Goal: Transaction & Acquisition: Purchase product/service

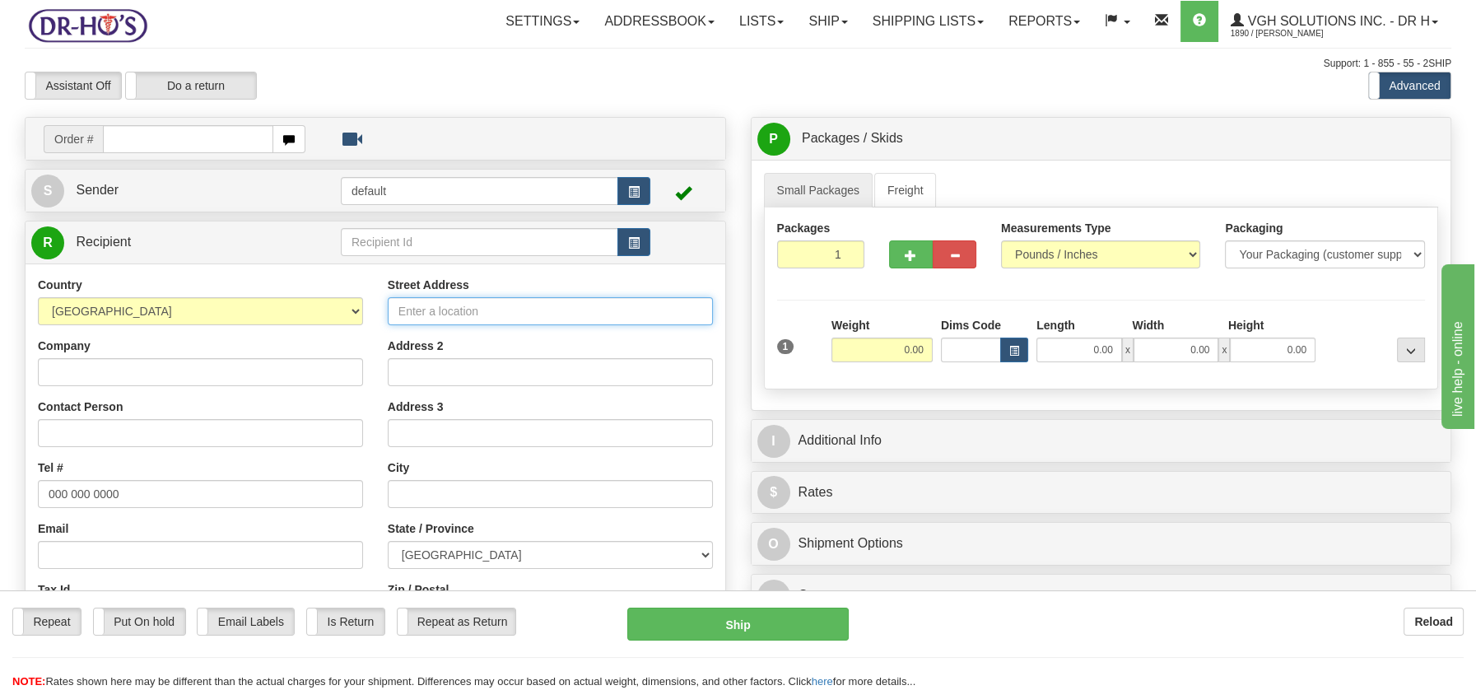
click at [449, 320] on input "Street Address" at bounding box center [550, 311] width 325 height 28
paste input "3034 Avenue du Pont N Alma Quebec, G8E1R9"
type input "3034 Avenue du Pont N Alma Quebec, G8E1R9"
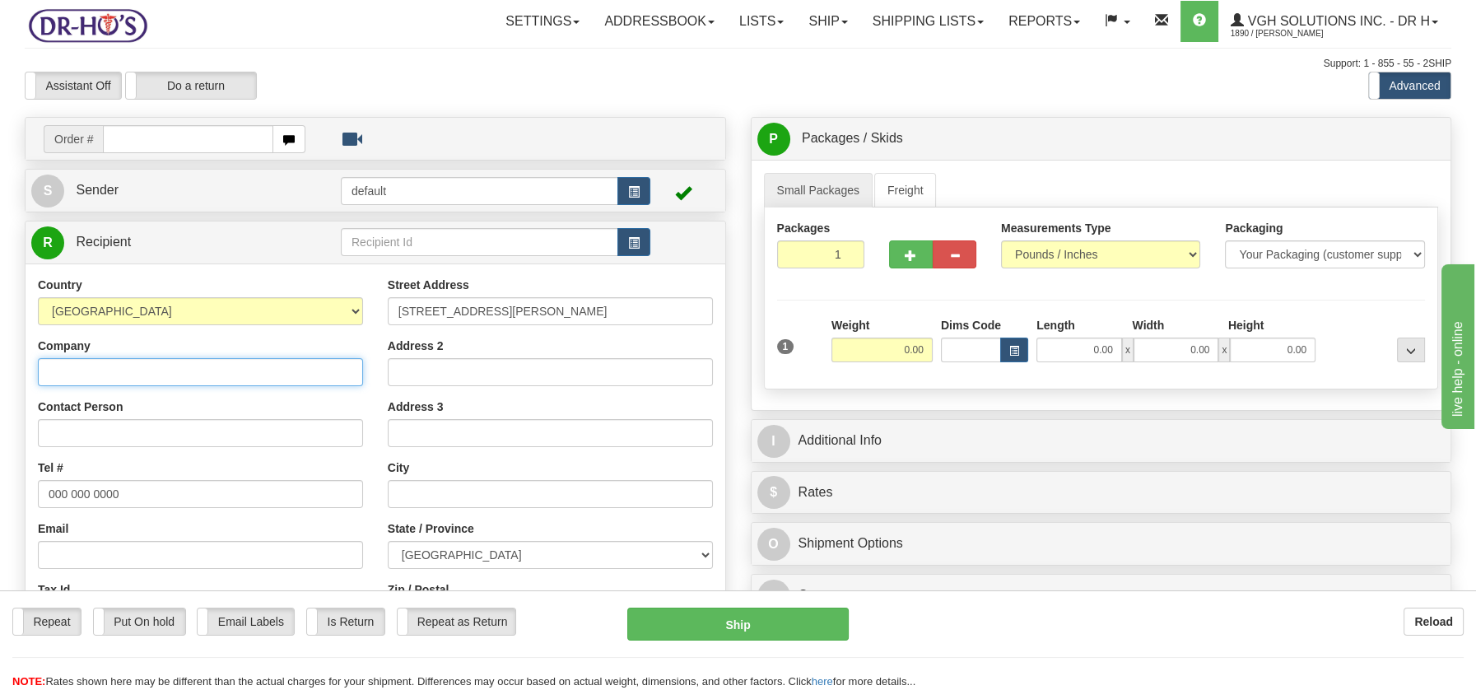
click at [54, 371] on input "Company" at bounding box center [200, 372] width 325 height 28
paste input "Jeanne-Mance Bergeron"
type input "Jeanne-Mance Bergeron"
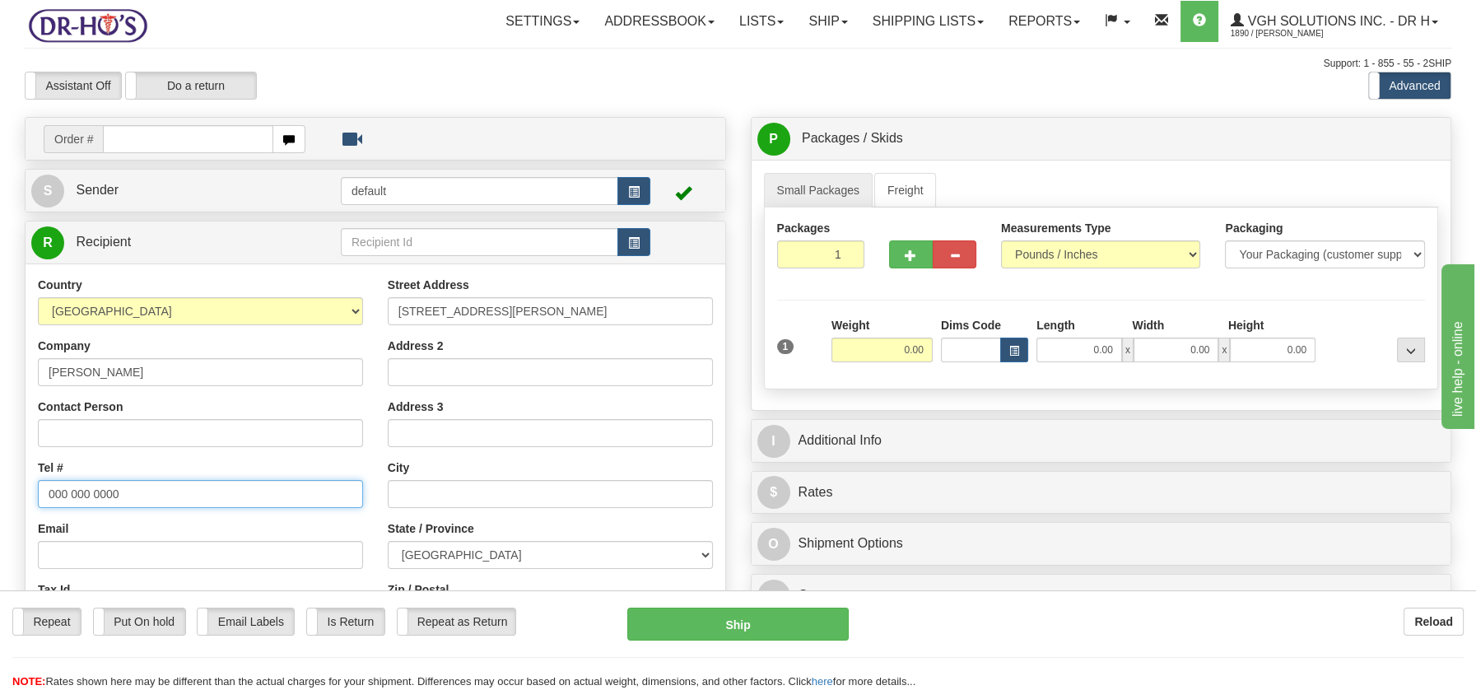
drag, startPoint x: 48, startPoint y: 495, endPoint x: 133, endPoint y: 499, distance: 84.9
click at [137, 499] on input "000 000 0000" at bounding box center [200, 494] width 325 height 28
paste input "4187203849"
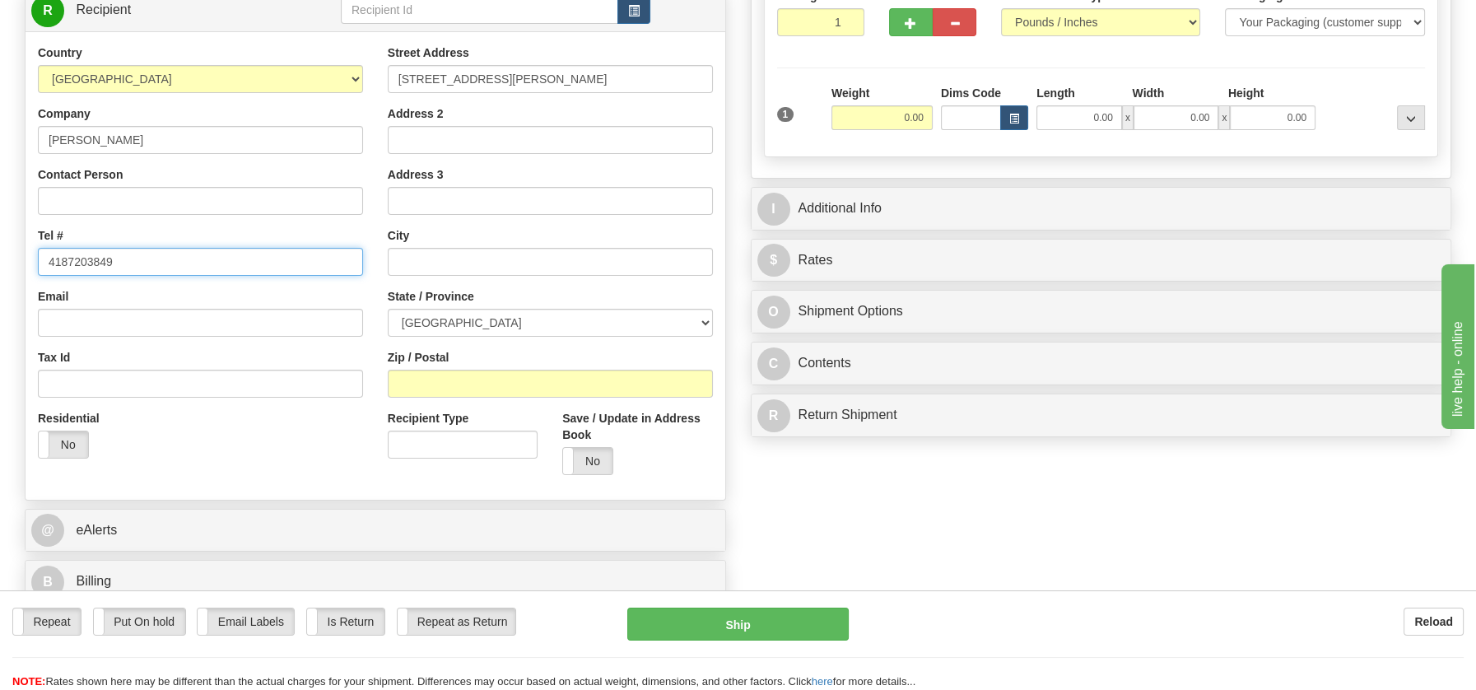
scroll to position [239, 0]
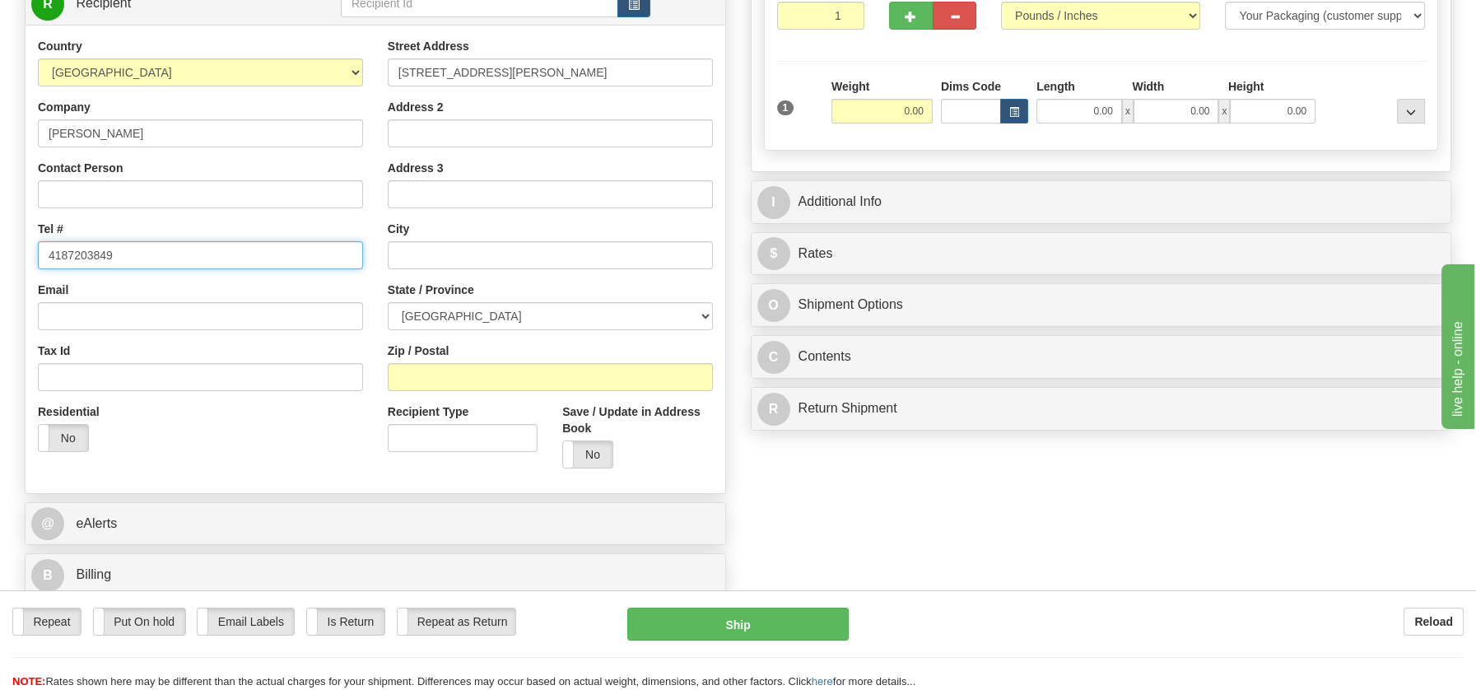
type input "4187203849"
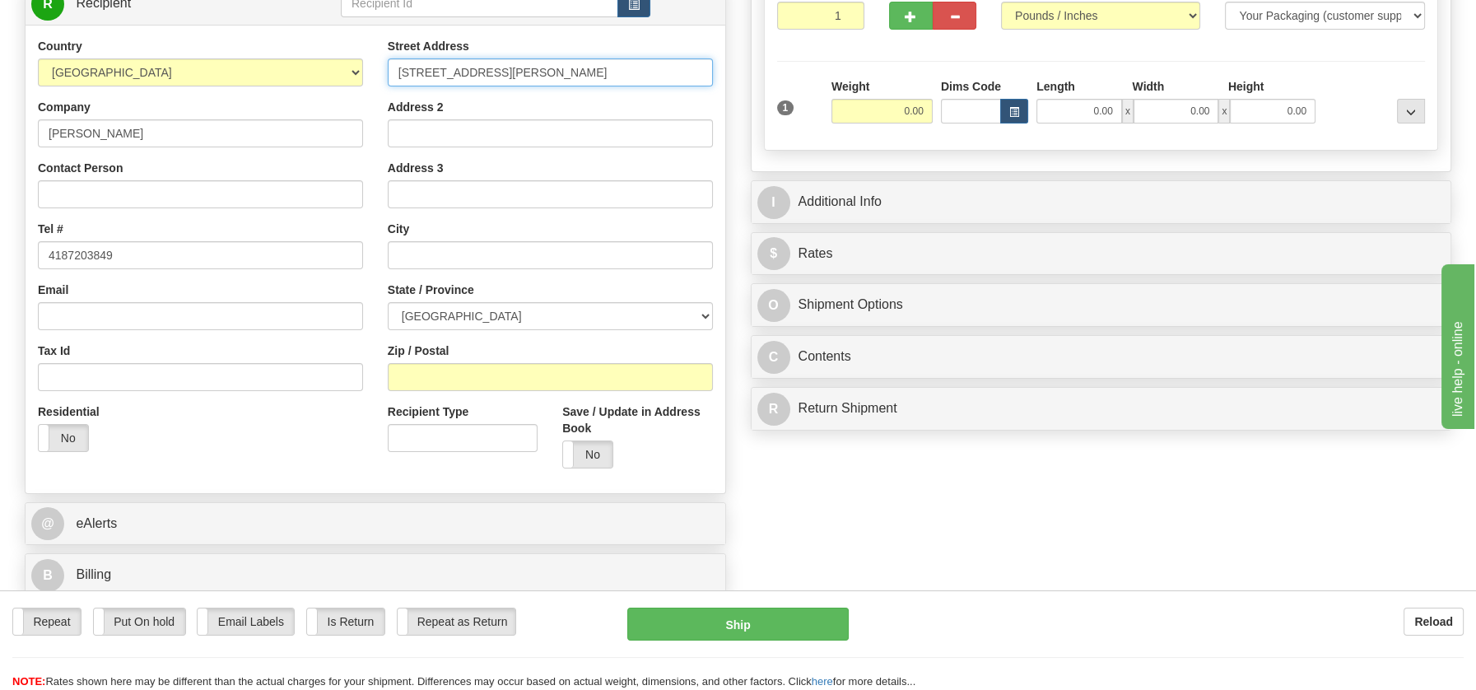
drag, startPoint x: 522, startPoint y: 73, endPoint x: 663, endPoint y: 65, distance: 141.8
click at [663, 65] on input "3034 Avenue du Pont N Alma Quebec, G8E1R9" at bounding box center [550, 72] width 325 height 28
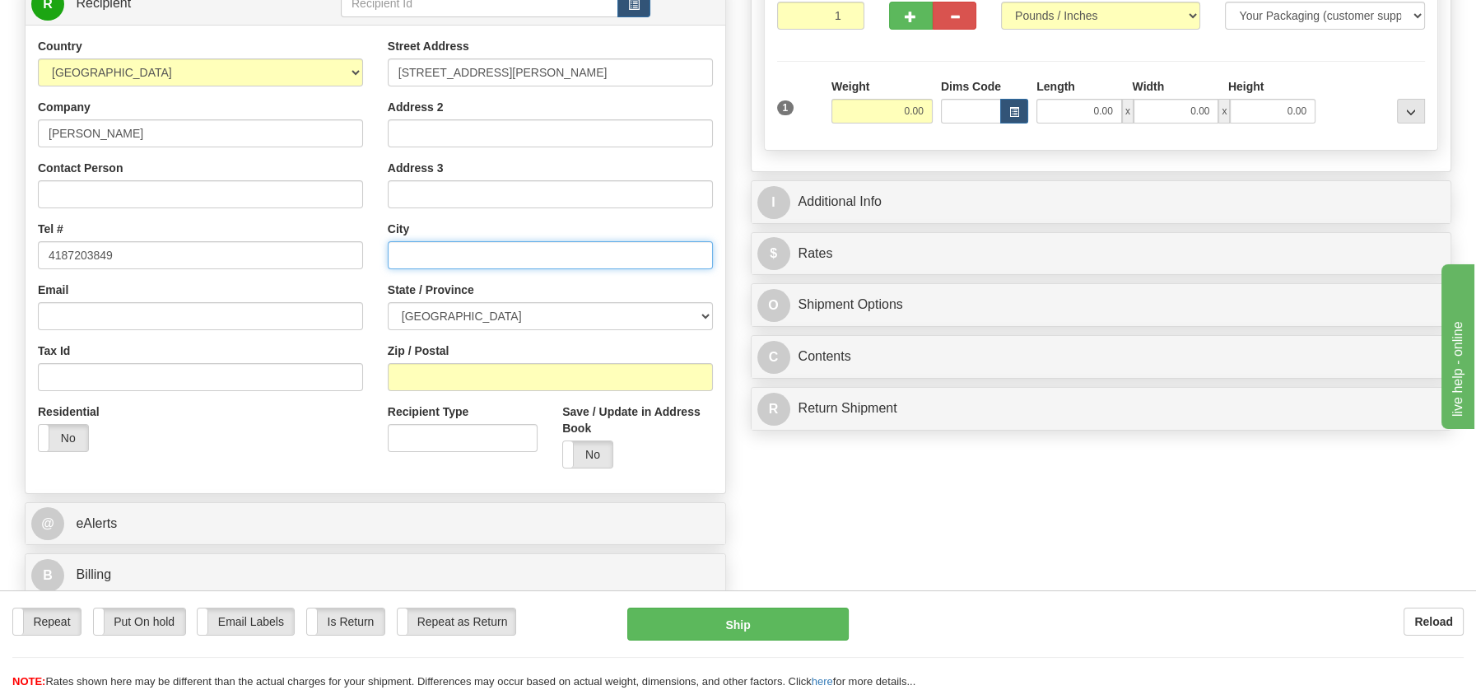
click at [454, 249] on input "text" at bounding box center [550, 255] width 325 height 28
paste input "Alma Quebec, G8E1R9"
drag, startPoint x: 475, startPoint y: 251, endPoint x: 524, endPoint y: 257, distance: 48.9
click at [524, 257] on input "Alma Quebec, G8E1R9" at bounding box center [550, 255] width 325 height 28
type input "Alma Quebec, G8E1R9"
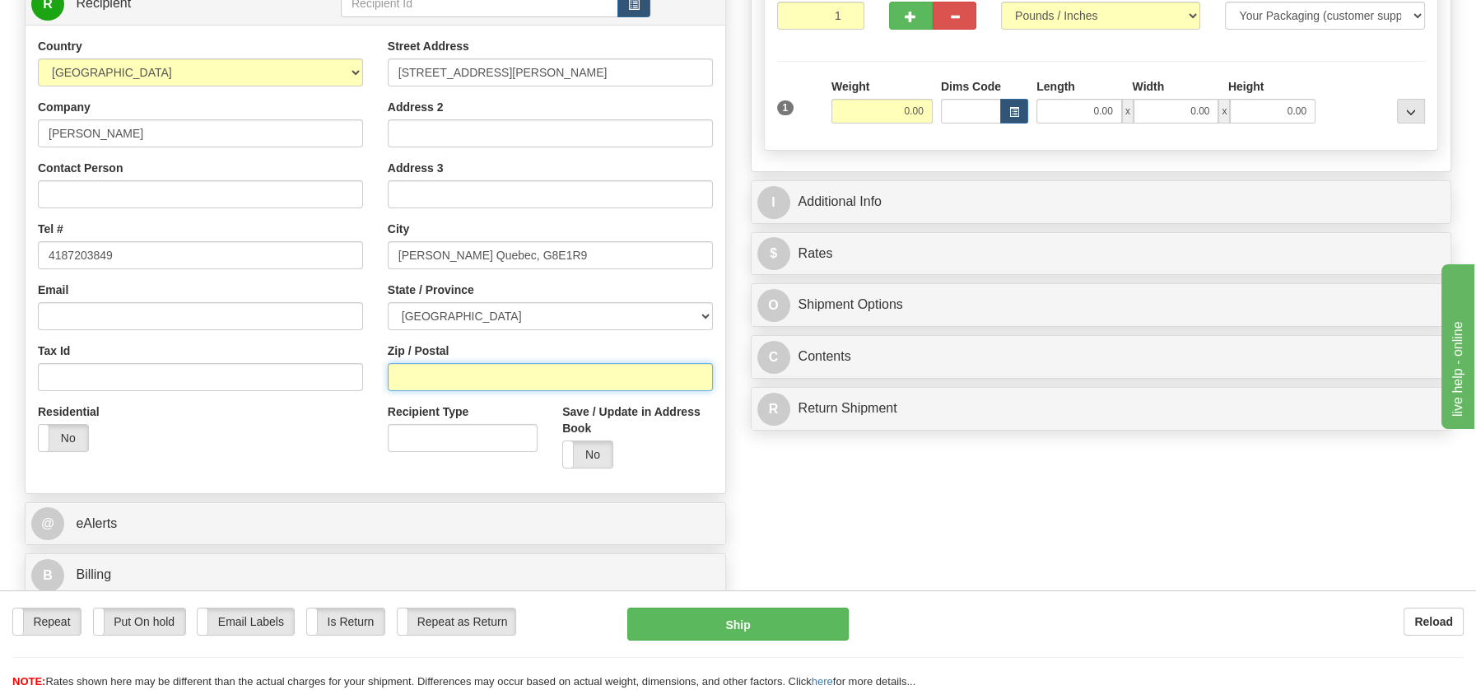
click at [455, 369] on input "Zip / Postal" at bounding box center [550, 377] width 325 height 28
paste input "G8E1R9"
type input "G8E1R9"
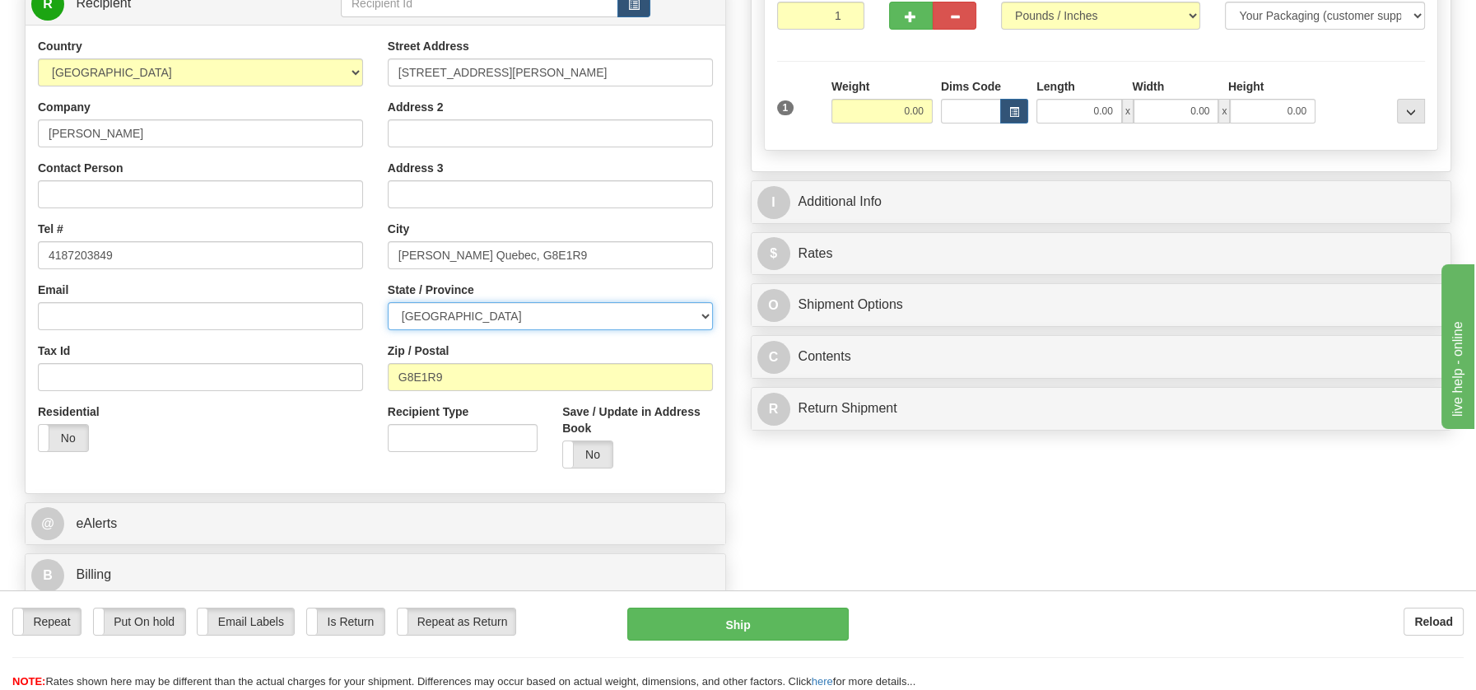
drag, startPoint x: 700, startPoint y: 317, endPoint x: 669, endPoint y: 321, distance: 31.5
click at [700, 317] on select "ALBERTA BRITISH COLUMBIA MANITOBA NEW BRUNSWICK NEWFOUNDLAND NOVA SCOTIA NUNAVU…" at bounding box center [550, 316] width 325 height 28
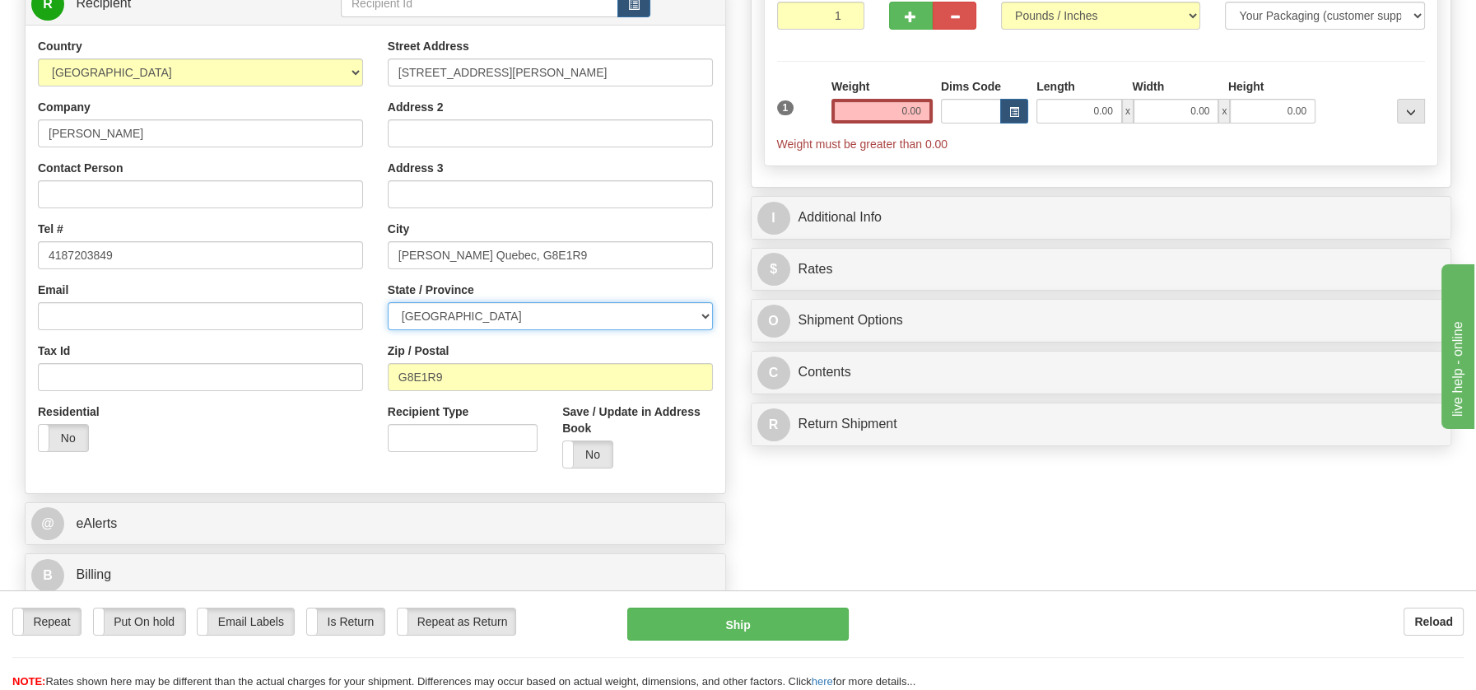
select select "QC"
click at [388, 302] on select "ALBERTA BRITISH COLUMBIA MANITOBA NEW BRUNSWICK NEWFOUNDLAND NOVA SCOTIA NUNAVU…" at bounding box center [550, 316] width 325 height 28
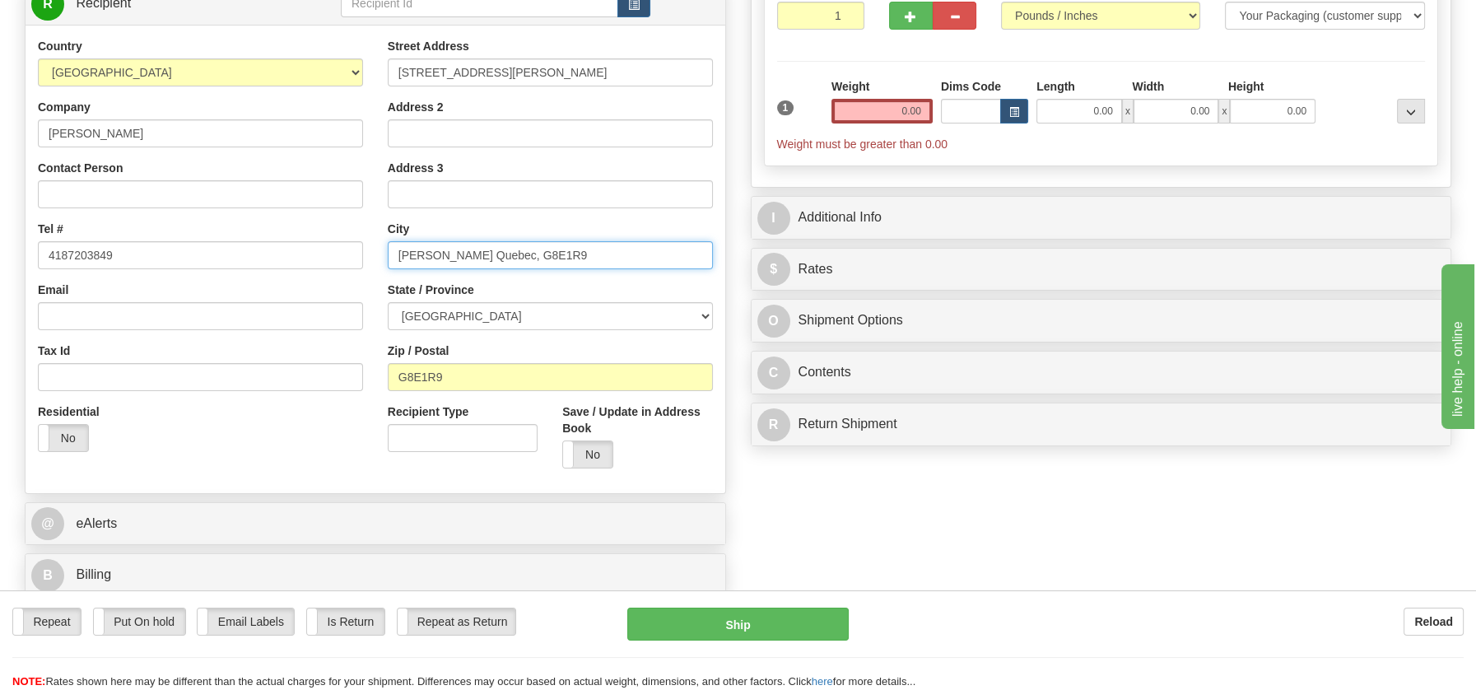
drag, startPoint x: 431, startPoint y: 247, endPoint x: 589, endPoint y: 268, distance: 159.5
click at [589, 268] on div "Street Address 3034 Avenue du Pont N Alma Quebec, G8E1R9 Address 2 Address 3 Ci…" at bounding box center [550, 259] width 350 height 443
type input "Alma"
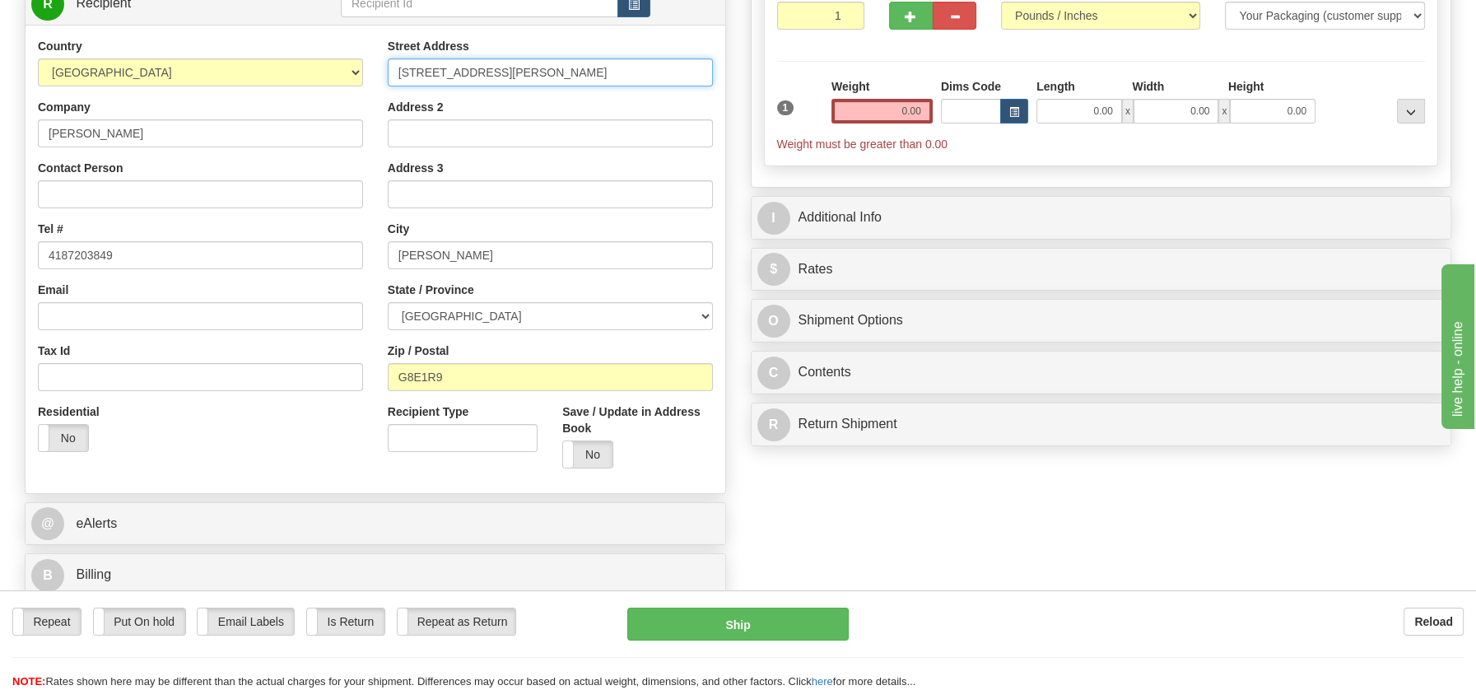
drag, startPoint x: 523, startPoint y: 72, endPoint x: 732, endPoint y: 66, distance: 209.2
click at [732, 66] on div "Create a label for the return Create Pickup Without Label Order # S Sender defa…" at bounding box center [375, 241] width 726 height 727
type input "3034 Avenue du Pont N"
drag, startPoint x: 892, startPoint y: 122, endPoint x: 942, endPoint y: 116, distance: 50.5
click at [942, 116] on div "1 Weight 0.00 Dims Code 0.00" at bounding box center [1101, 115] width 657 height 74
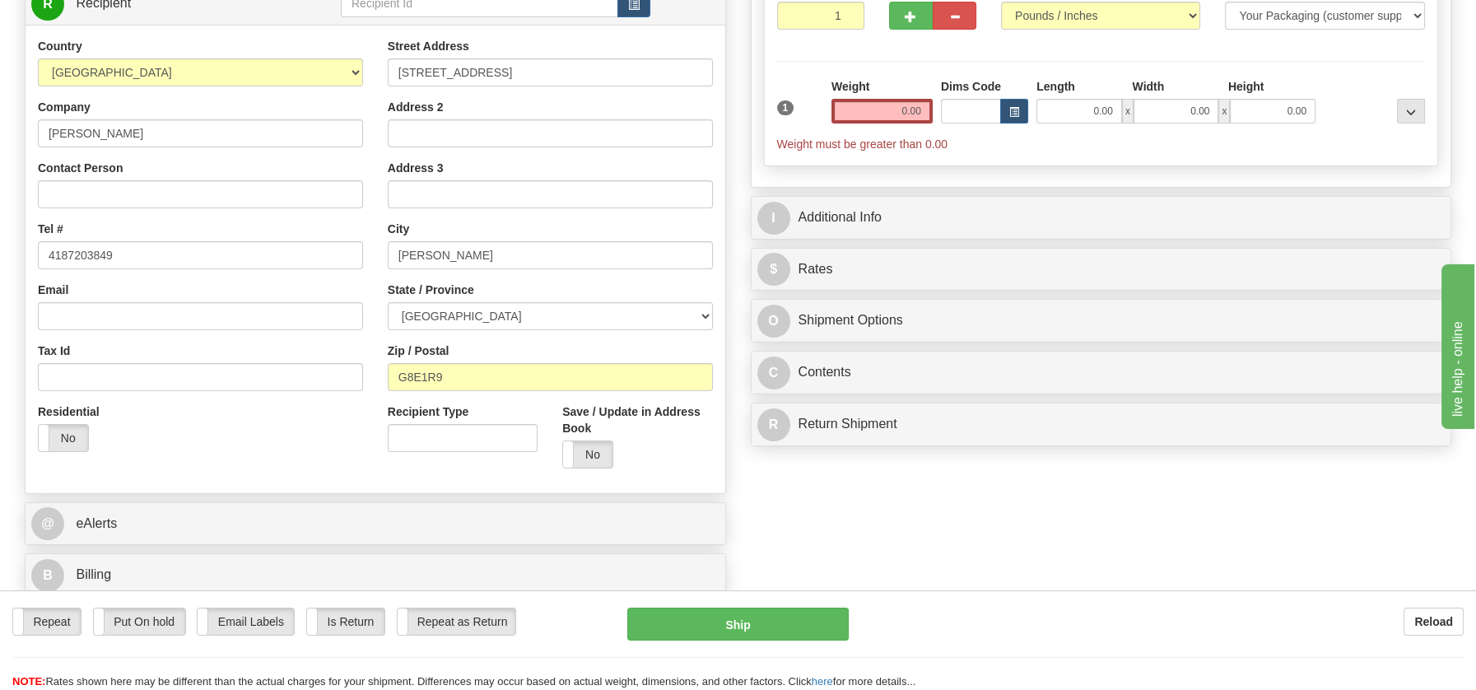
click at [824, 95] on div "1" at bounding box center [800, 96] width 54 height 37
drag, startPoint x: 896, startPoint y: 102, endPoint x: 946, endPoint y: 109, distance: 49.8
click at [946, 109] on div "1 Weight 0.00 Dims Code 0.00" at bounding box center [1101, 115] width 657 height 74
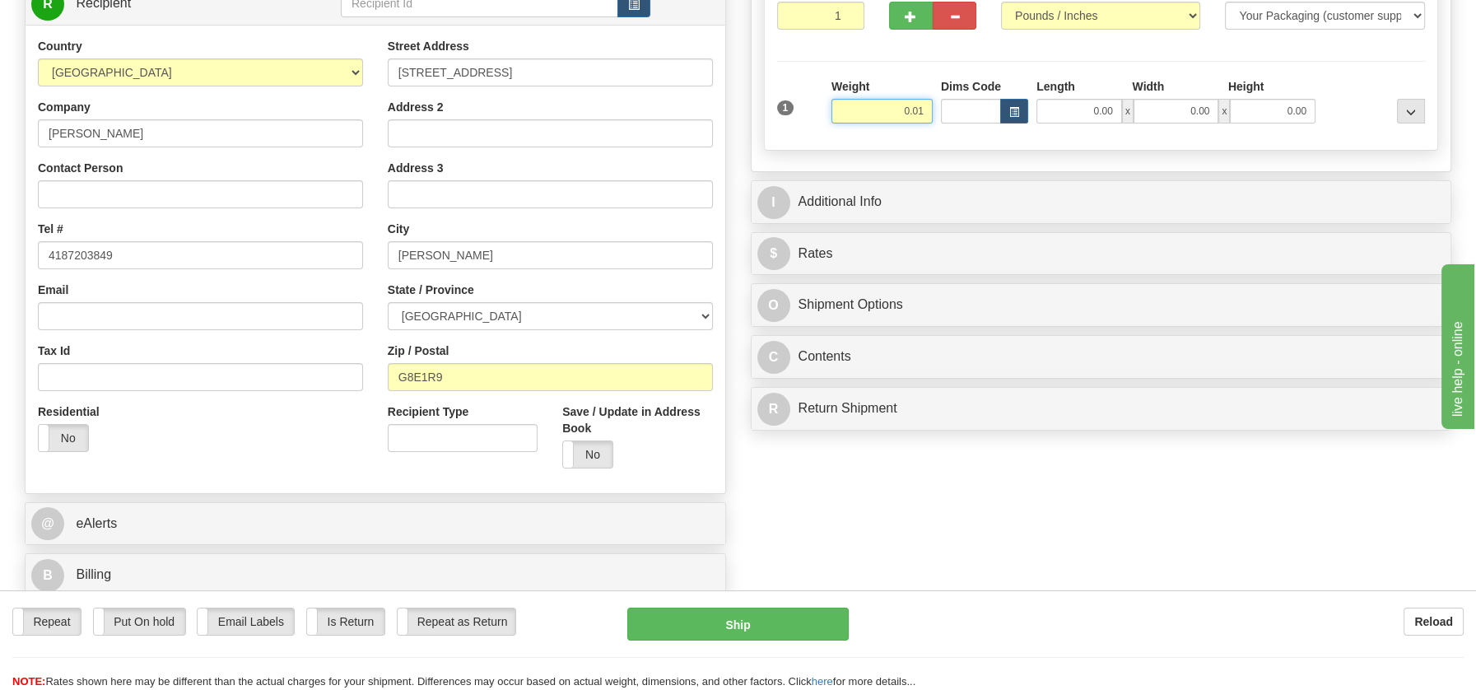
type input "0.01"
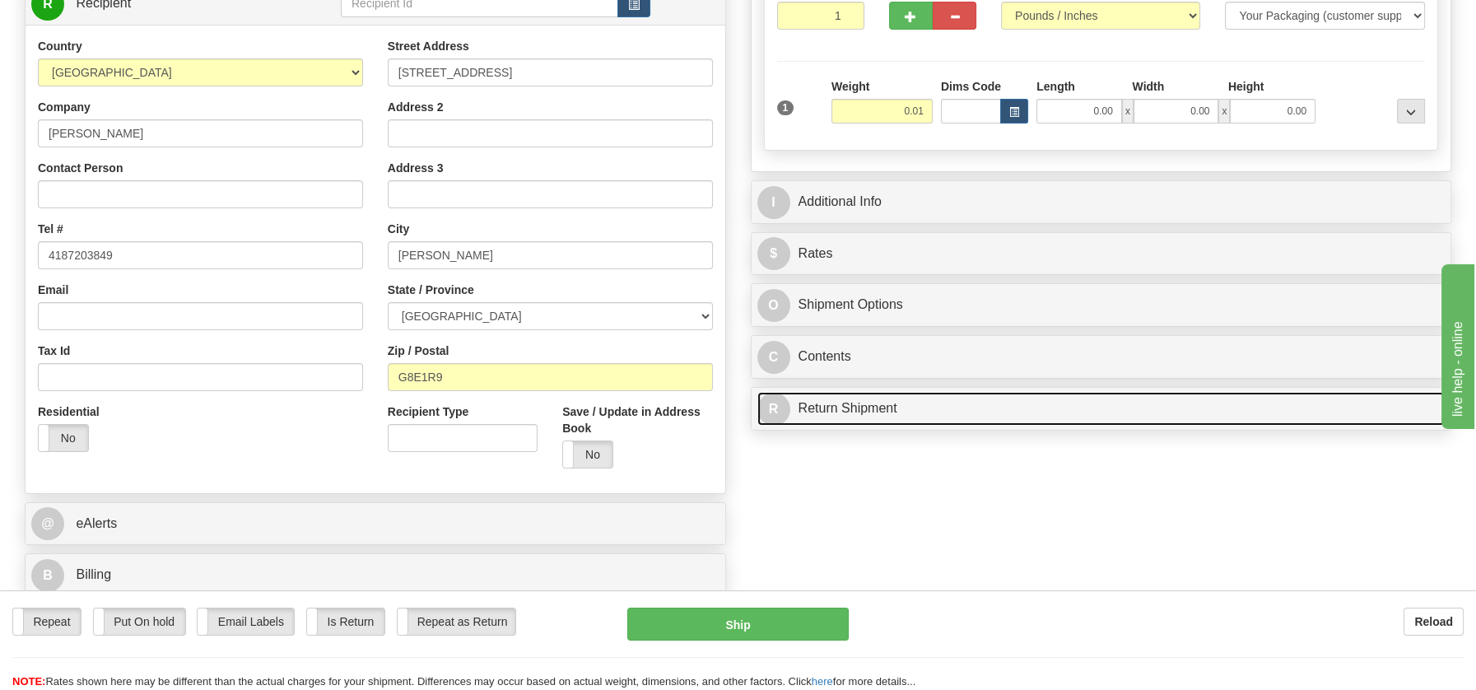
click at [841, 405] on div "P Packages / Skids 1 Packages - Weight: 0.00 Lbs 1 Skids - Weight: NaN Lbs Ship…" at bounding box center [1101, 158] width 726 height 561
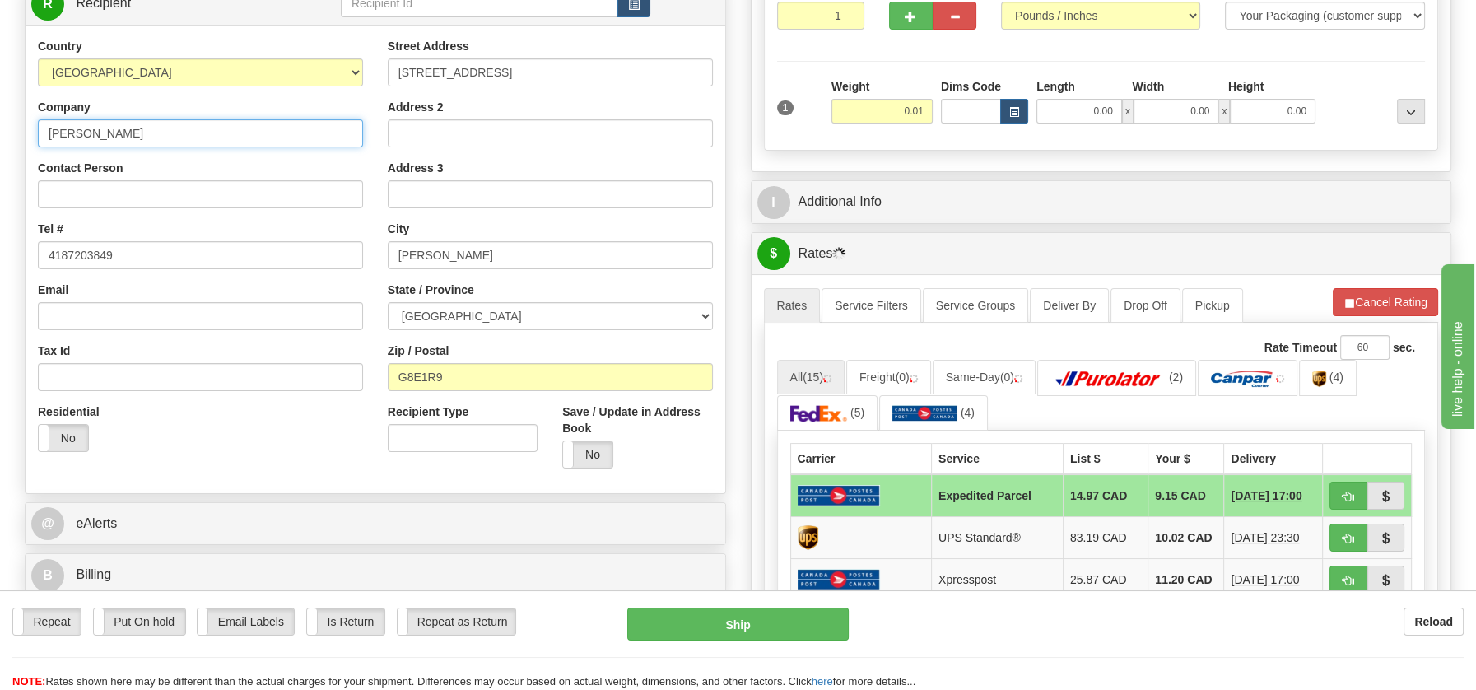
drag, startPoint x: 49, startPoint y: 132, endPoint x: 185, endPoint y: 139, distance: 136.0
click at [185, 139] on input "Jeanne-Mance Bergeron" at bounding box center [200, 133] width 325 height 28
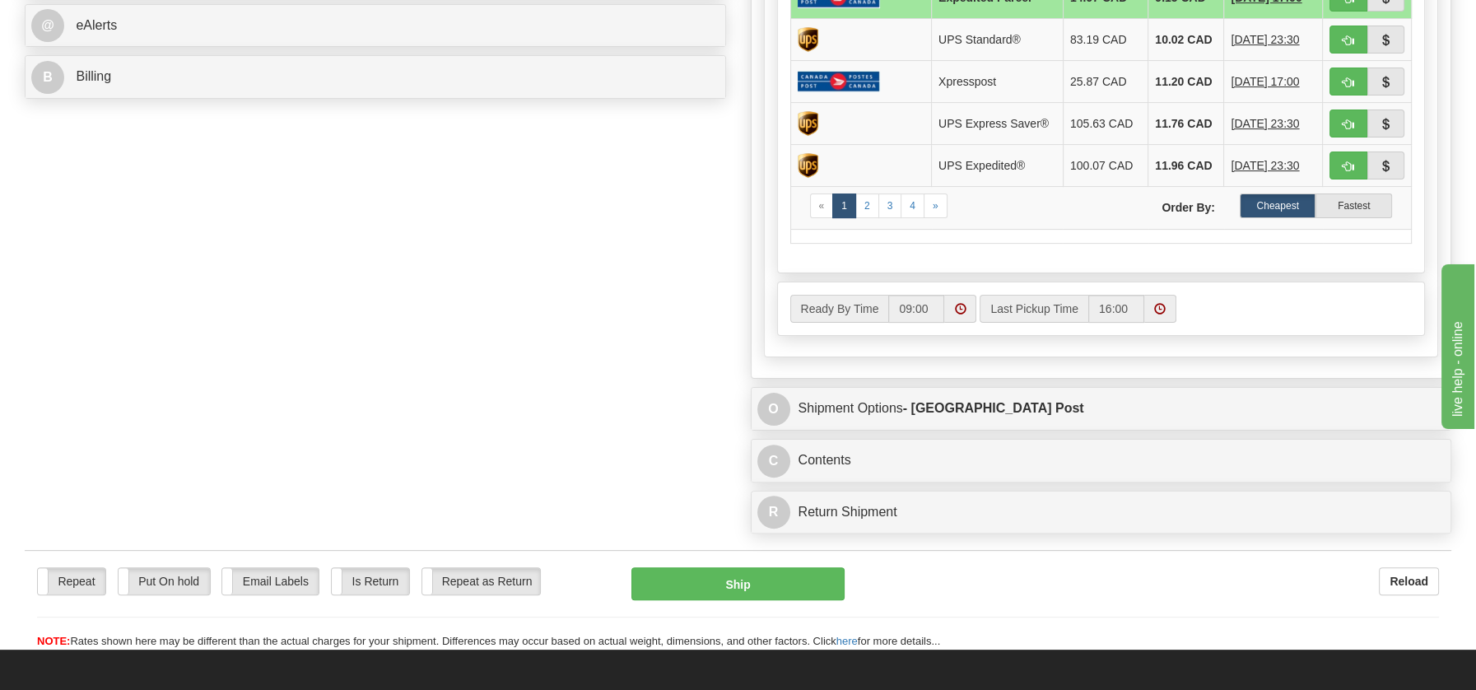
scroll to position [863, 0]
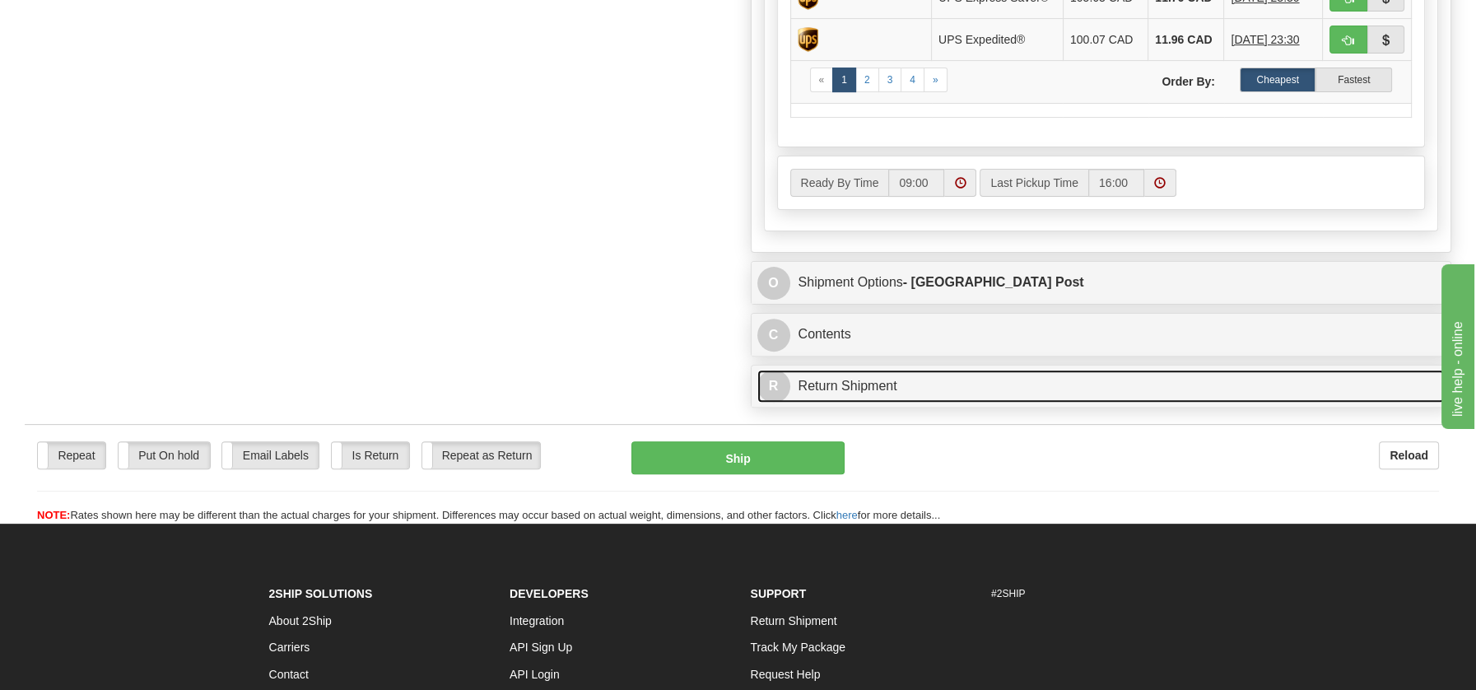
click at [820, 379] on link "R Return Shipment" at bounding box center [1101, 387] width 688 height 34
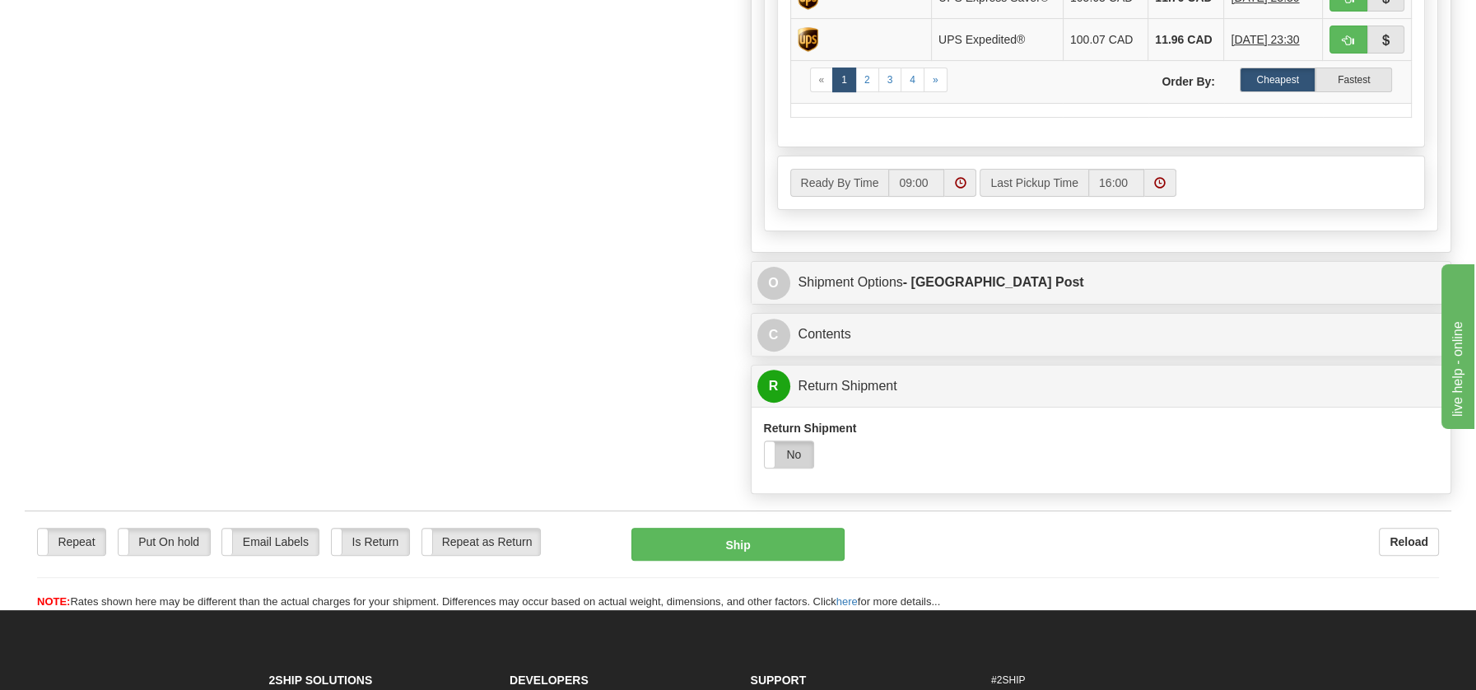
click at [800, 445] on label "No" at bounding box center [789, 454] width 49 height 26
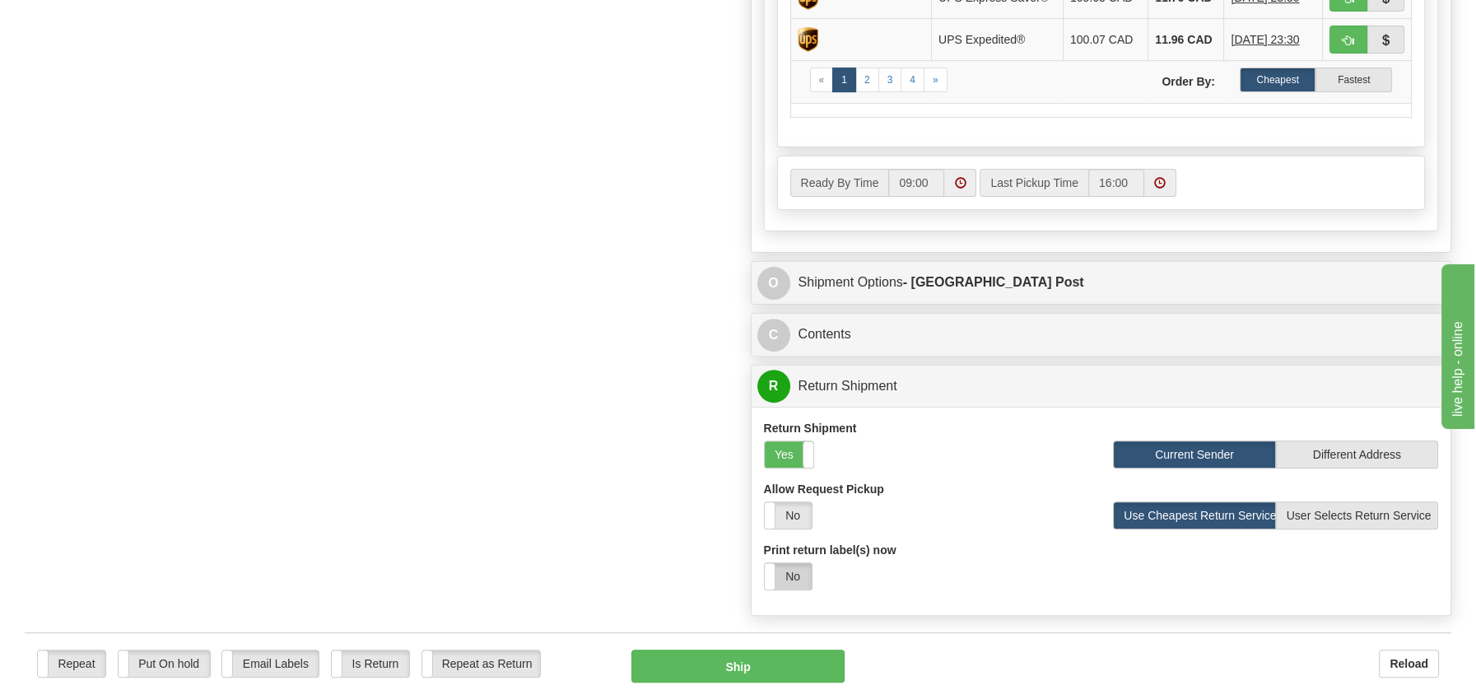
click at [792, 574] on label "No" at bounding box center [788, 576] width 47 height 26
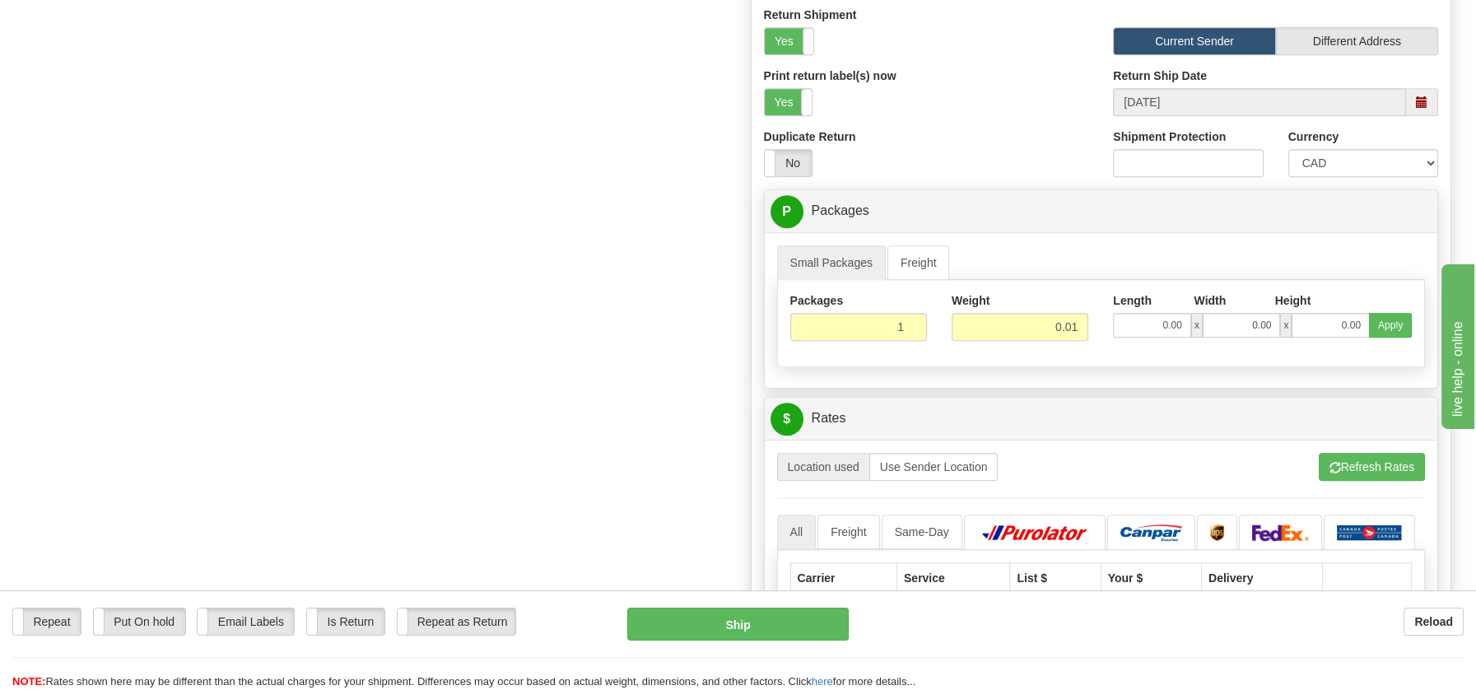
scroll to position [1330, 0]
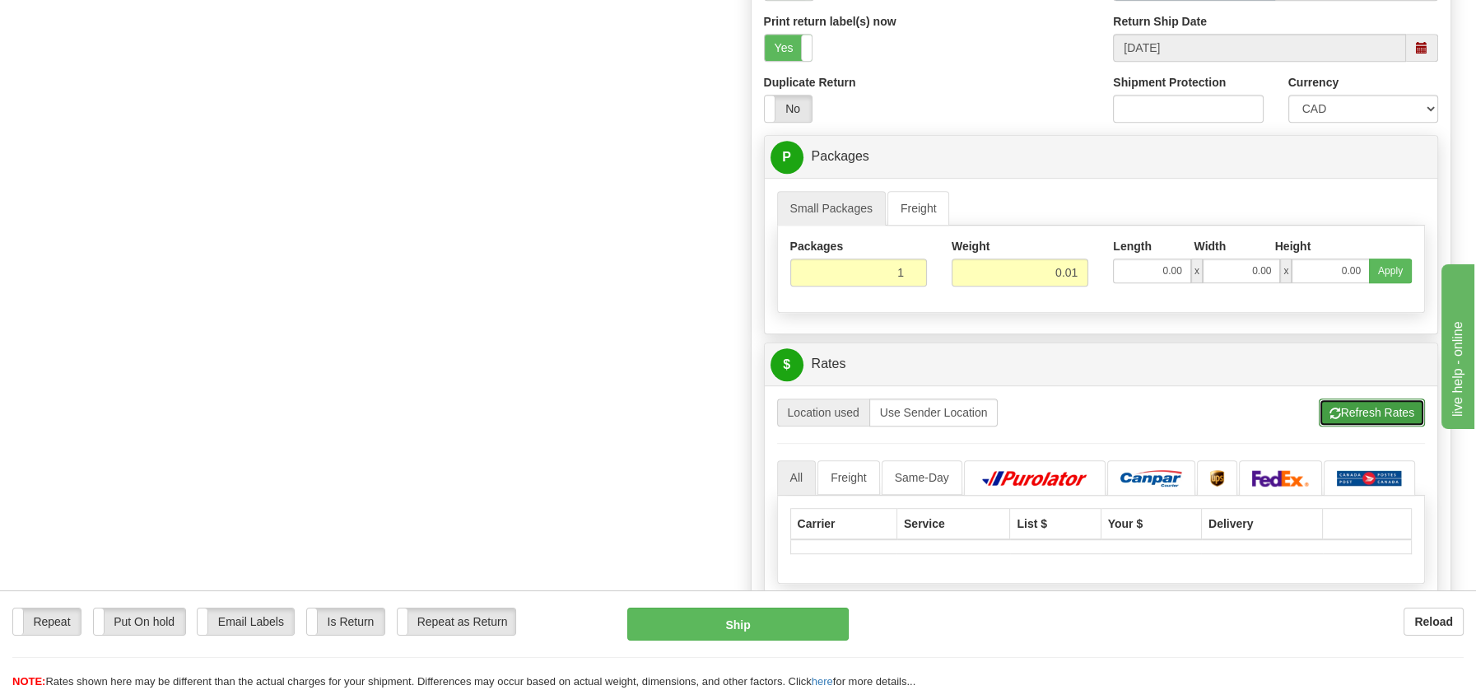
click at [1382, 405] on button "Refresh Rates" at bounding box center [1372, 412] width 106 height 28
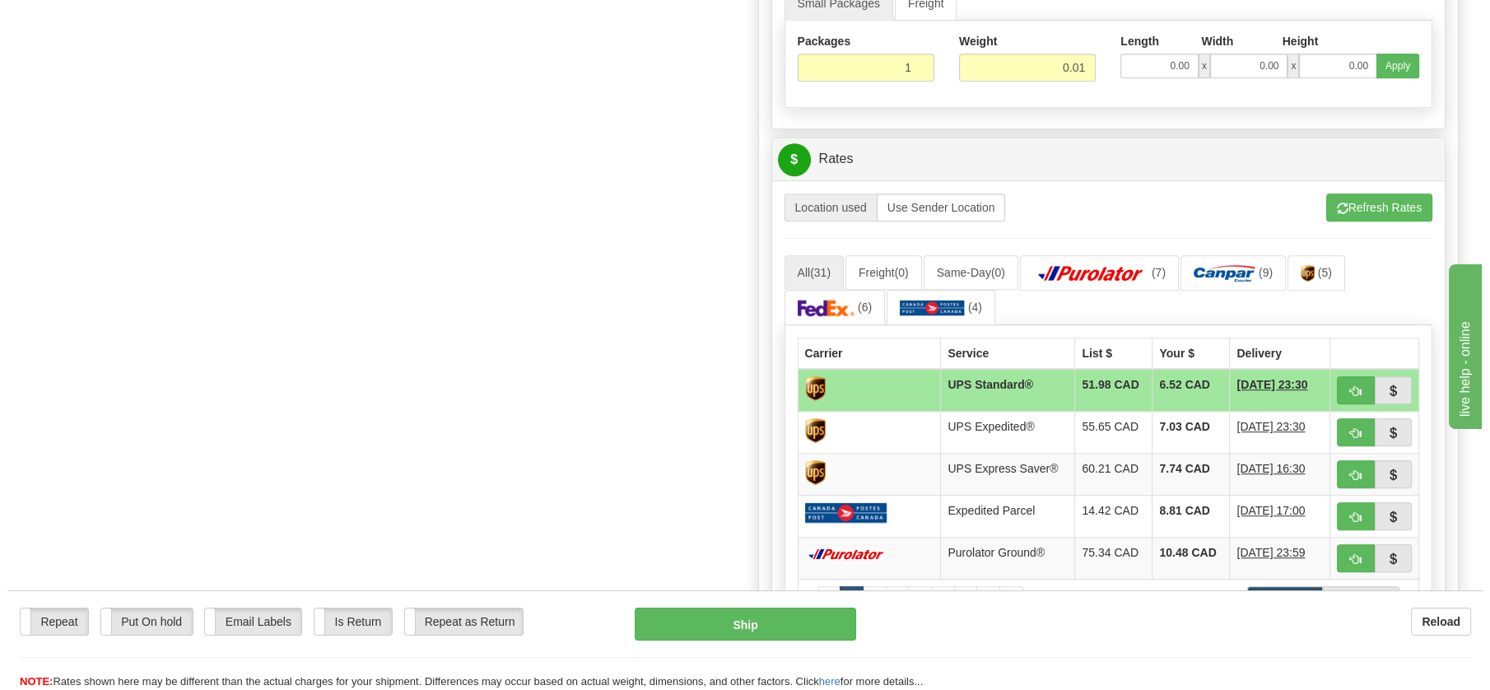
scroll to position [1538, 0]
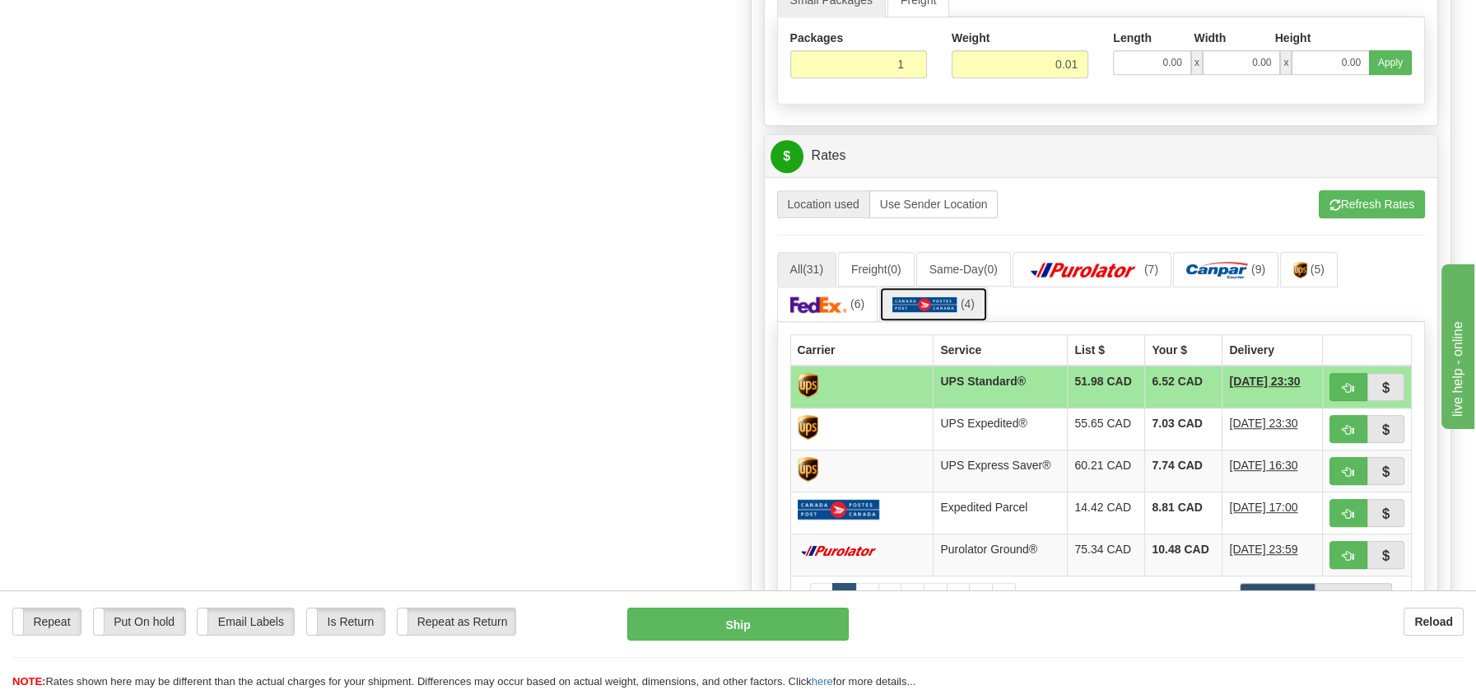
click at [961, 297] on span "(4)" at bounding box center [968, 303] width 14 height 13
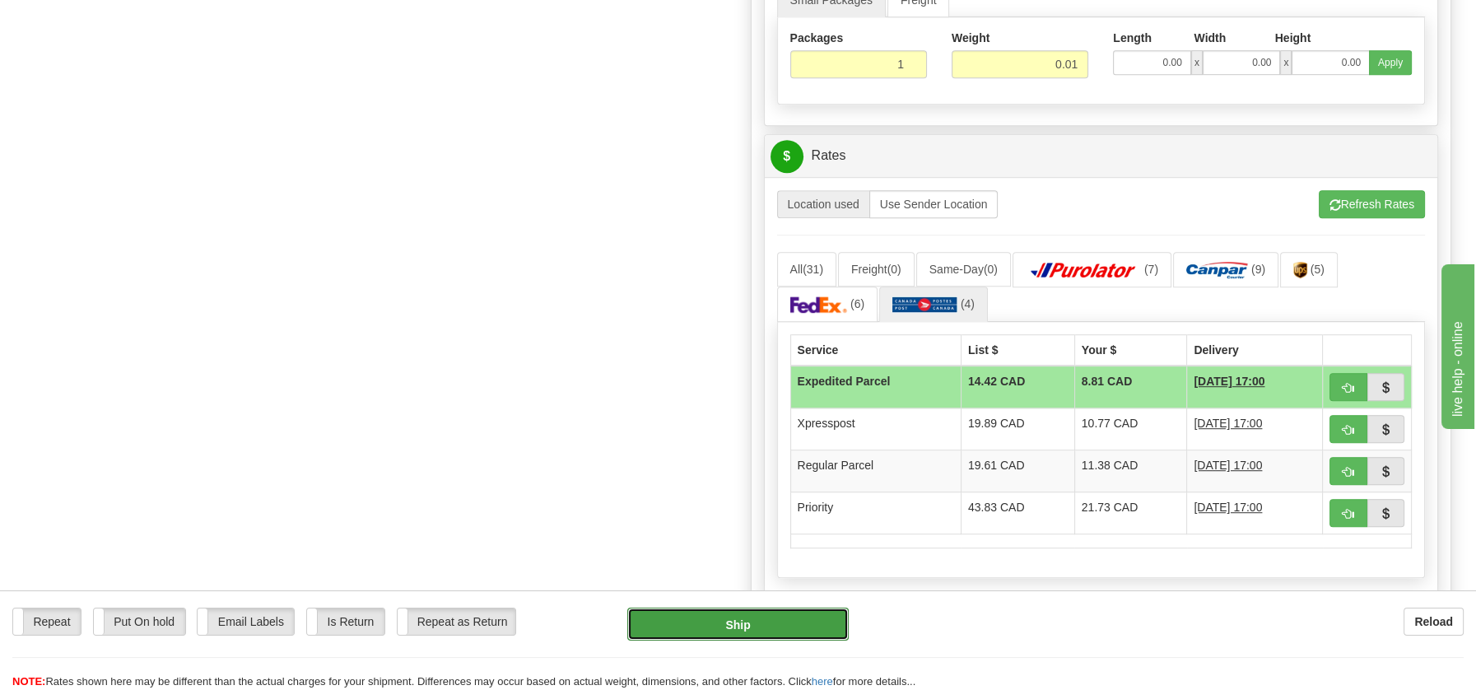
click at [780, 617] on button "Ship" at bounding box center [737, 623] width 221 height 33
type input "DOM.EP"
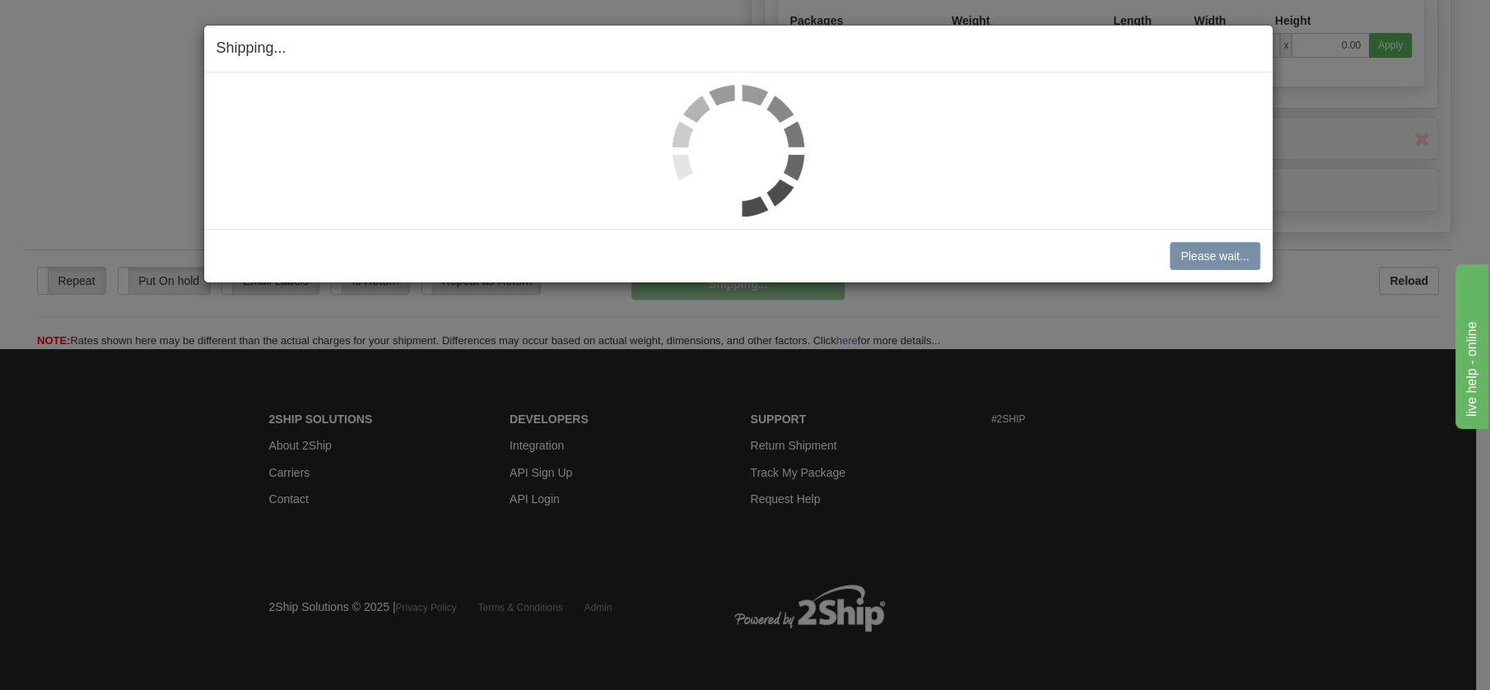
scroll to position [940, 0]
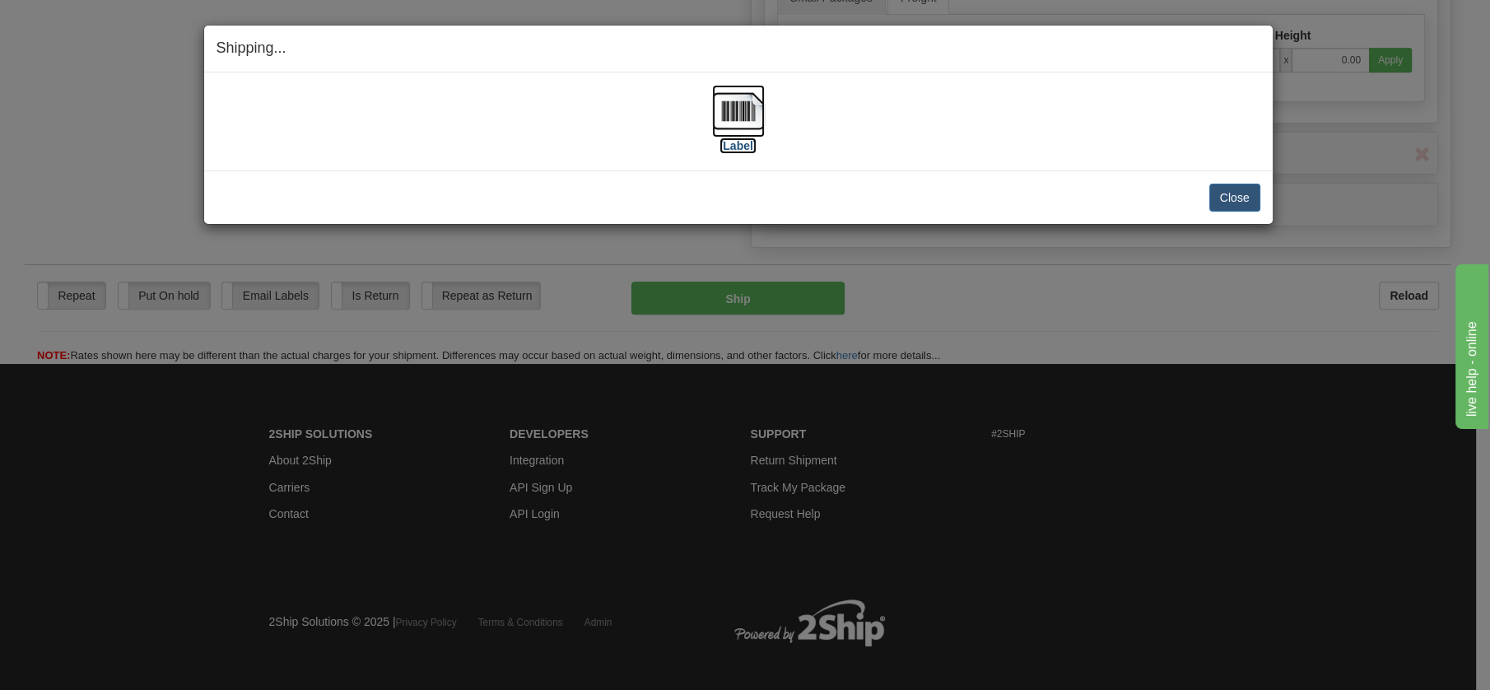
click at [722, 111] on img at bounding box center [738, 111] width 53 height 53
click at [1221, 193] on button "Close" at bounding box center [1234, 198] width 51 height 28
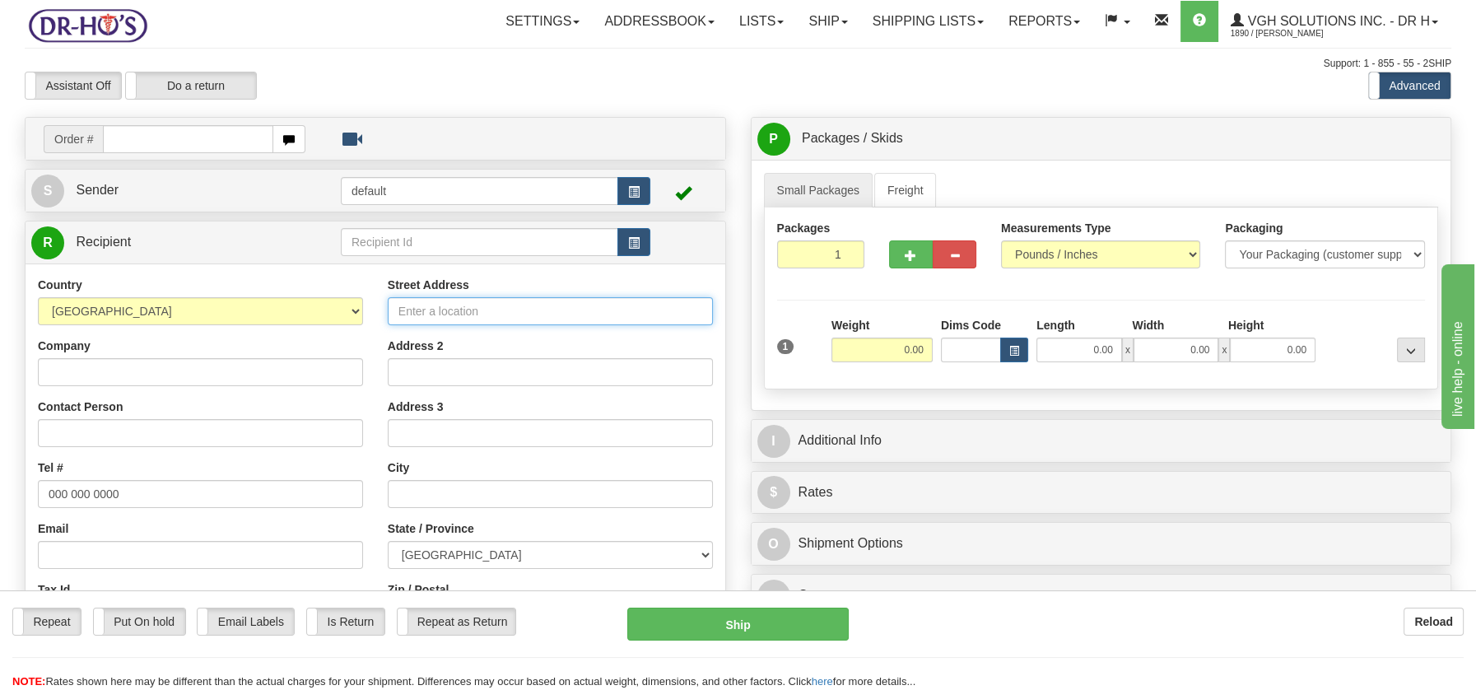
click at [410, 306] on input "Street Address" at bounding box center [550, 311] width 325 height 28
paste input "342-105 DON-QUICHOTTE BLVD L'ÎLE PERROT Quebec, J7V6X2"
type input "342-105 DON-QUICHOTTE BLVD L'ÎLE PERROT Quebec, J7V6X2"
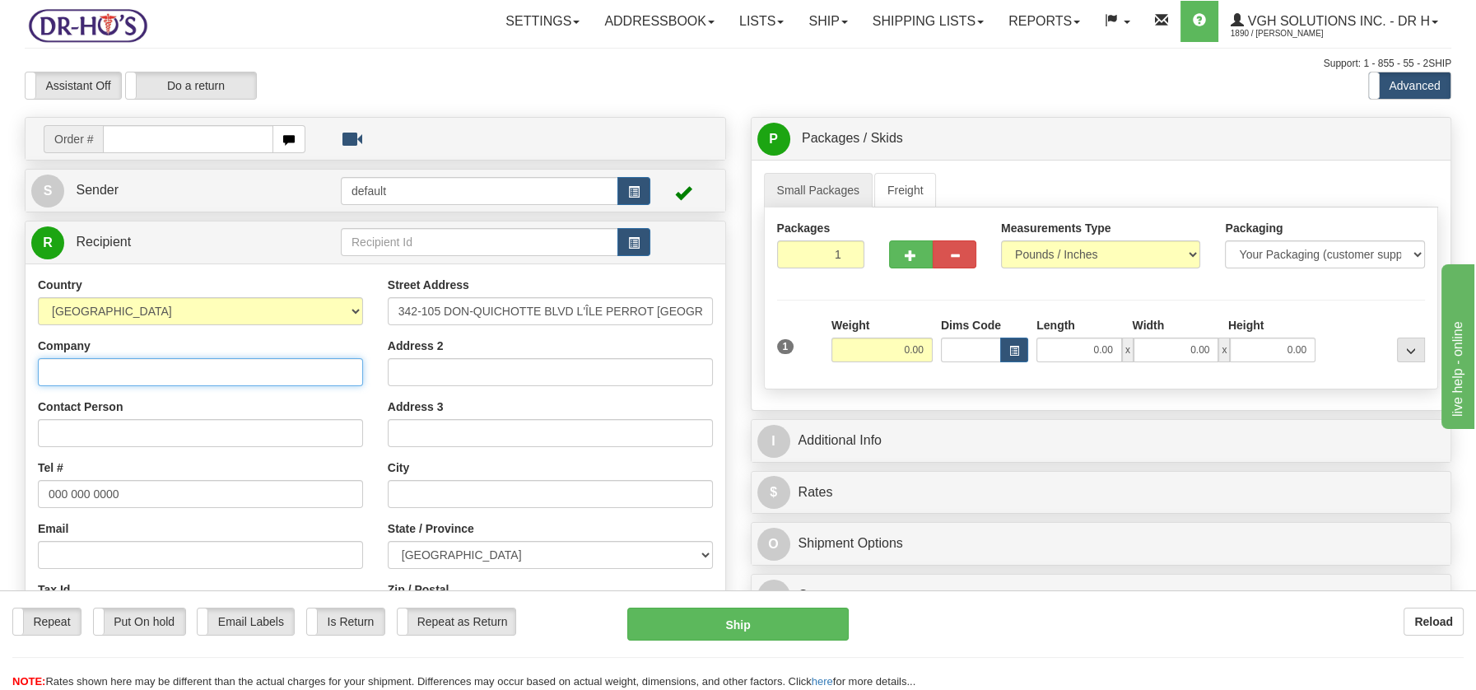
click at [65, 366] on input "Company" at bounding box center [200, 372] width 325 height 28
paste input "Gaetan Raymond"
type input "Gaetan Raymond"
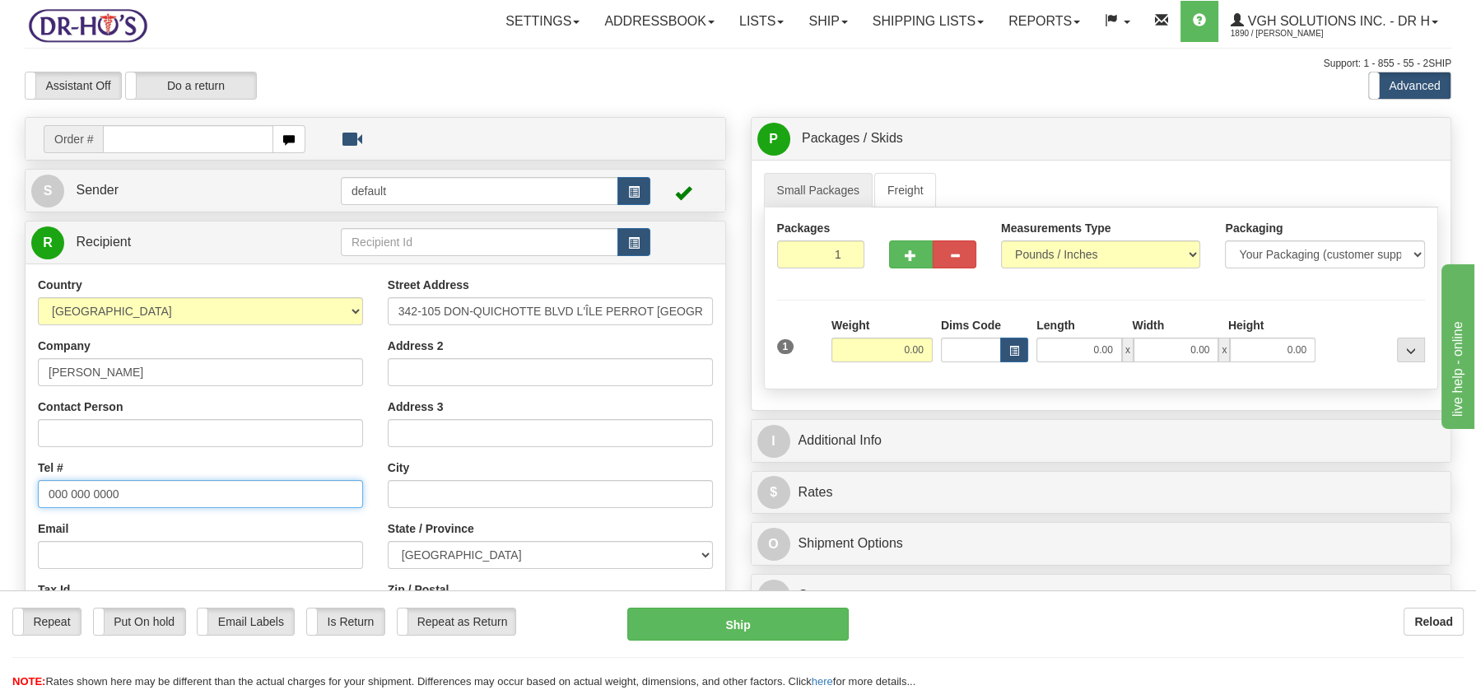
drag, startPoint x: 47, startPoint y: 492, endPoint x: 138, endPoint y: 493, distance: 91.4
click at [138, 493] on input "000 000 0000" at bounding box center [200, 494] width 325 height 28
paste input "5144530365"
type input "5144530365"
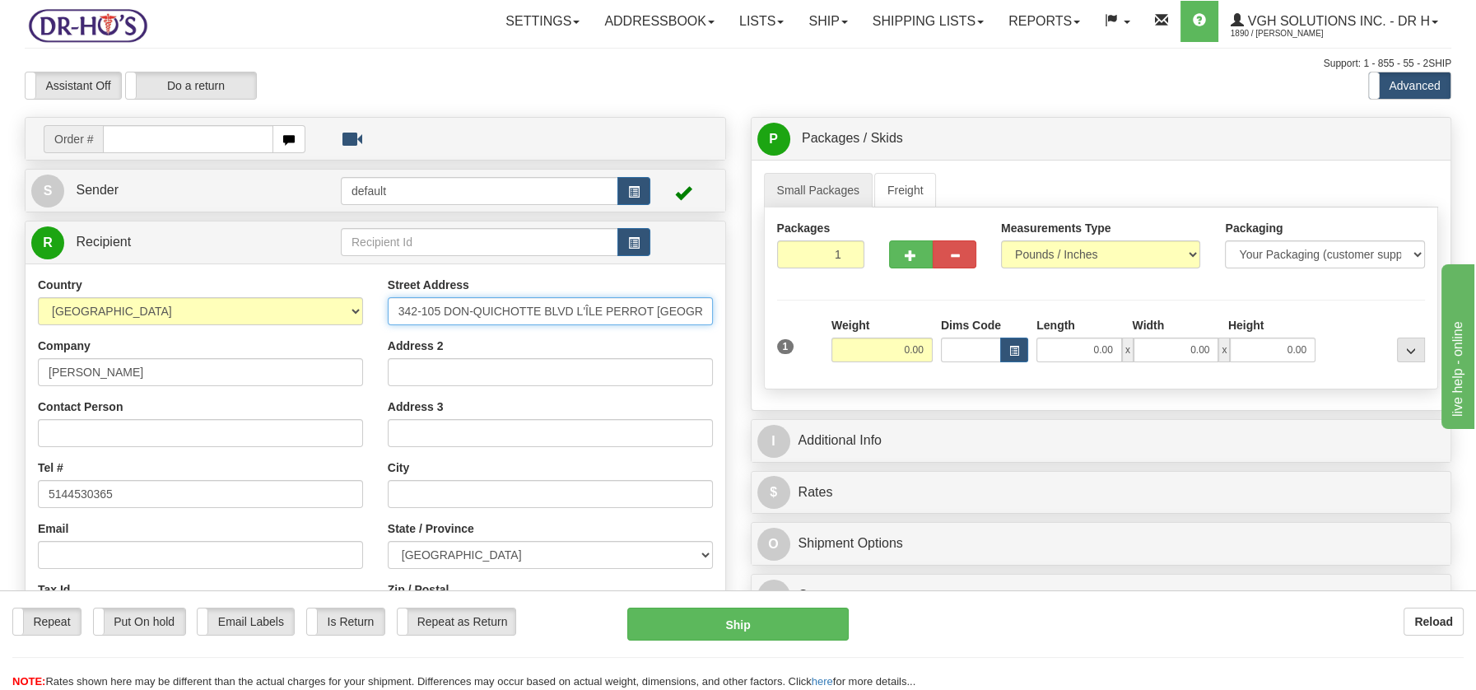
scroll to position [0, 41]
drag, startPoint x: 576, startPoint y: 308, endPoint x: 705, endPoint y: 305, distance: 129.3
click at [705, 305] on input "342-105 DON-QUICHOTTE BLVD L'ÎLE PERROT Quebec, J7V6X2" at bounding box center [550, 311] width 325 height 28
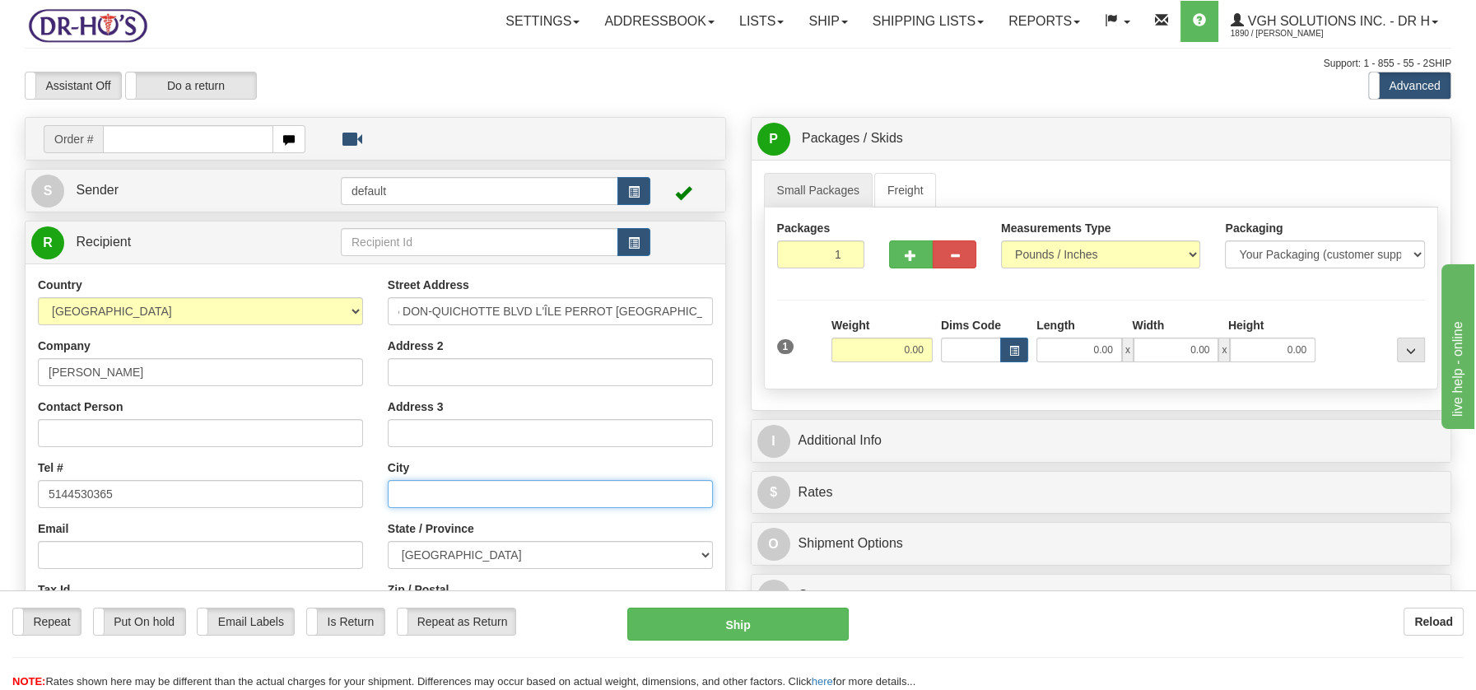
click at [430, 494] on input "text" at bounding box center [550, 494] width 325 height 28
paste input "L'ÎLE PERROT Quebec, J7V6X2"
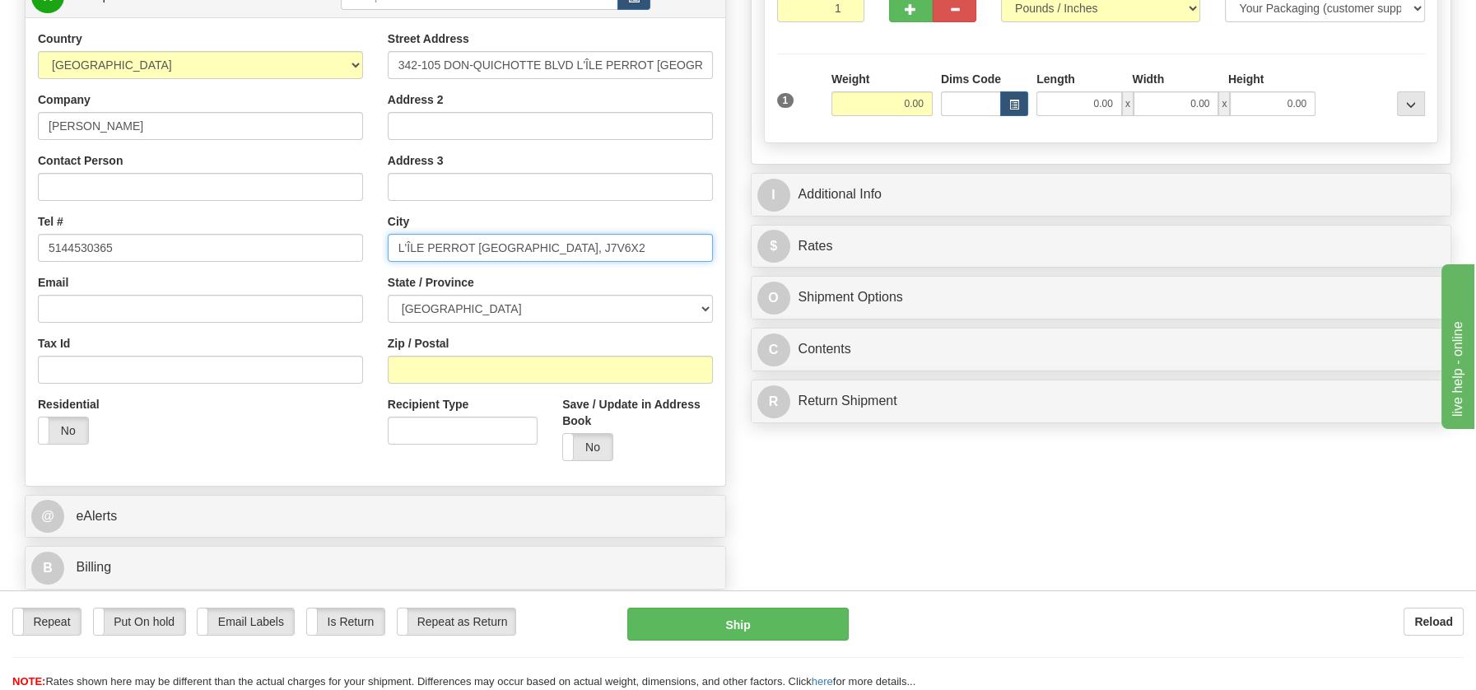
scroll to position [254, 0]
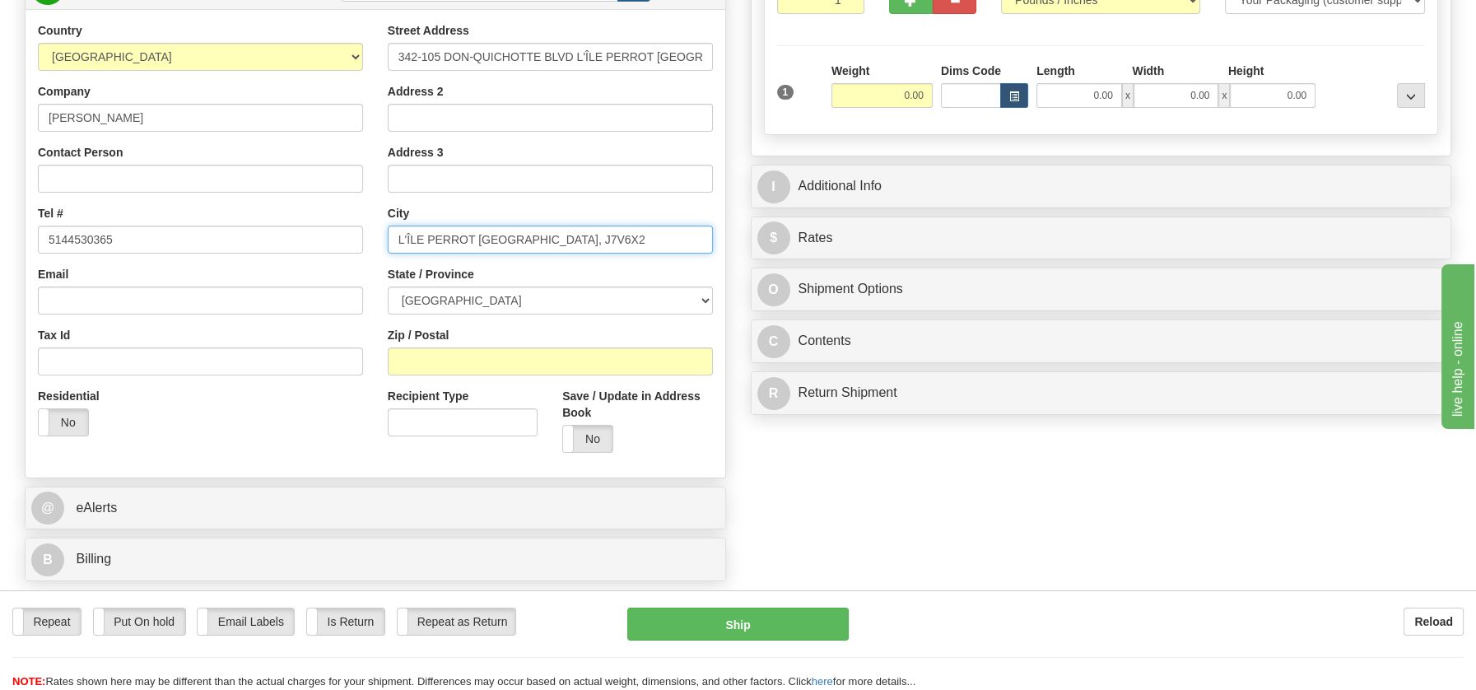
drag, startPoint x: 1486, startPoint y: 188, endPoint x: 106, endPoint y: 33, distance: 1388.3
drag, startPoint x: 525, startPoint y: 238, endPoint x: 586, endPoint y: 238, distance: 60.9
click at [586, 238] on input "L'ÎLE PERROT Quebec, J7V6X2" at bounding box center [550, 240] width 325 height 28
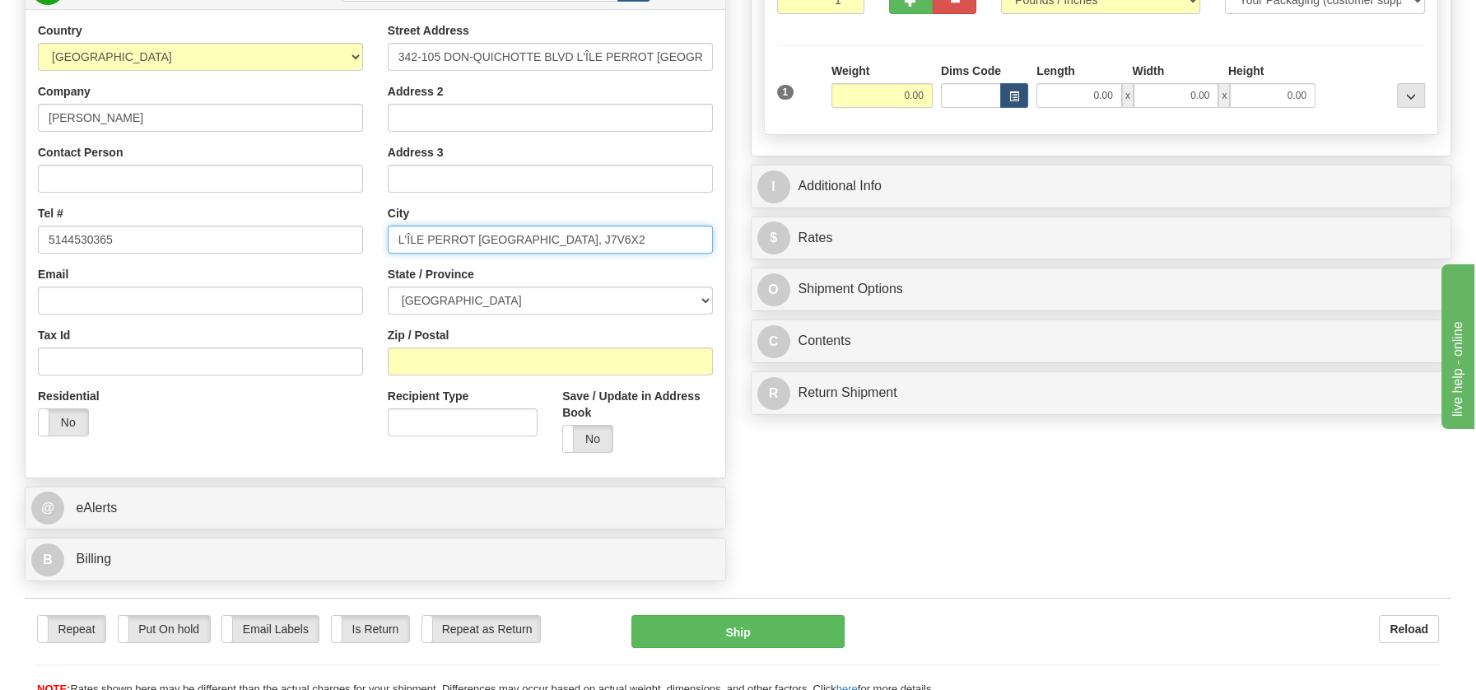
type input "L'ÎLE PERROT Quebec, J7V6X2"
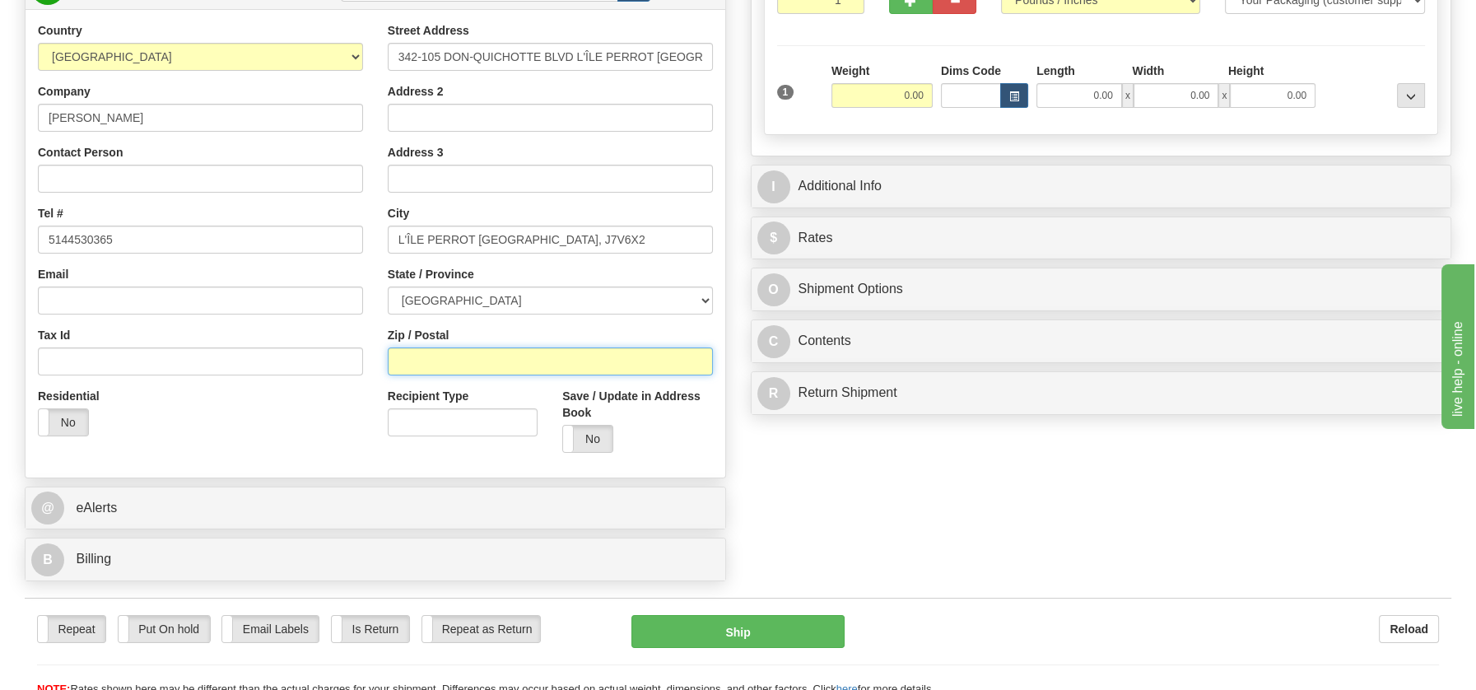
click at [458, 368] on input "Zip / Postal" at bounding box center [550, 361] width 325 height 28
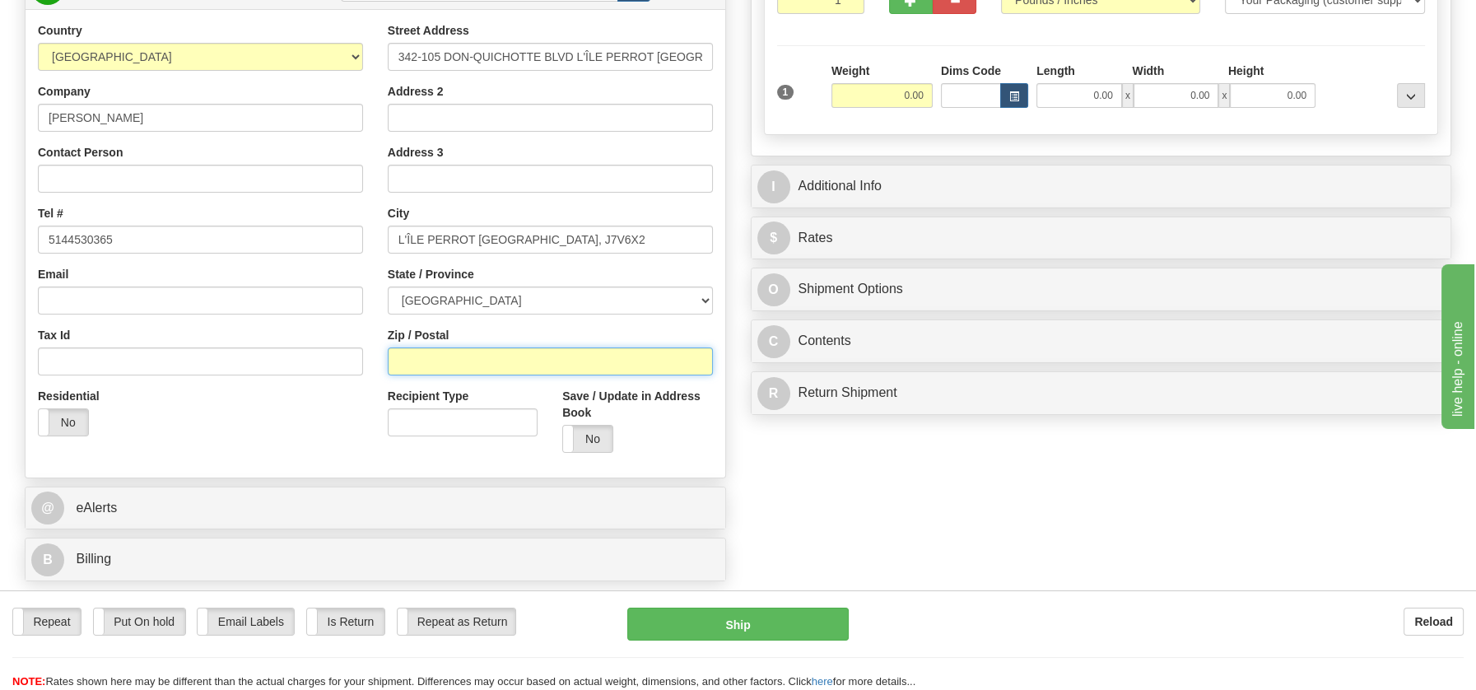
paste input "J7V6X2"
type input "J7V6X2"
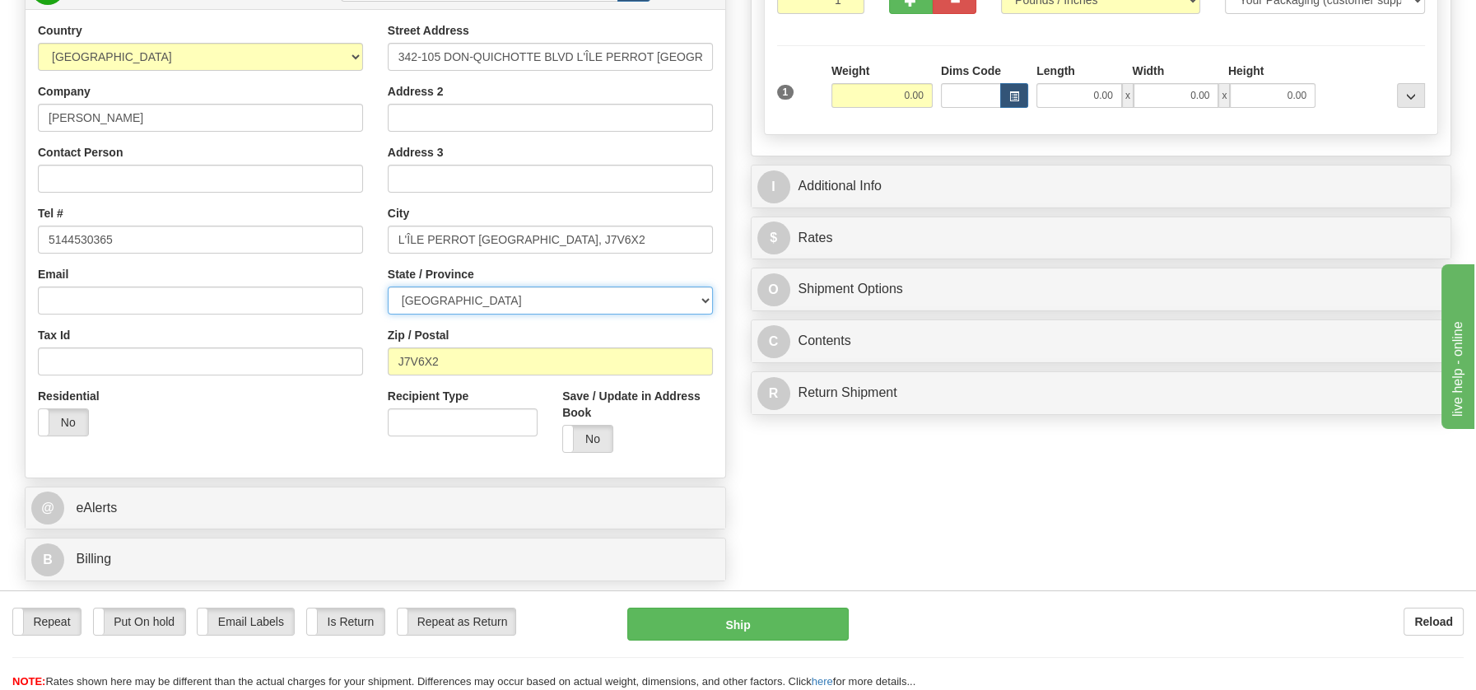
drag, startPoint x: 705, startPoint y: 296, endPoint x: 693, endPoint y: 295, distance: 11.6
click at [705, 296] on select "ALBERTA BRITISH COLUMBIA MANITOBA NEW BRUNSWICK NEWFOUNDLAND NOVA SCOTIA NUNAVU…" at bounding box center [550, 300] width 325 height 28
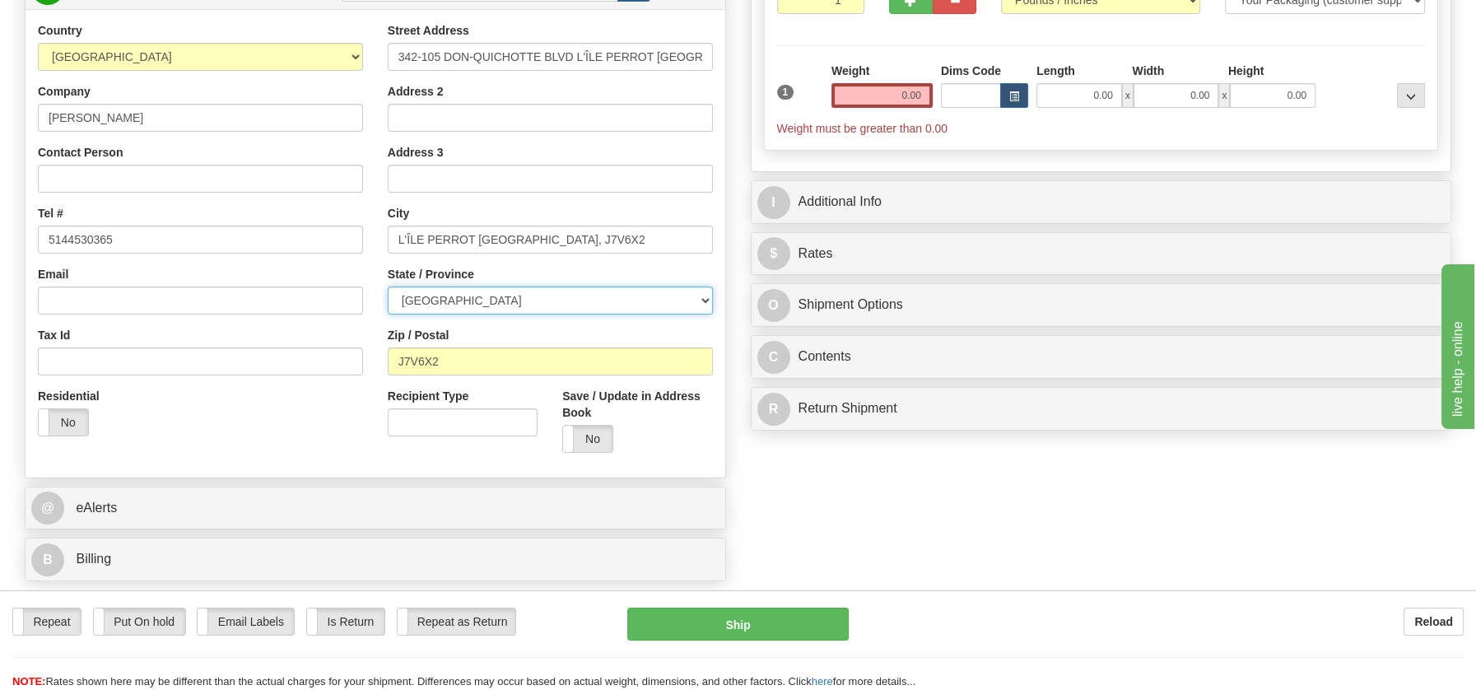
select select "QC"
click at [388, 286] on select "ALBERTA BRITISH COLUMBIA MANITOBA NEW BRUNSWICK NEWFOUNDLAND NOVA SCOTIA NUNAVU…" at bounding box center [550, 300] width 325 height 28
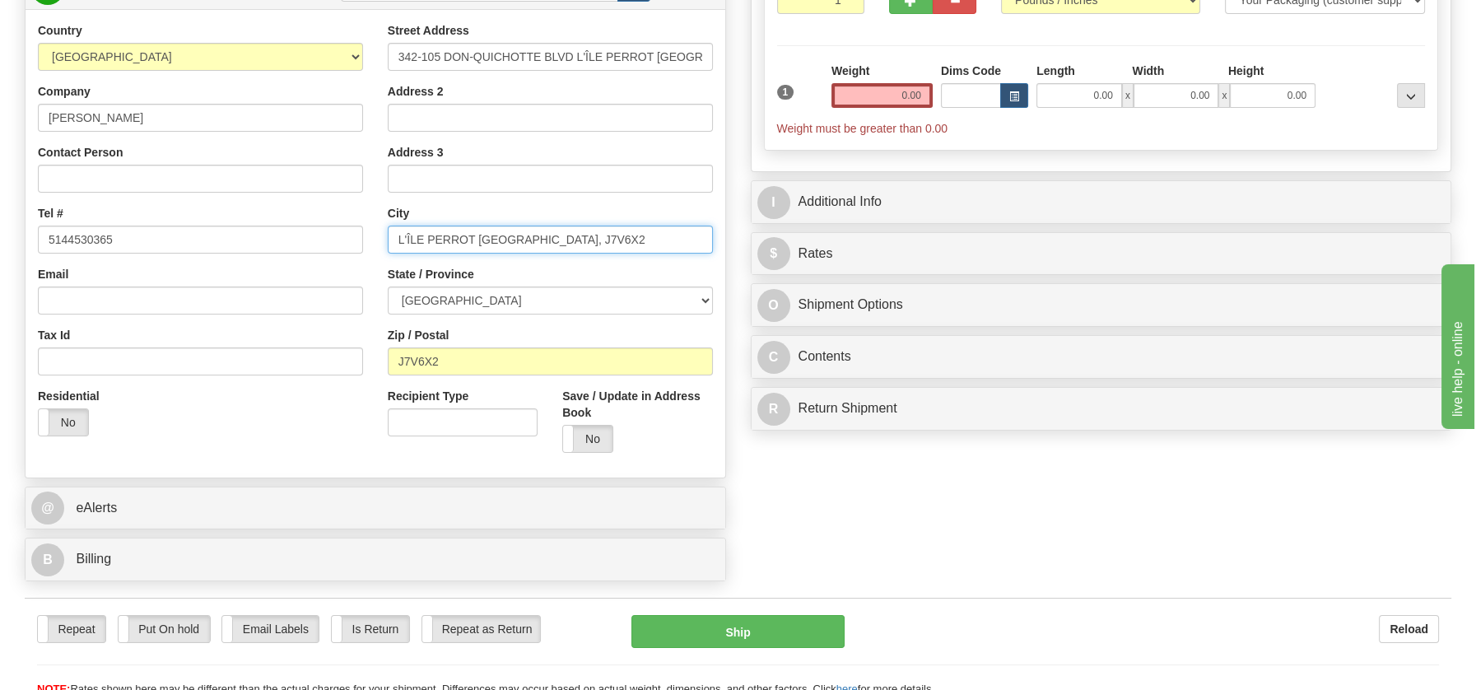
drag, startPoint x: 477, startPoint y: 237, endPoint x: 619, endPoint y: 245, distance: 141.8
click at [619, 245] on input "L'ÎLE PERROT Quebec, J7V6X2" at bounding box center [550, 240] width 325 height 28
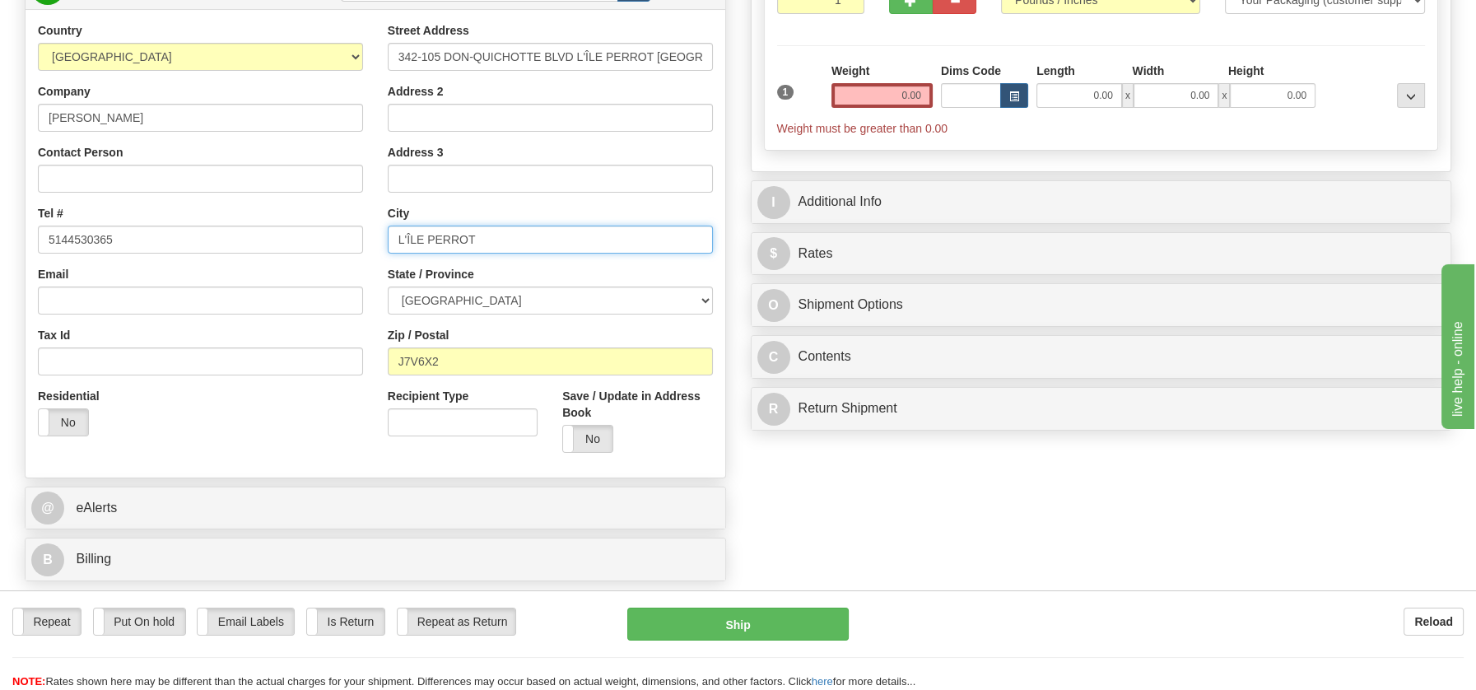
type input "L'ÎLE PERROT"
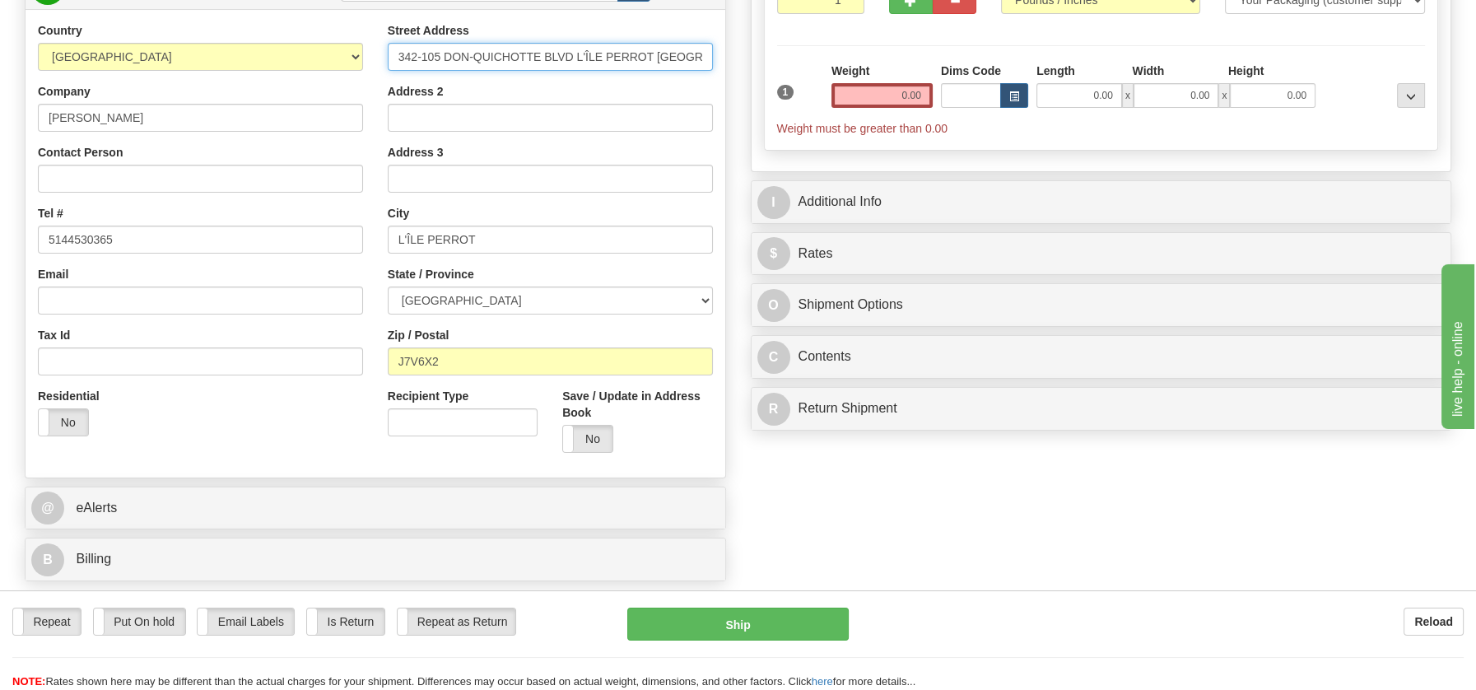
scroll to position [0, 41]
drag, startPoint x: 574, startPoint y: 58, endPoint x: 752, endPoint y: 62, distance: 177.8
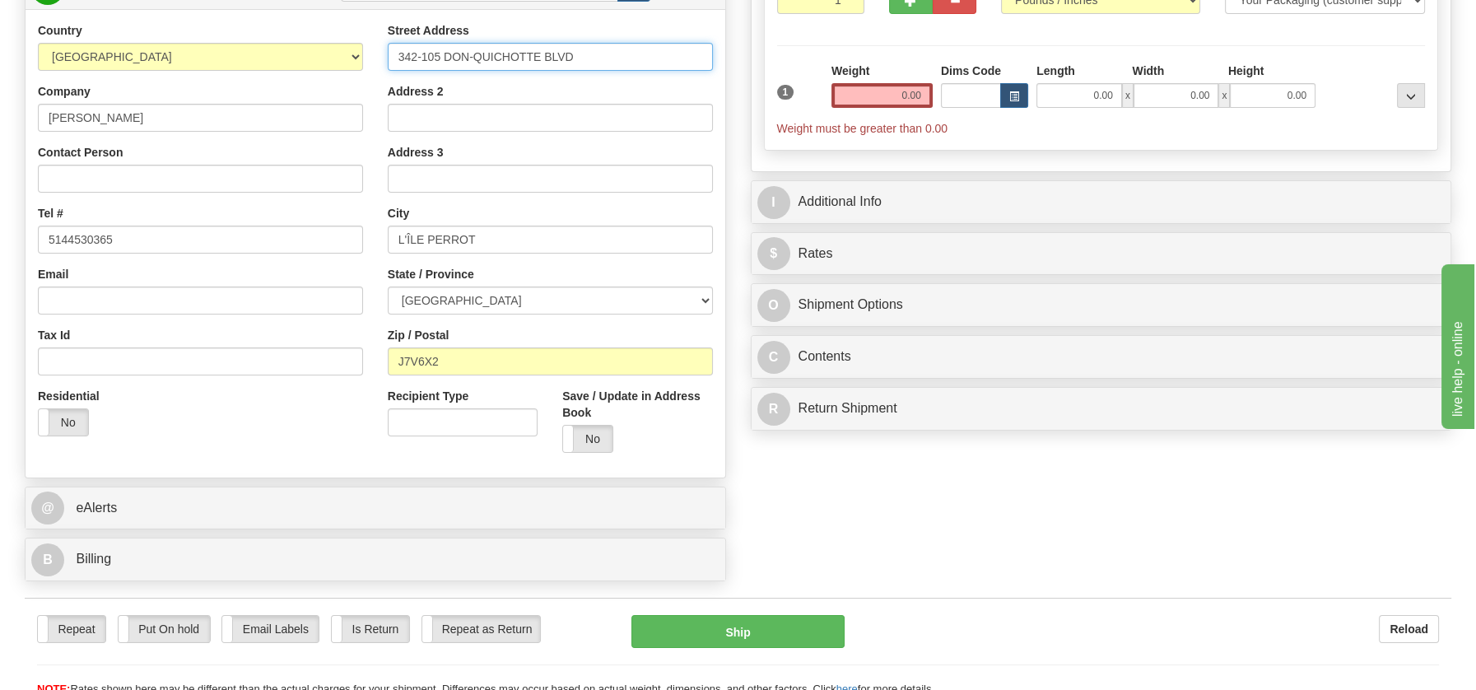
scroll to position [0, 0]
type input "342-105 DON-QUICHOTTE BLVD"
drag, startPoint x: 864, startPoint y: 105, endPoint x: 924, endPoint y: 105, distance: 59.3
click at [932, 103] on div "Weight 0.00" at bounding box center [881, 92] width 109 height 58
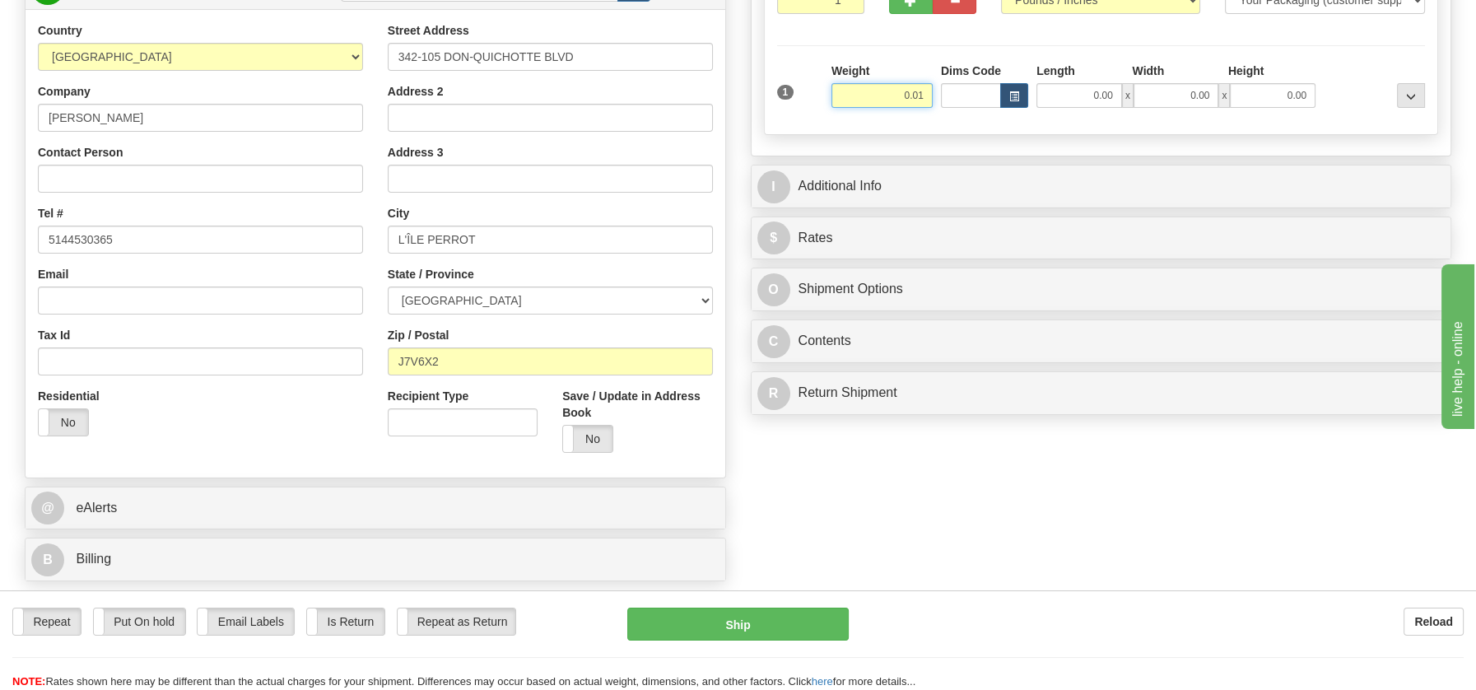
type input "0.01"
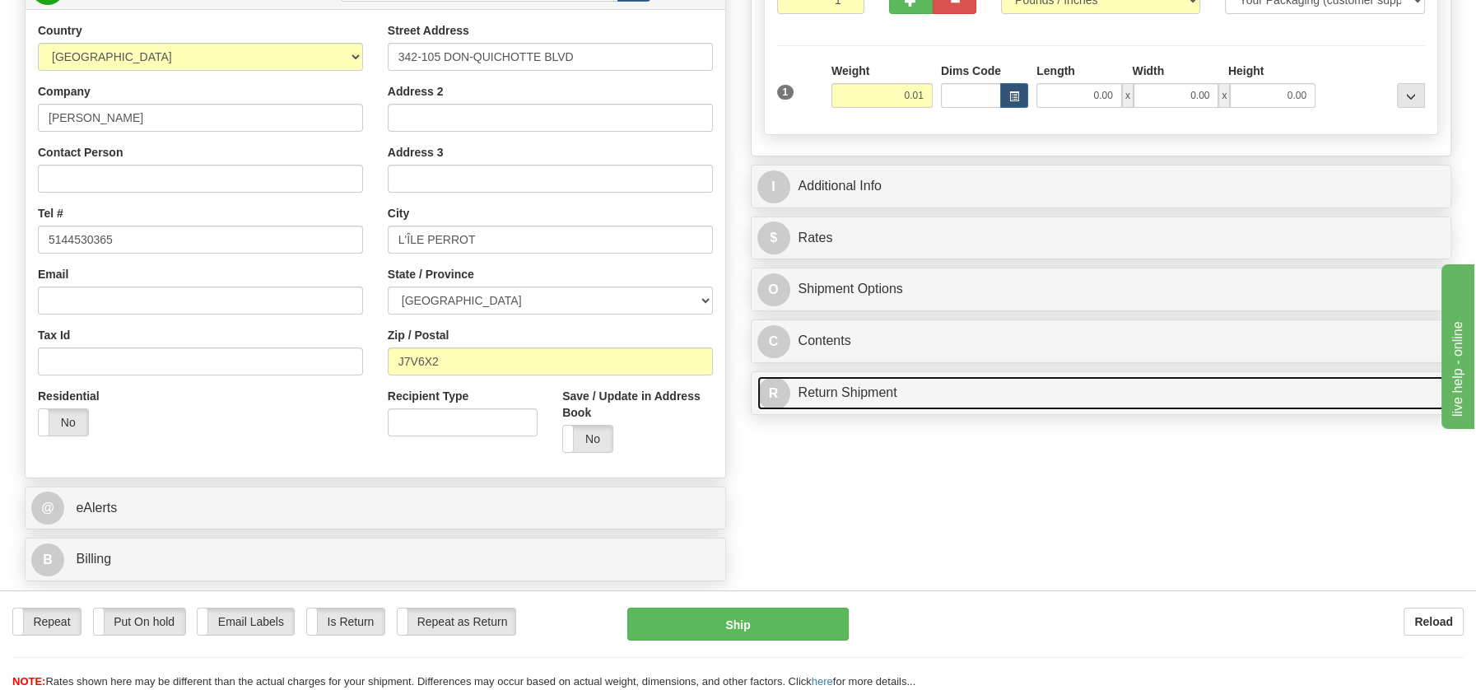
click at [846, 389] on div "P Packages / Skids 1 Packages - Weight: 0.00 Lbs 1 Skids - Weight: NaN Lbs Ship…" at bounding box center [1101, 143] width 726 height 561
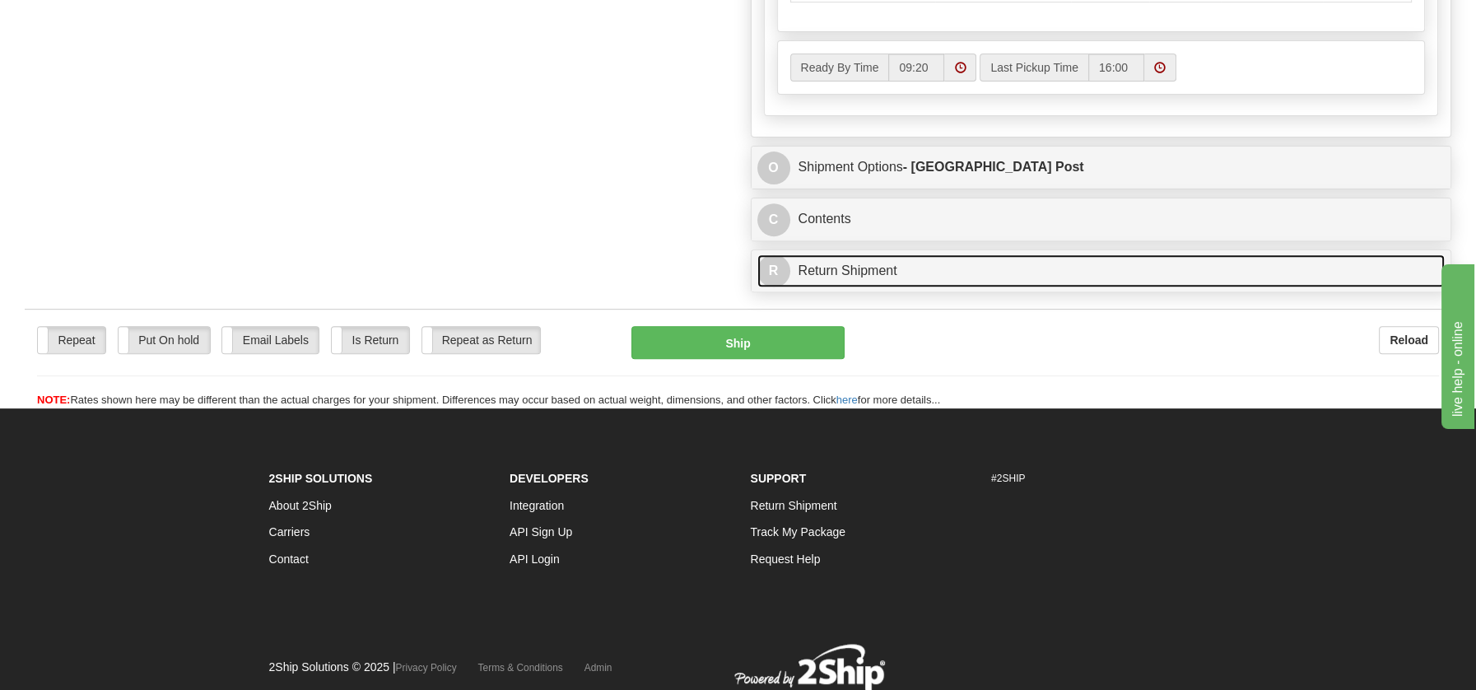
scroll to position [986, 0]
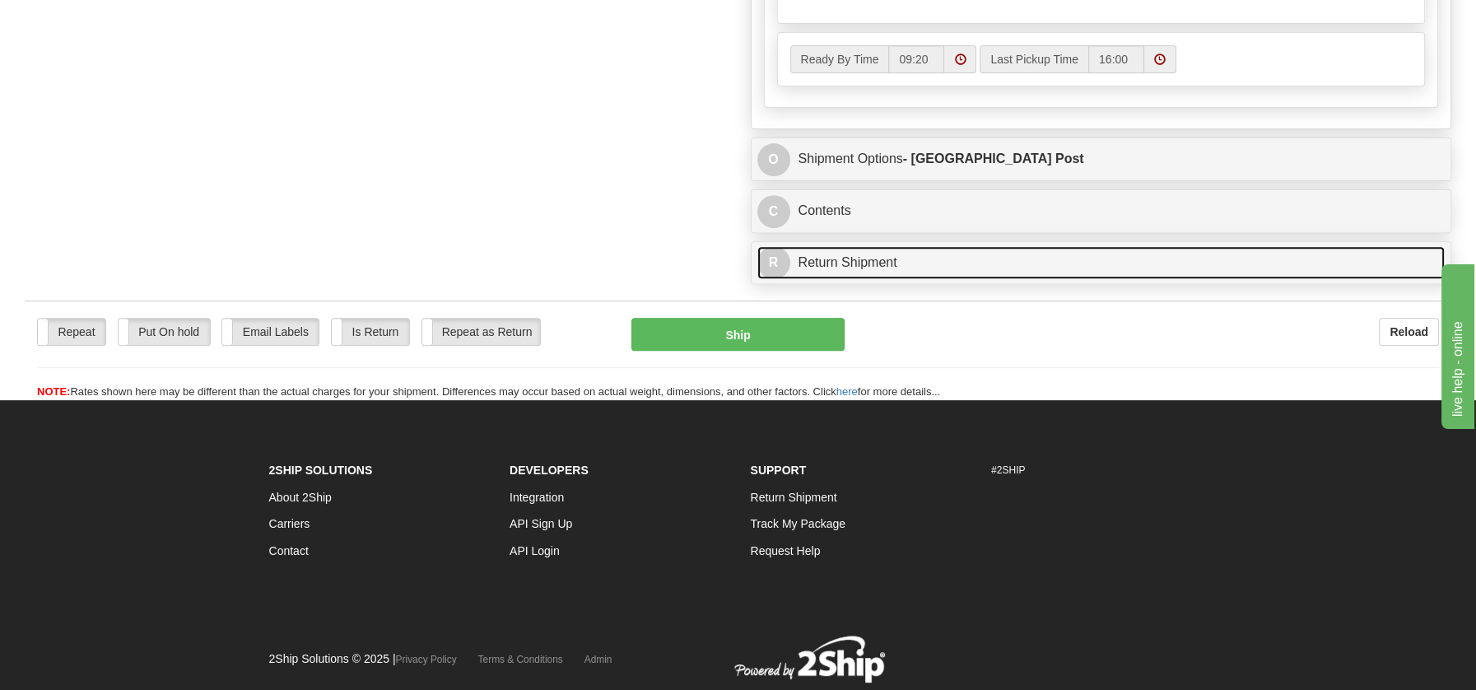
click at [849, 249] on link "R Return Shipment" at bounding box center [1101, 263] width 688 height 34
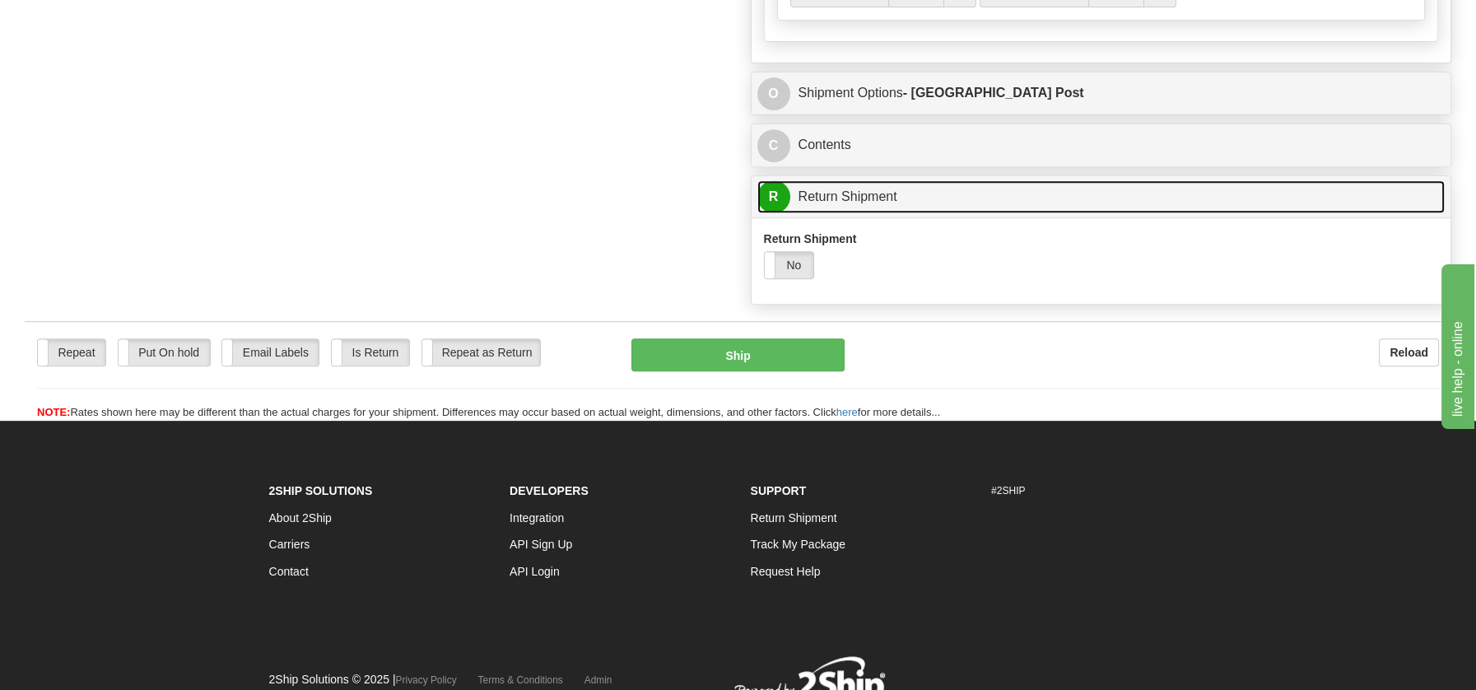
scroll to position [1114, 0]
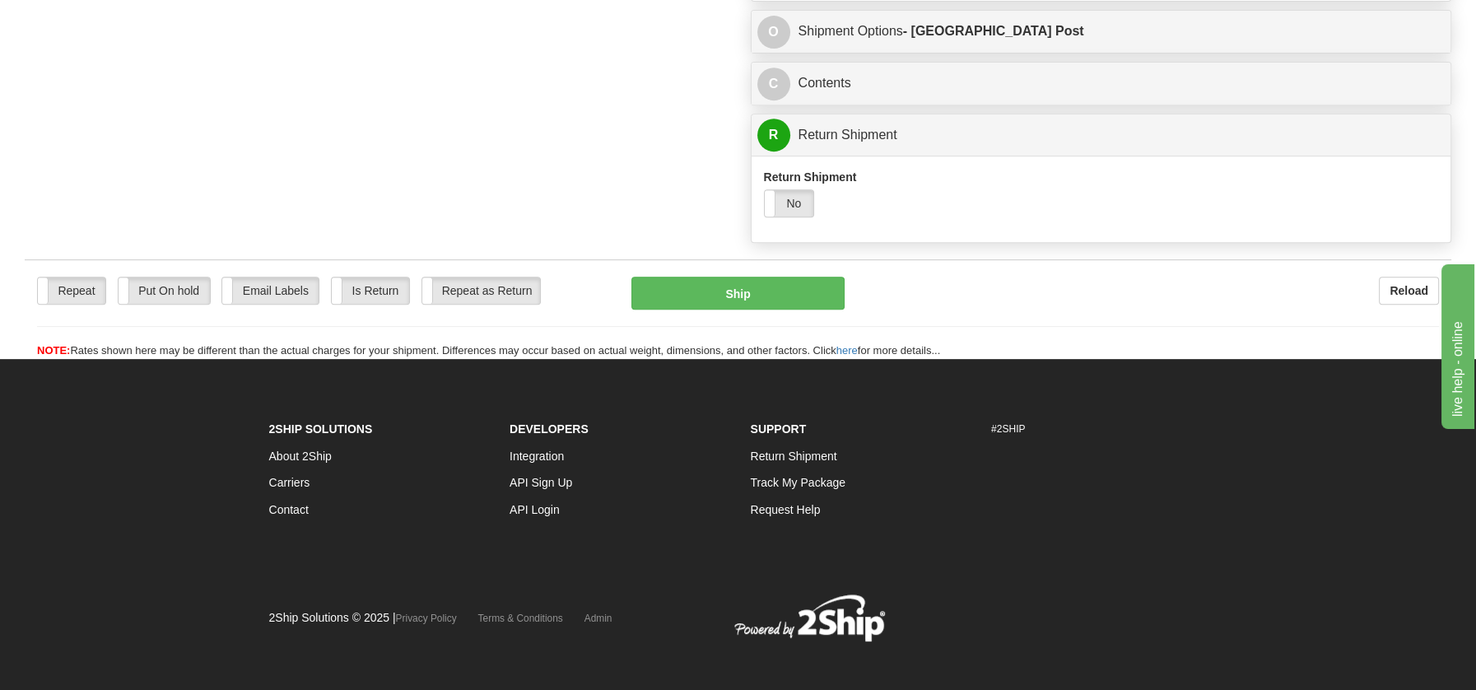
click at [789, 214] on div "Return Shipment Yes No" at bounding box center [927, 199] width 350 height 61
click at [788, 202] on label "No" at bounding box center [789, 203] width 49 height 26
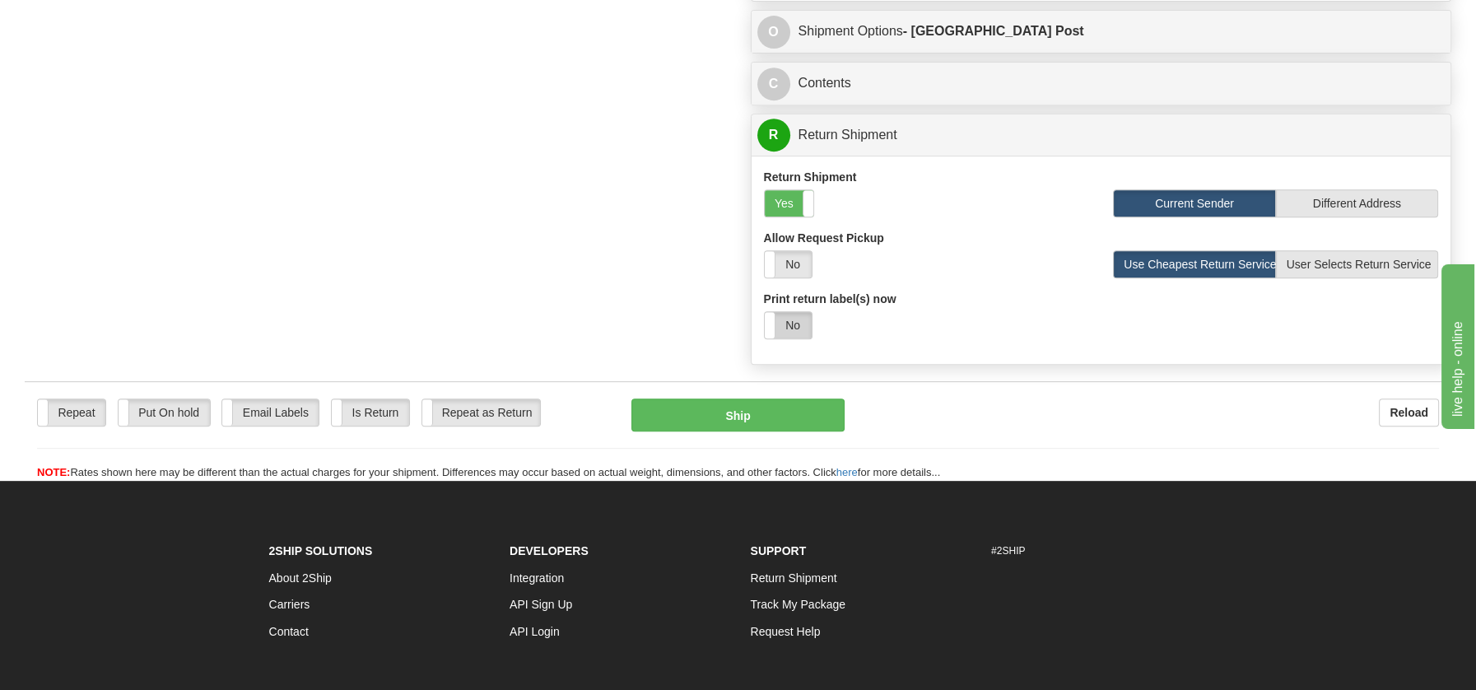
click at [798, 331] on label "No" at bounding box center [788, 325] width 47 height 26
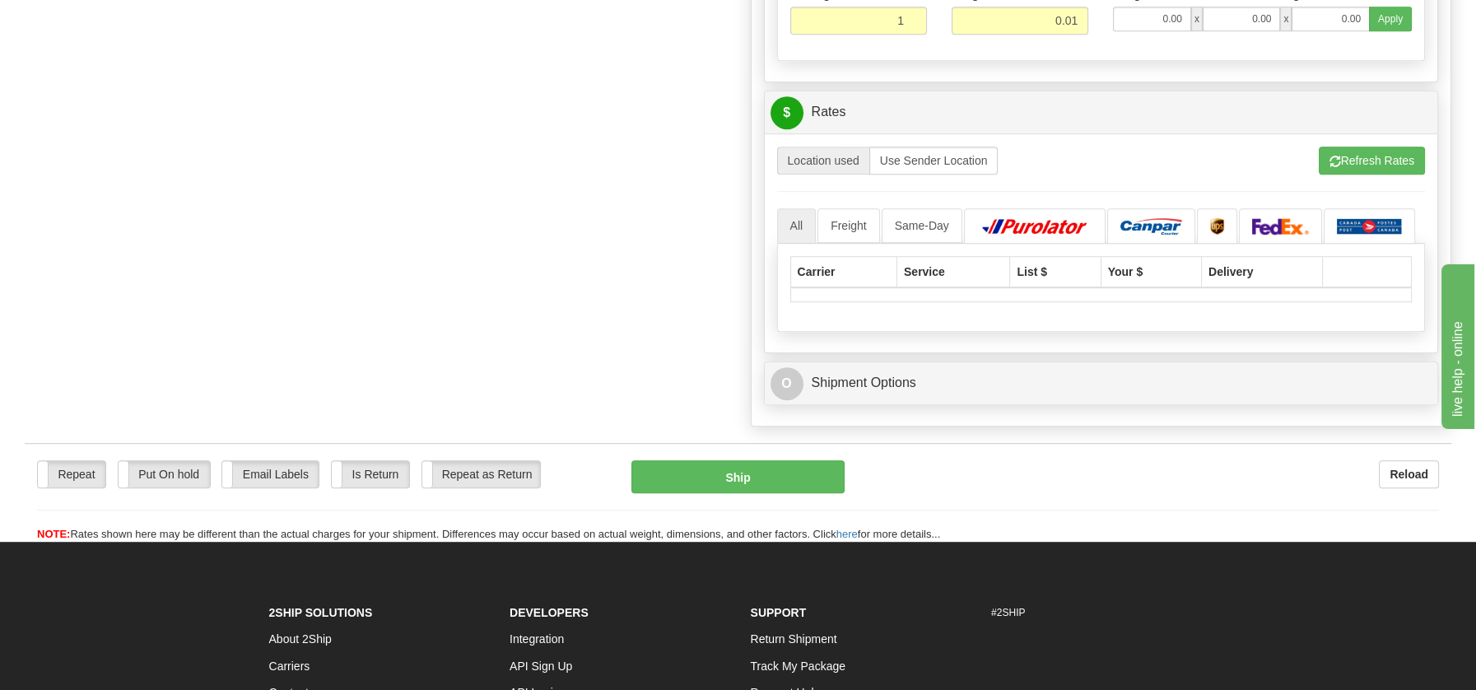
scroll to position [1608, 0]
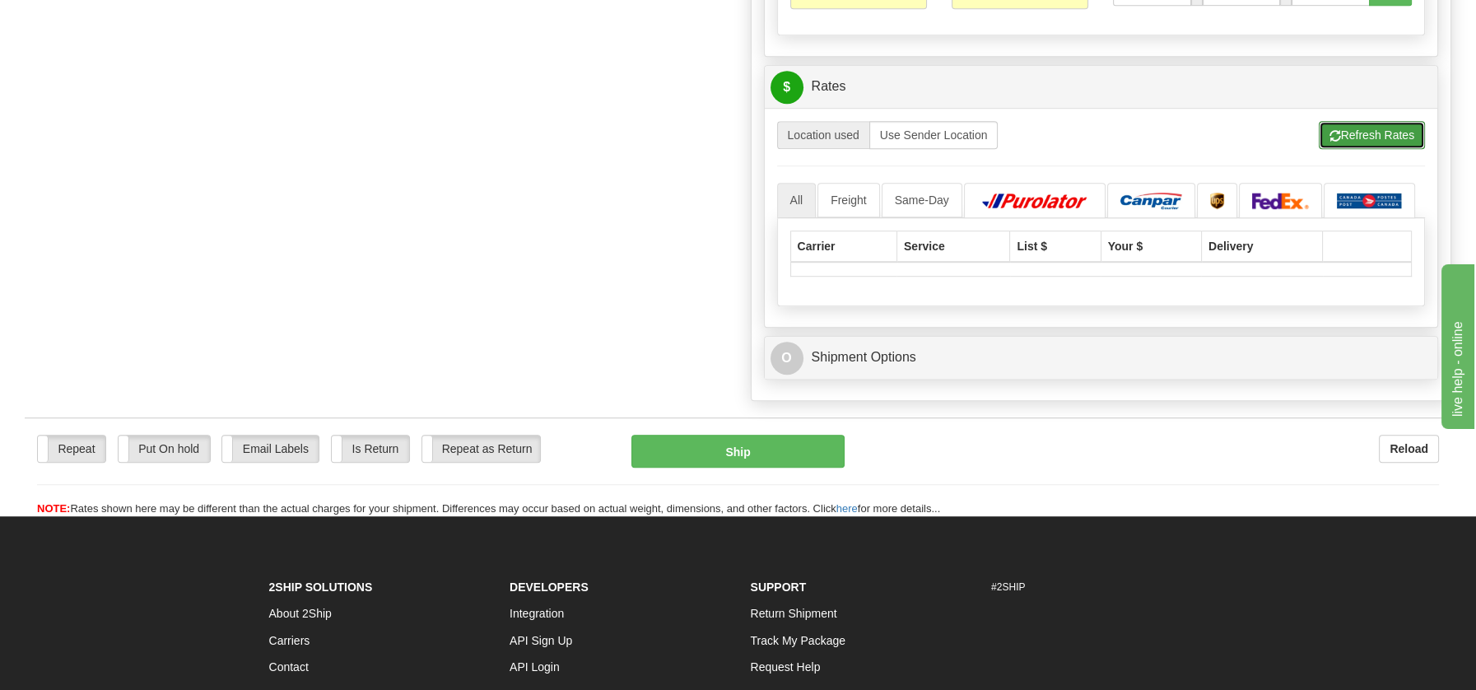
click at [1370, 128] on button "Refresh Rates" at bounding box center [1372, 135] width 106 height 28
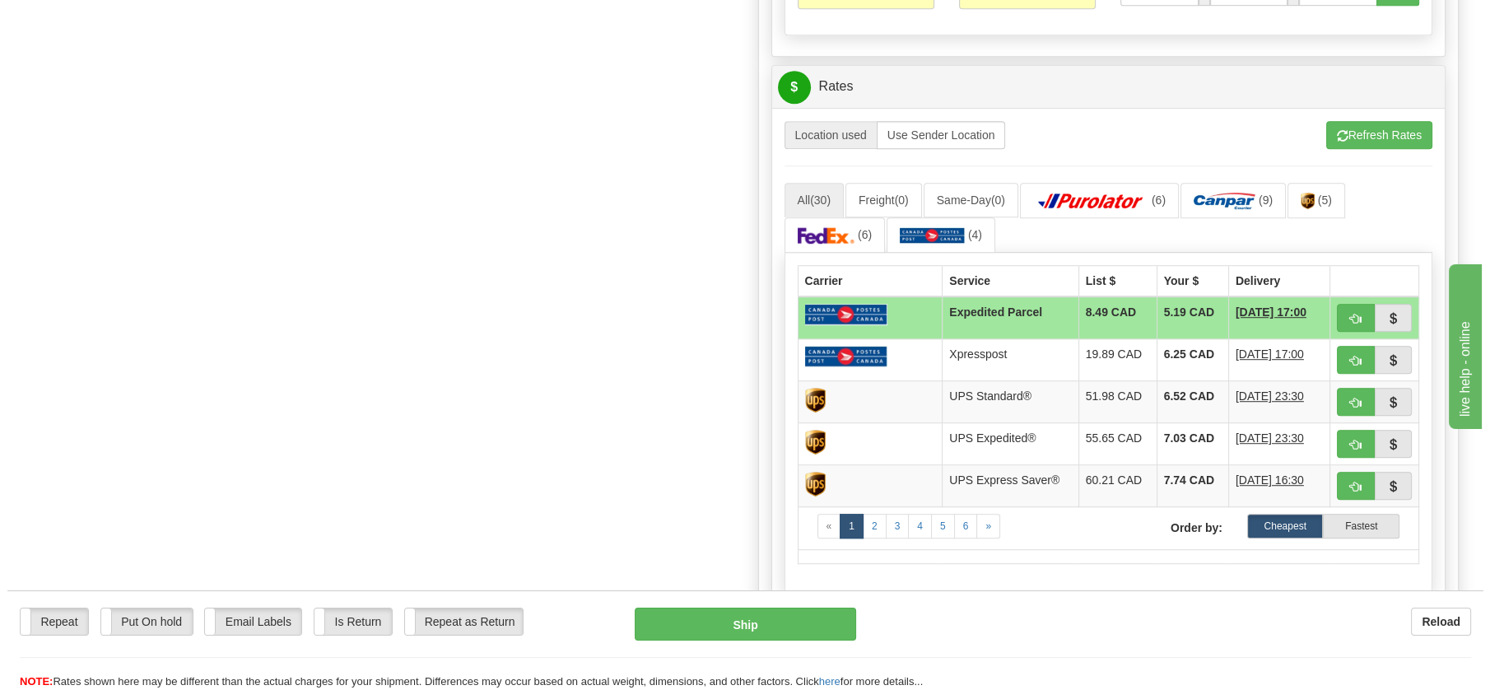
scroll to position [1611, 0]
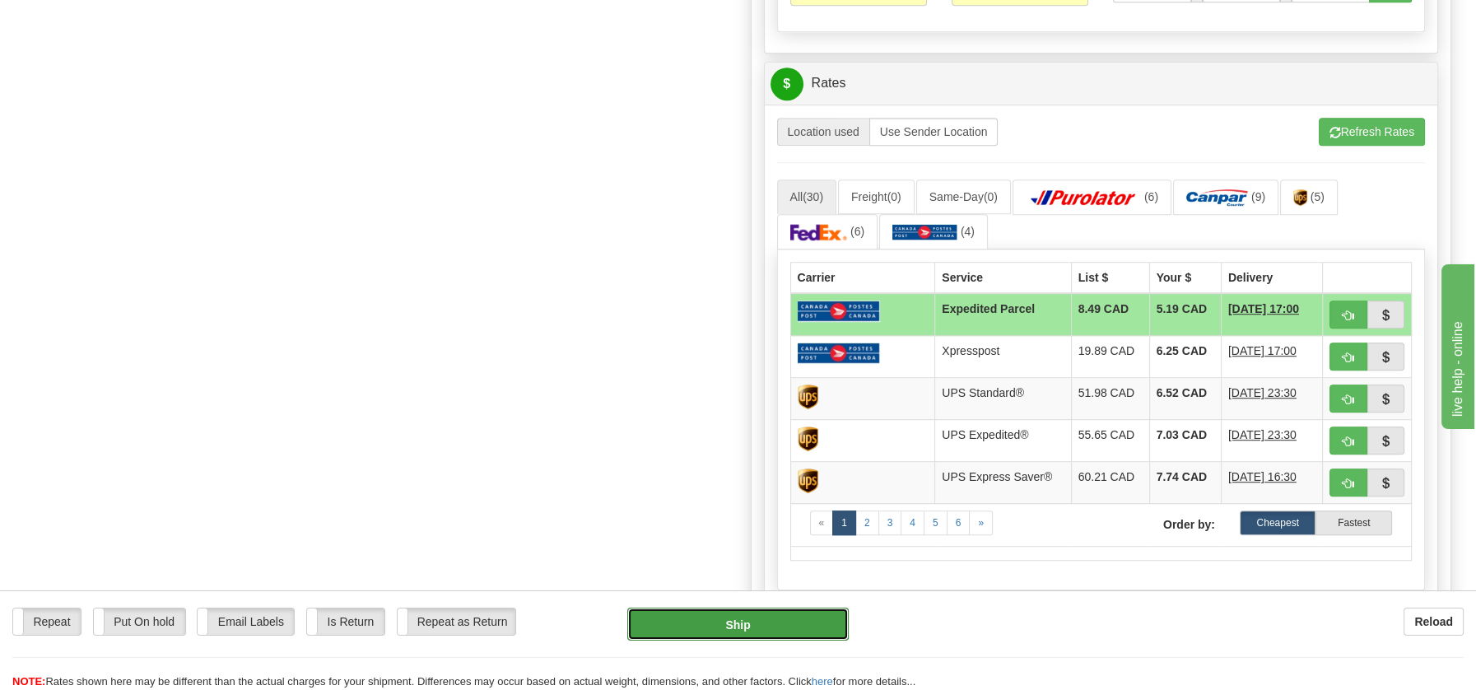
click at [750, 619] on button "Ship" at bounding box center [737, 623] width 221 height 33
type input "DOM.EP"
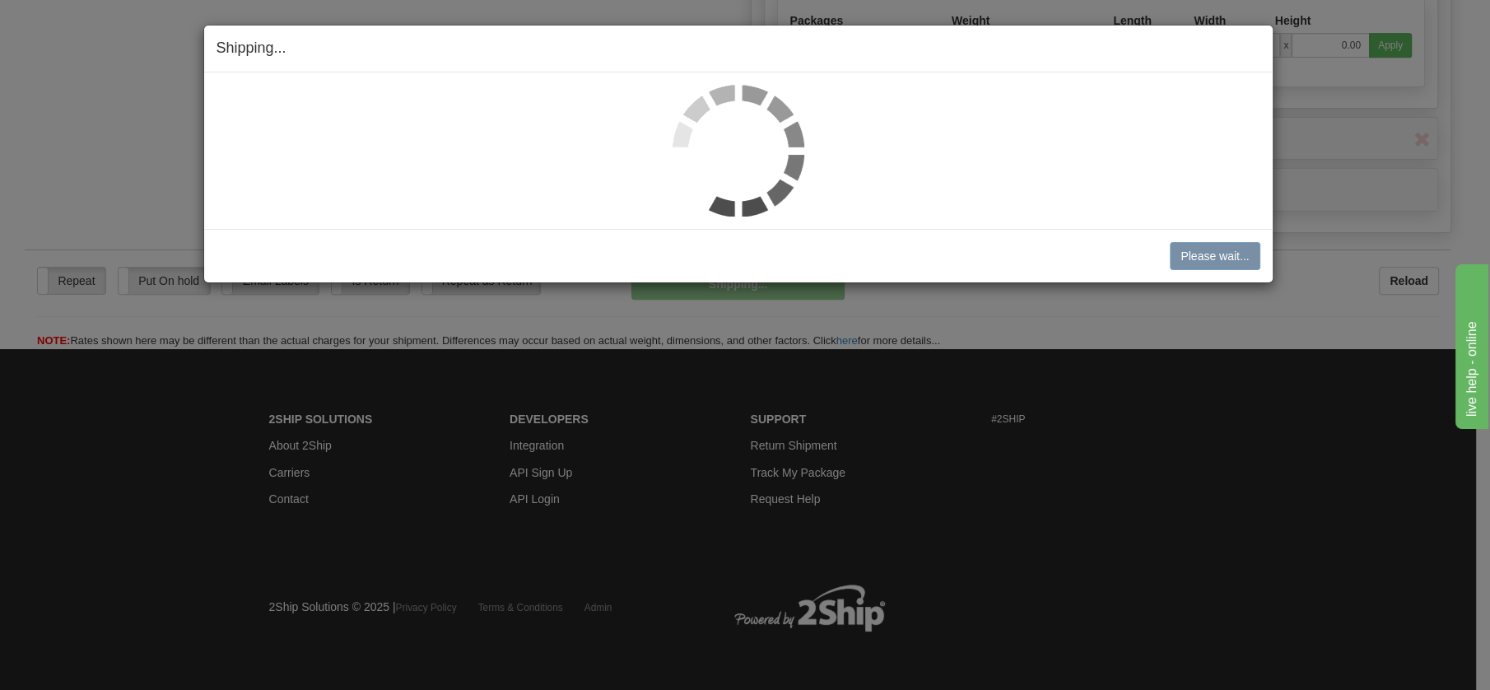
scroll to position [948, 0]
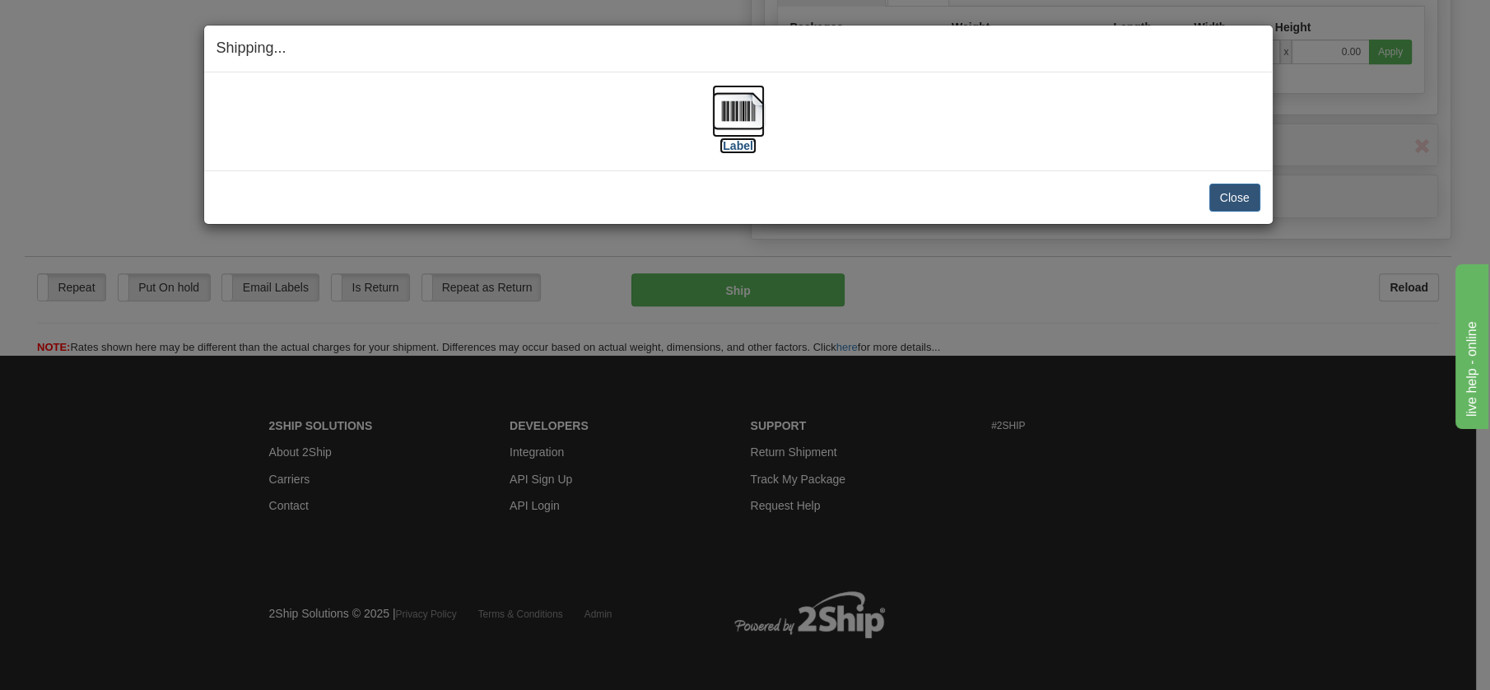
click at [752, 114] on img at bounding box center [738, 111] width 53 height 53
click at [1239, 191] on button "Close" at bounding box center [1234, 198] width 51 height 28
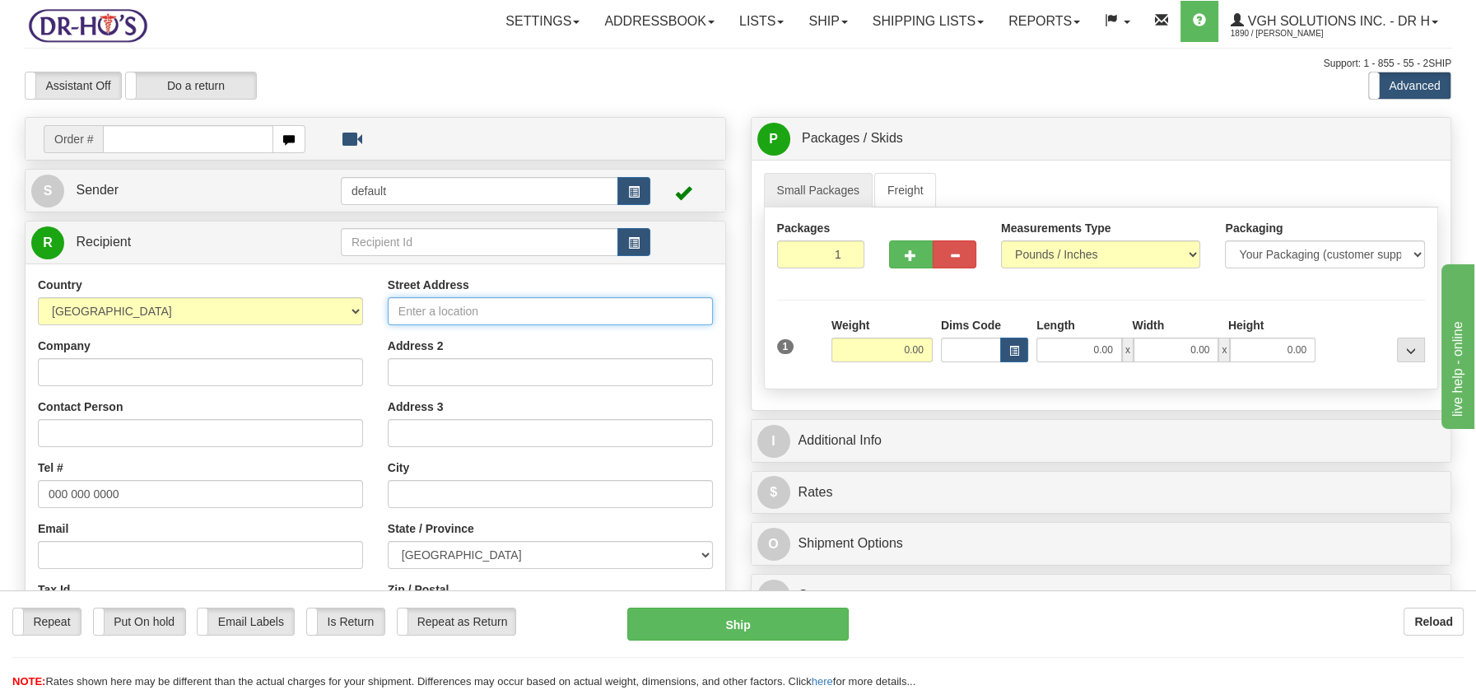
click at [417, 305] on input "Street Address" at bounding box center [550, 311] width 325 height 28
paste input "81 CÔTE DU PASSAGE, Appt 308 Lévis North Quebec, G6V7R9"
type input "81 CÔTE DU PASSAGE, Appt 308 Lévis North Quebec, G6V7R9"
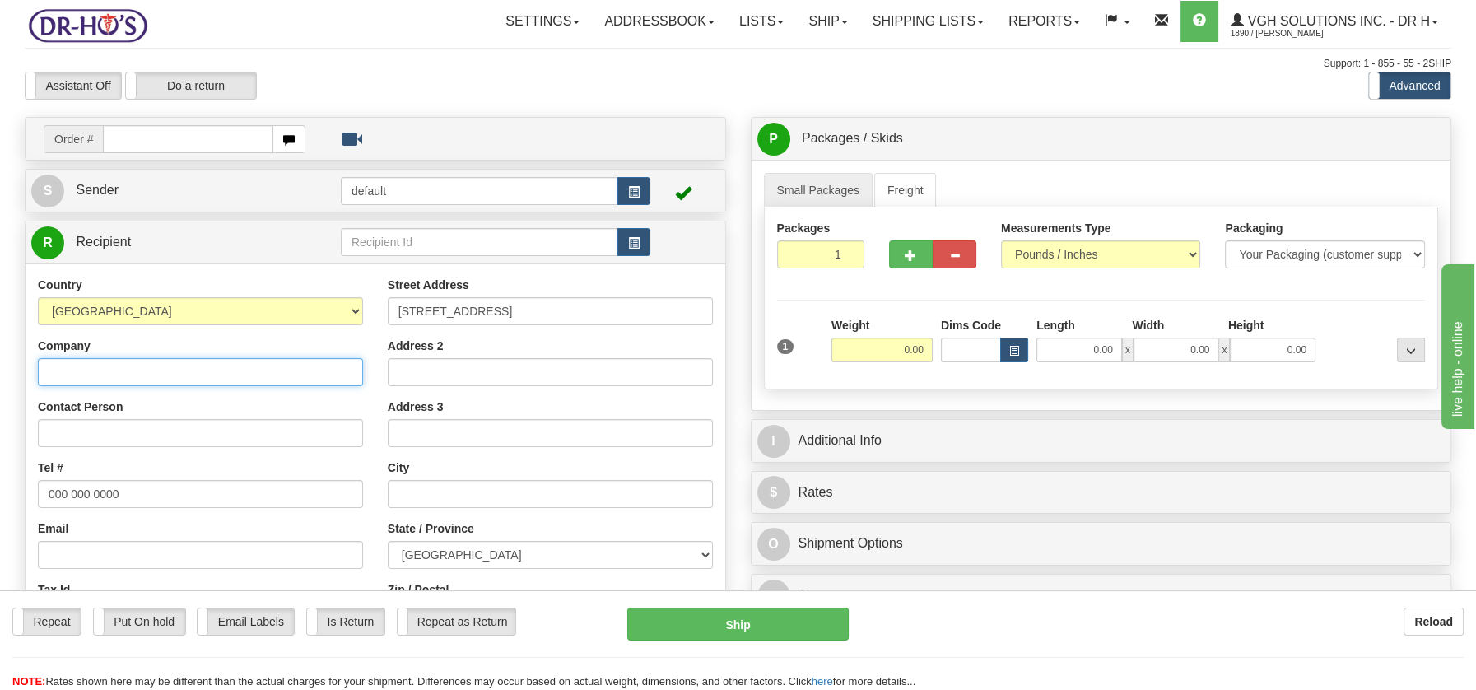
click at [67, 368] on input "Company" at bounding box center [200, 372] width 325 height 28
paste input "Jean-Guy Tremblay"
type input "Jean-Guy Tremblay"
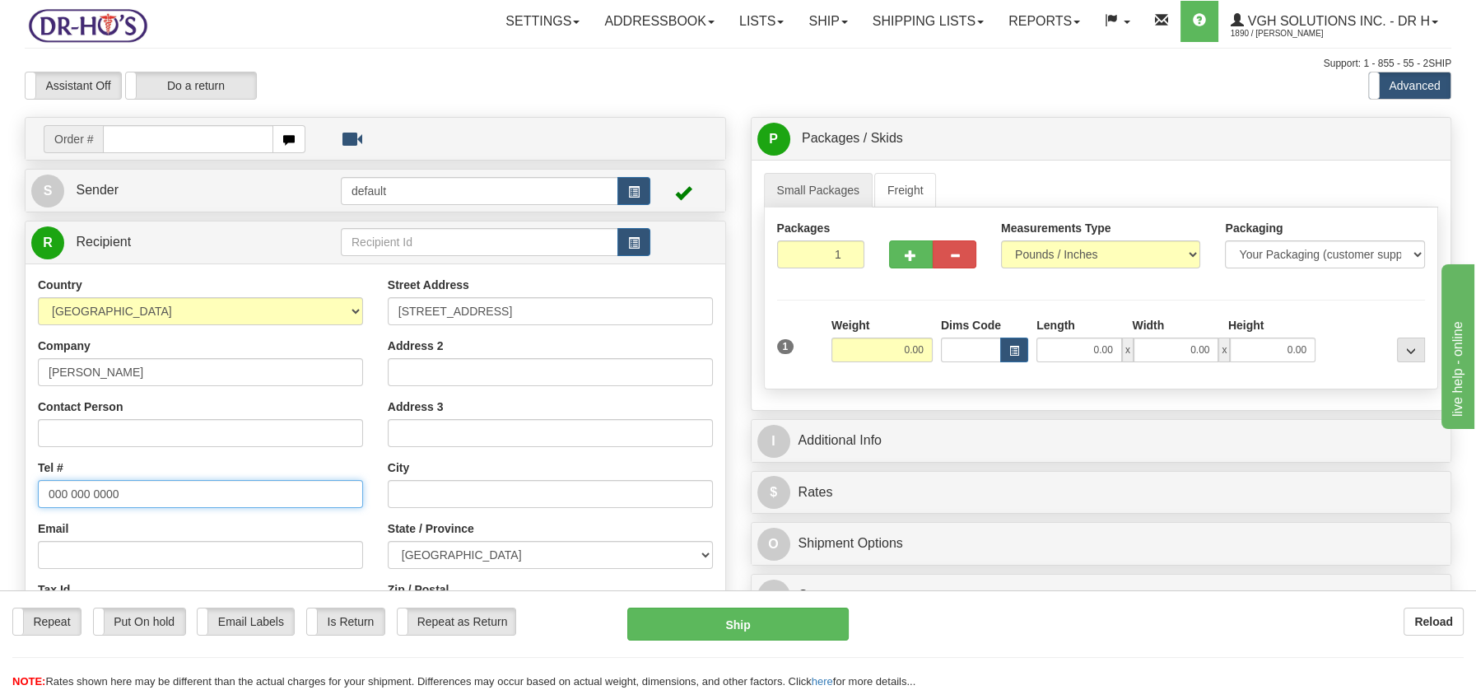
drag, startPoint x: 40, startPoint y: 497, endPoint x: 124, endPoint y: 494, distance: 84.8
click at [124, 494] on input "000 000 0000" at bounding box center [200, 494] width 325 height 28
paste input "4182765316"
type input "4182765316"
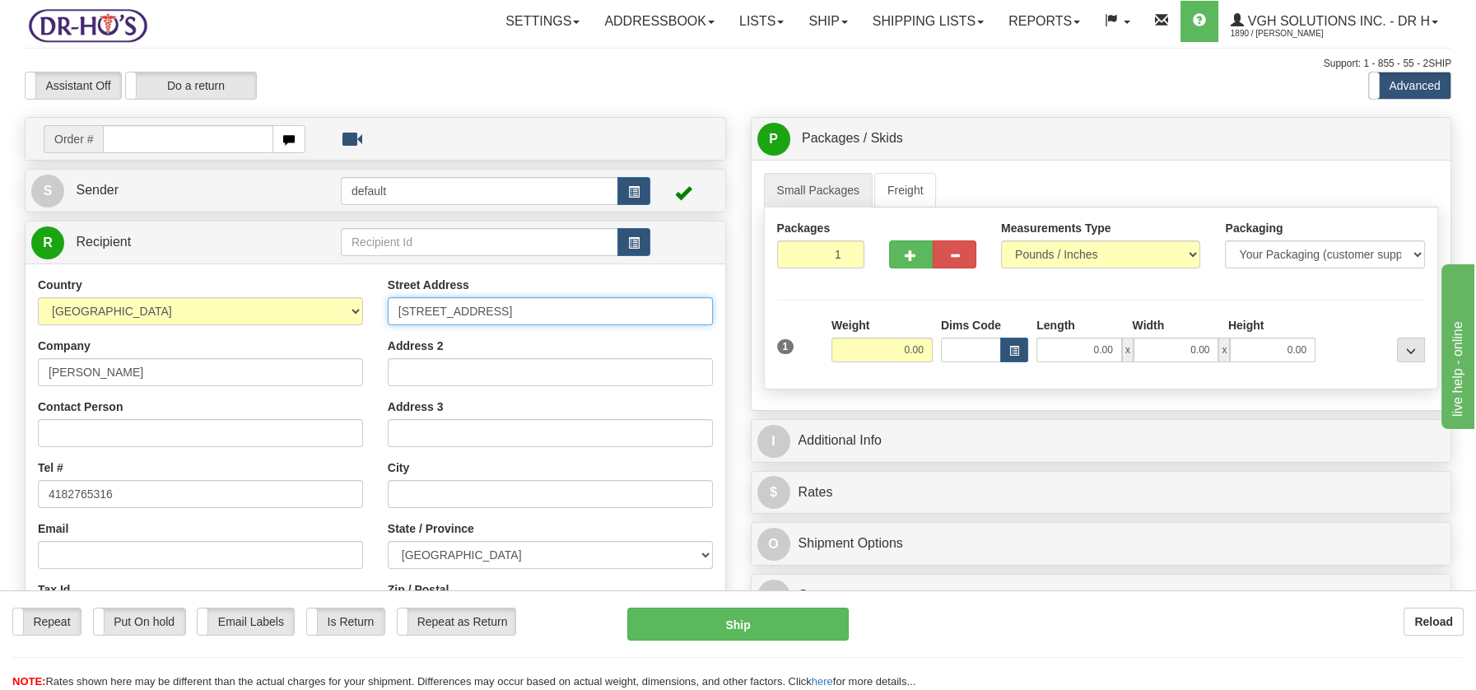
scroll to position [0, 28]
drag, startPoint x: 579, startPoint y: 310, endPoint x: 704, endPoint y: 301, distance: 124.6
click at [704, 301] on input "81 CÔTE DU PASSAGE, Appt 308 Lévis North Quebec, G6V7R9" at bounding box center [550, 311] width 325 height 28
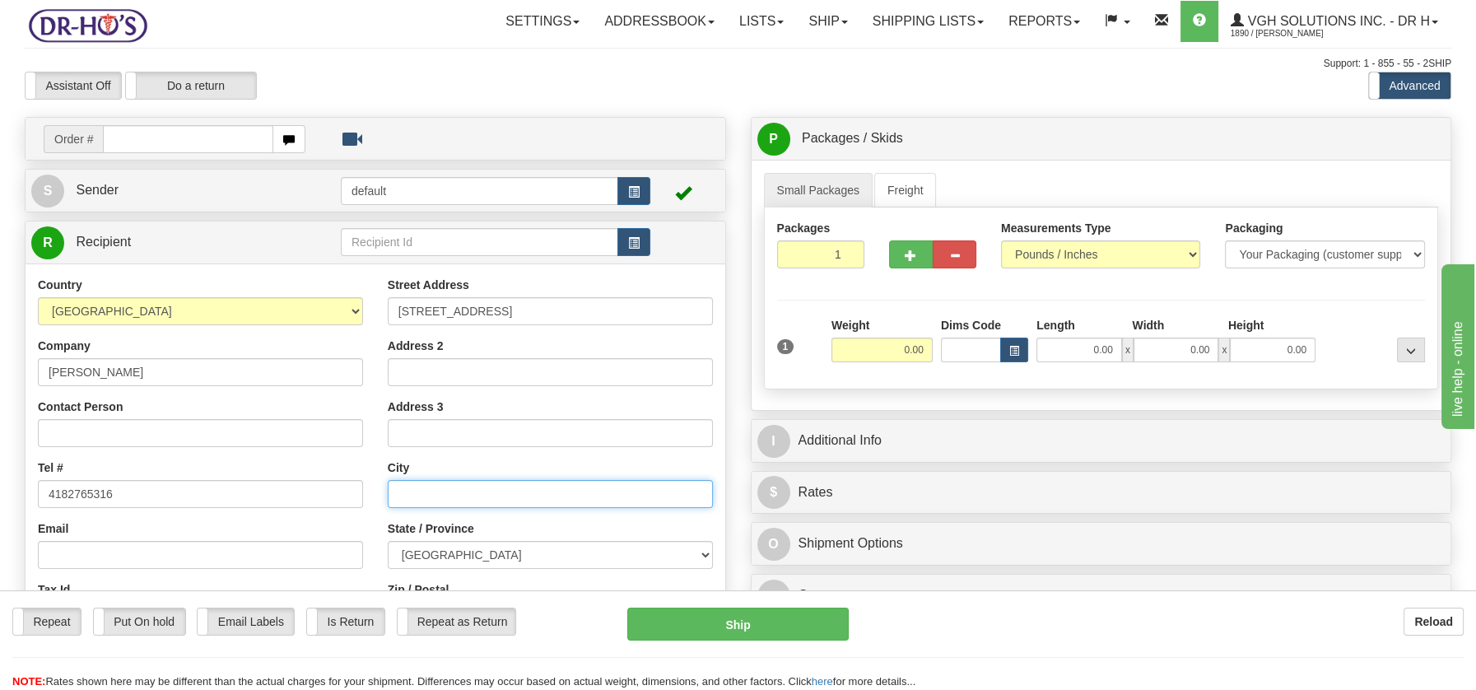
click at [449, 485] on input "text" at bounding box center [550, 494] width 325 height 28
paste input "Lévis North Quebec, G6V7R9"
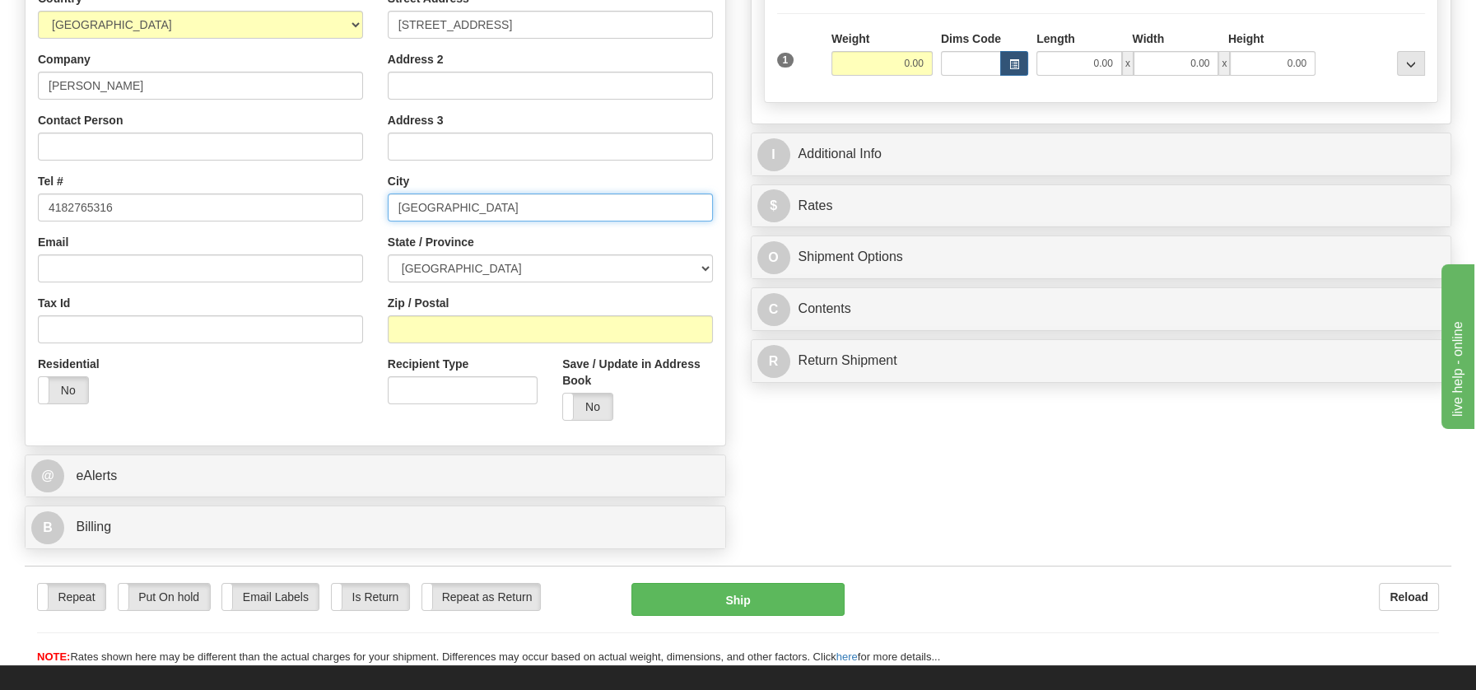
scroll to position [305, 0]
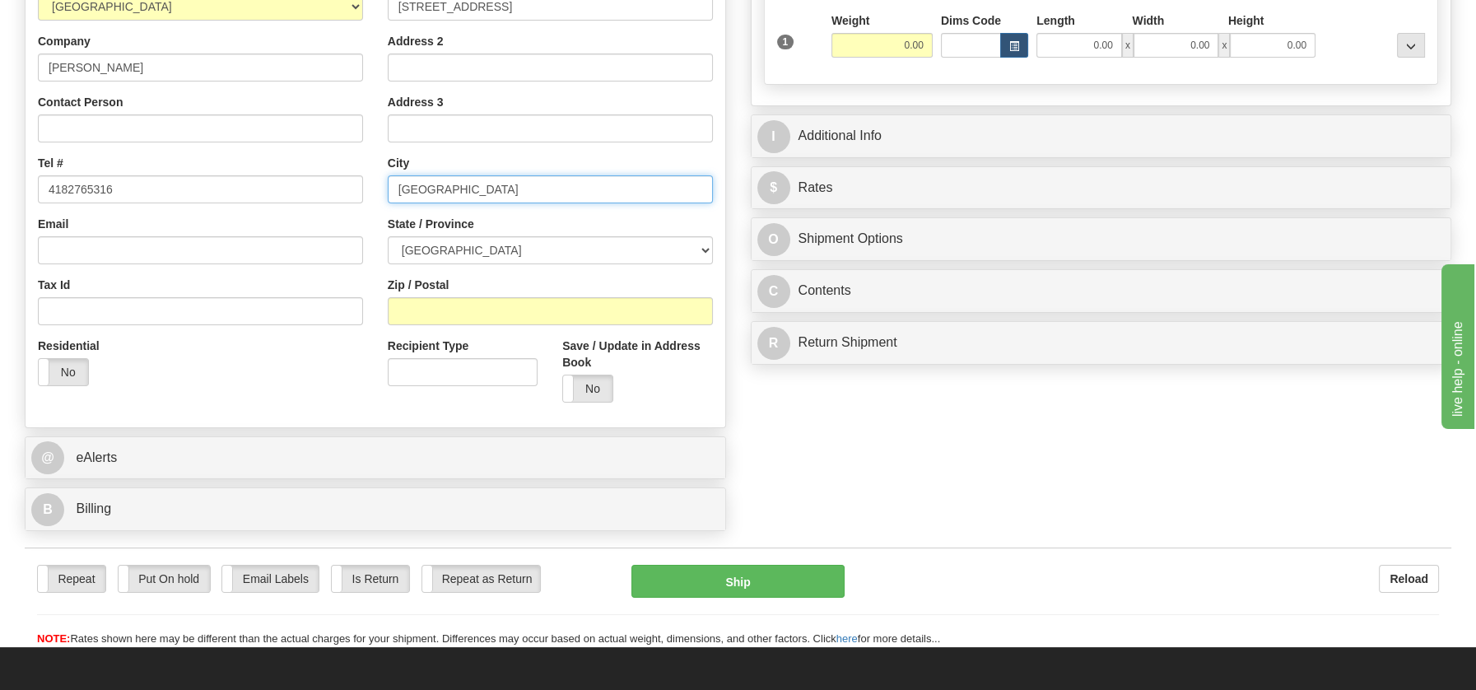
drag, startPoint x: 508, startPoint y: 186, endPoint x: 592, endPoint y: 200, distance: 85.1
click at [592, 200] on input "Lévis North Quebec, G6V7R9" at bounding box center [550, 189] width 325 height 28
type input "Lévis North Quebec, G6V7R9"
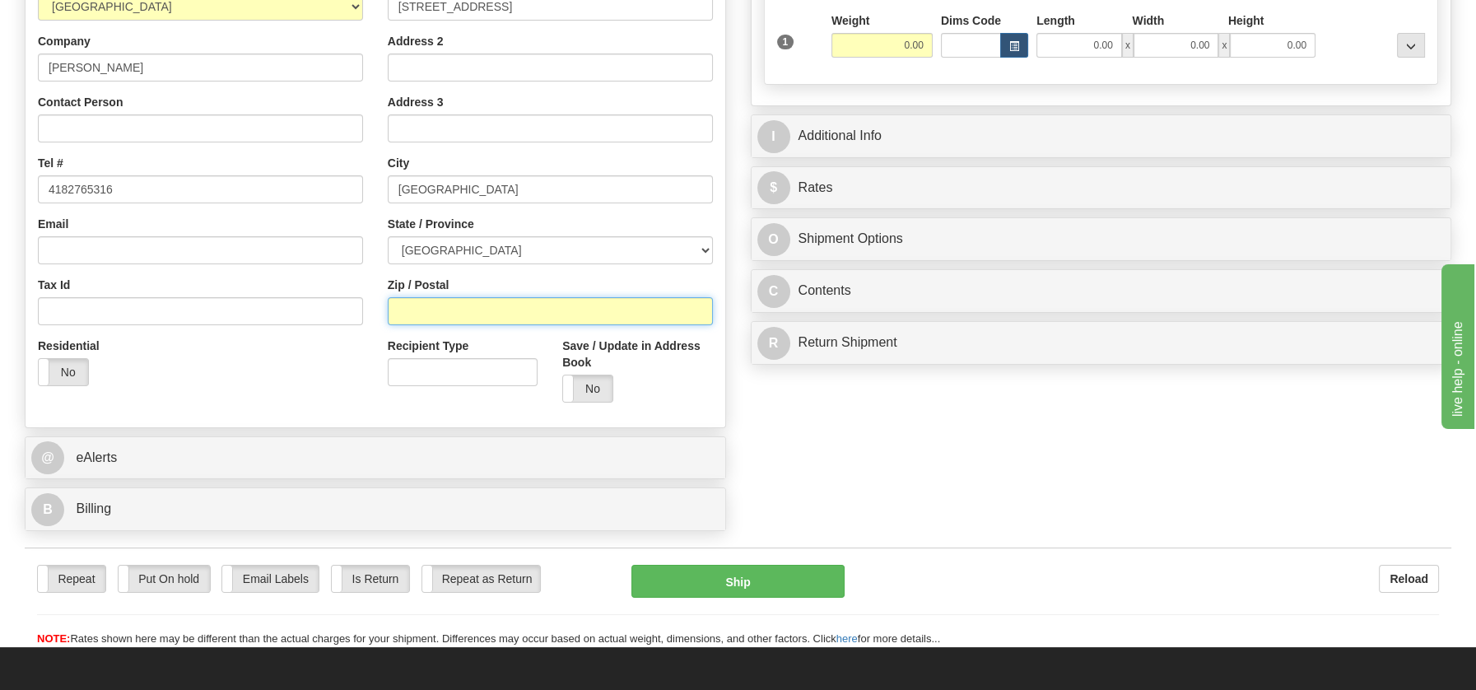
click at [463, 318] on input "Zip / Postal" at bounding box center [550, 311] width 325 height 28
paste input "G6V7R9"
type input "G6V7R9"
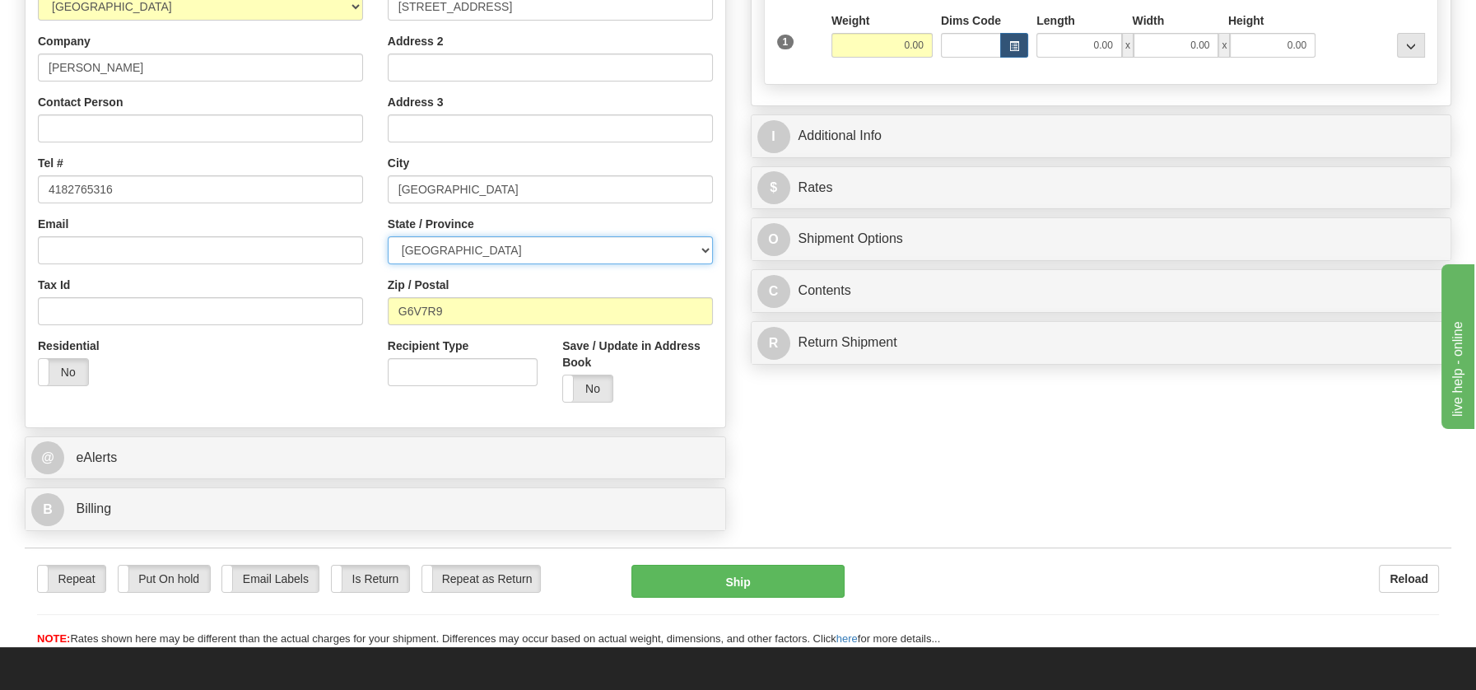
drag, startPoint x: 702, startPoint y: 249, endPoint x: 671, endPoint y: 257, distance: 32.1
click at [698, 249] on select "ALBERTA BRITISH COLUMBIA MANITOBA NEW BRUNSWICK NEWFOUNDLAND NOVA SCOTIA NUNAVU…" at bounding box center [550, 250] width 325 height 28
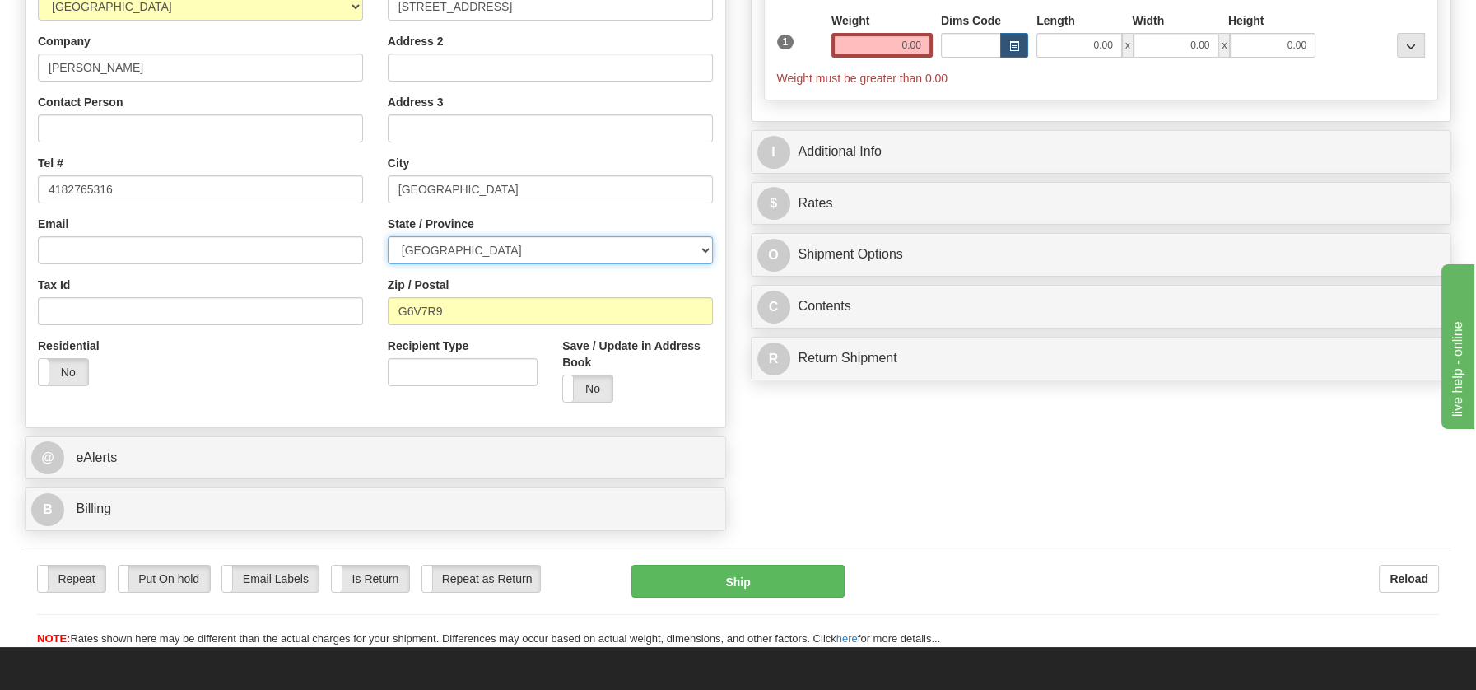
select select "QC"
click at [388, 236] on select "ALBERTA BRITISH COLUMBIA MANITOBA NEW BRUNSWICK NEWFOUNDLAND NOVA SCOTIA NUNAVU…" at bounding box center [550, 250] width 325 height 28
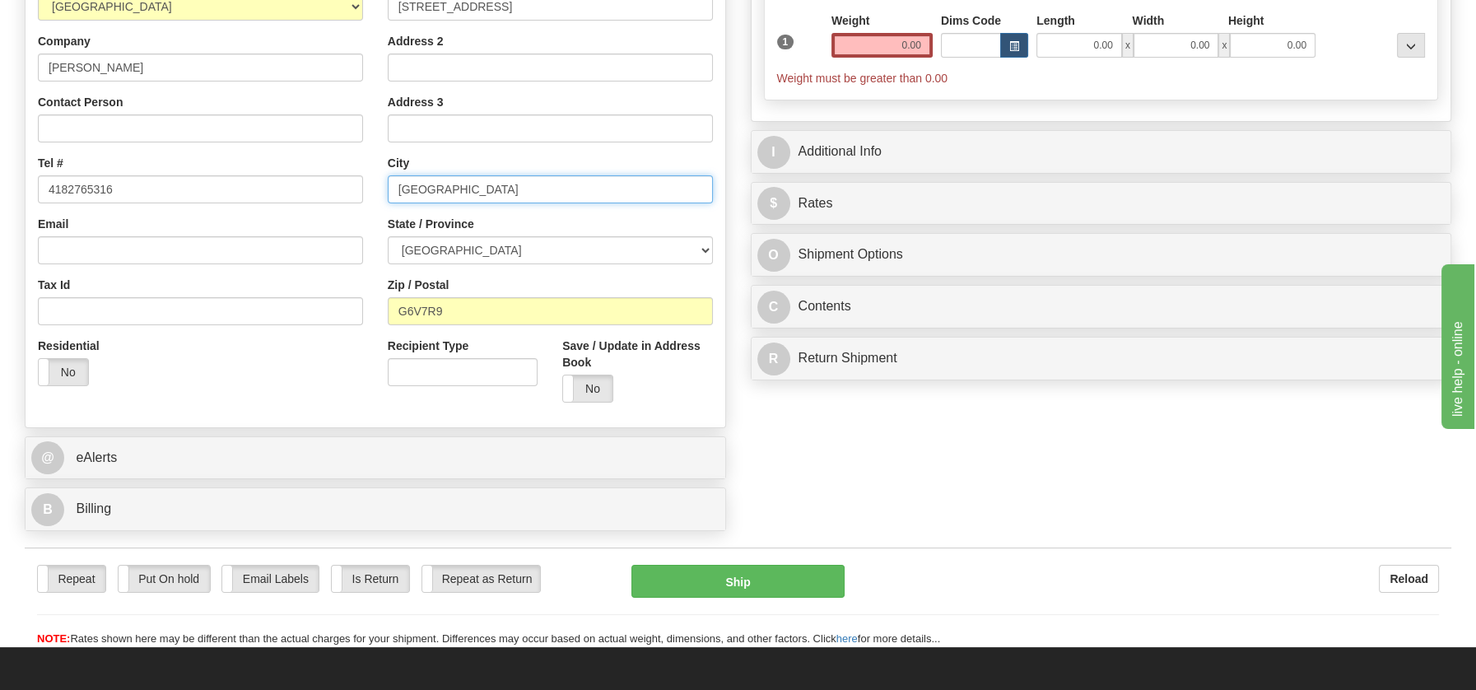
drag, startPoint x: 459, startPoint y: 186, endPoint x: 612, endPoint y: 191, distance: 152.4
click at [612, 191] on input "Lévis North Quebec, G6V7R9" at bounding box center [550, 189] width 325 height 28
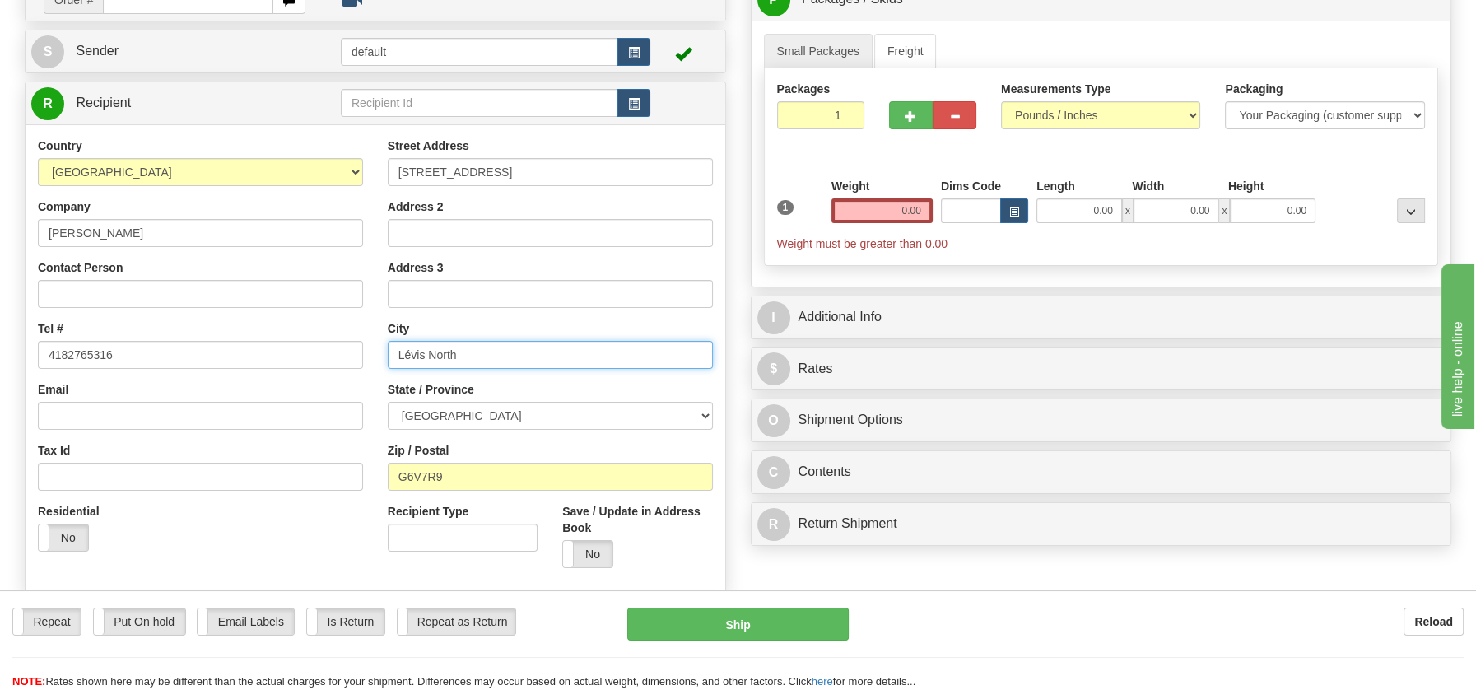
scroll to position [137, 0]
type input "Lévis North"
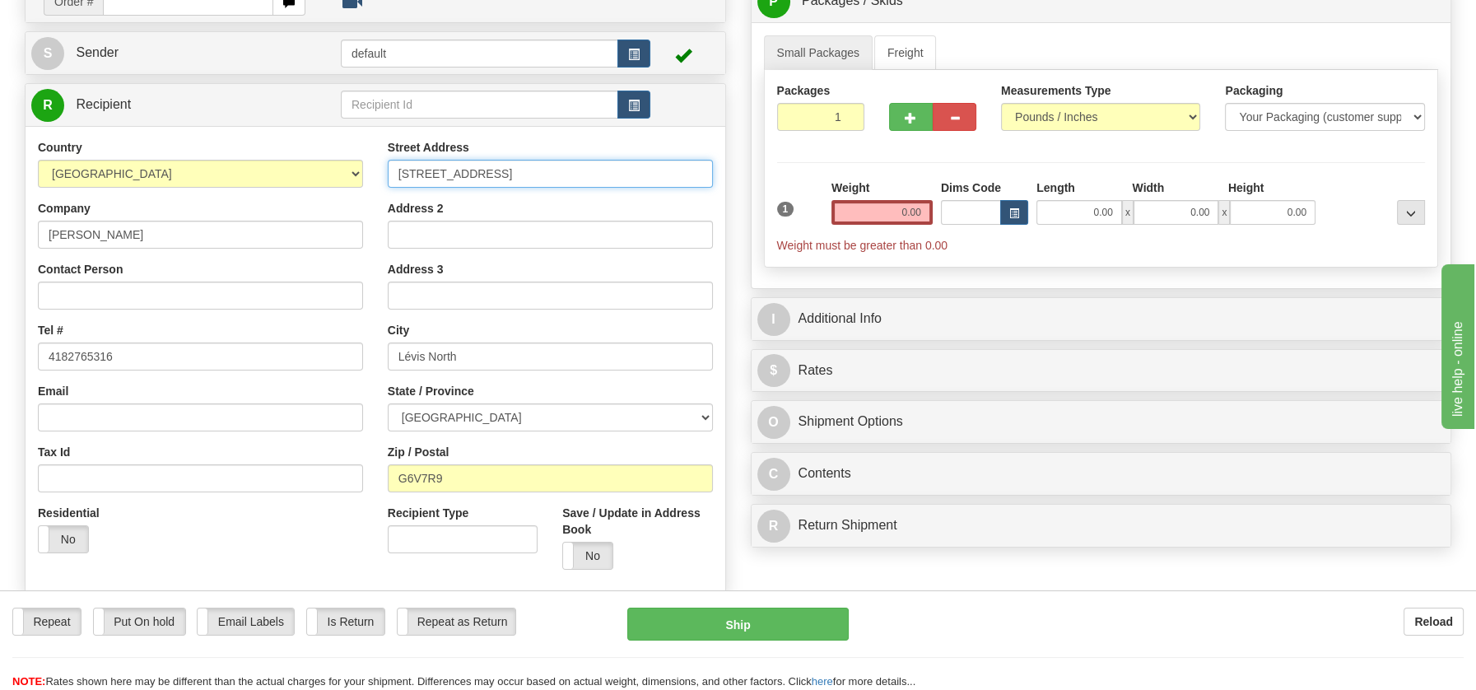
scroll to position [0, 28]
drag, startPoint x: 578, startPoint y: 168, endPoint x: 731, endPoint y: 170, distance: 153.1
click at [731, 170] on div "Create a label for the return Create Pickup Without Label Order # S Sender defa…" at bounding box center [375, 342] width 726 height 727
type input "81 CÔTE DU PASSAGE, Appt 308"
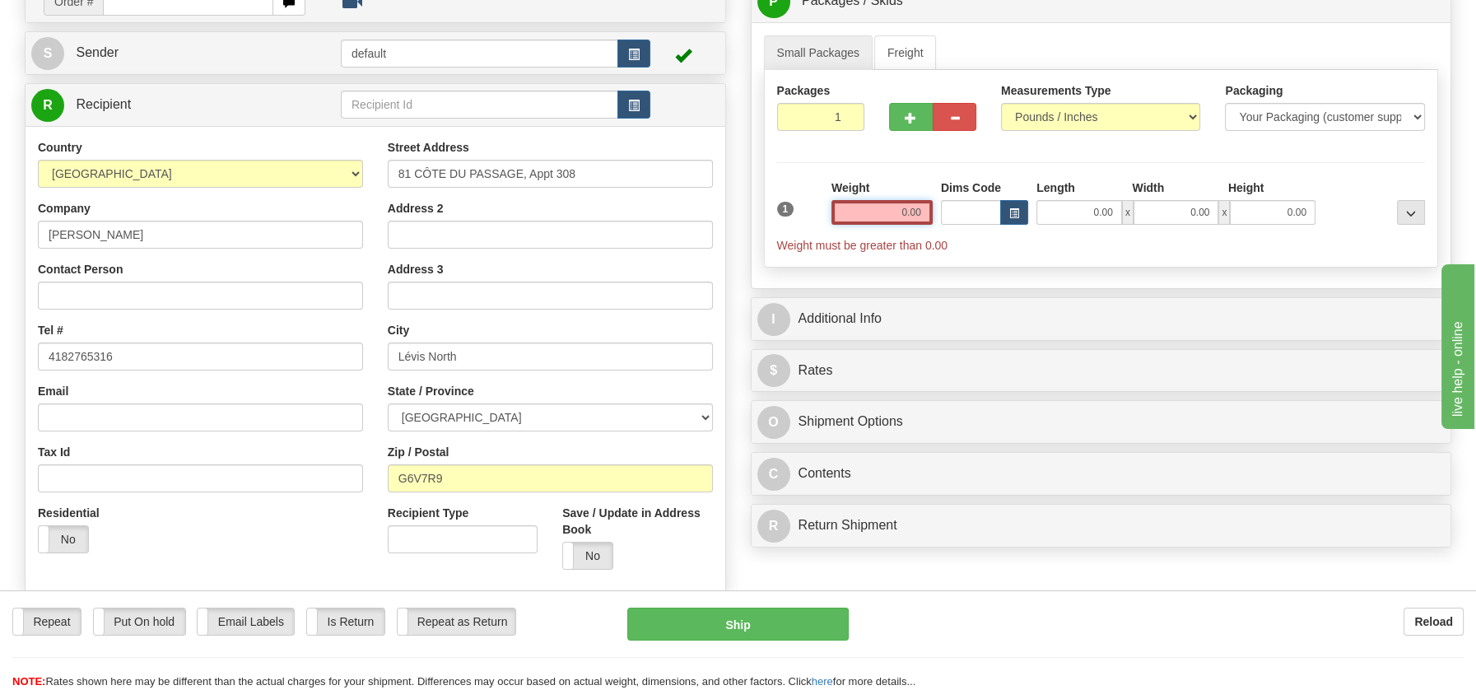
drag, startPoint x: 896, startPoint y: 212, endPoint x: 943, endPoint y: 214, distance: 47.8
click at [943, 214] on div "1 Weight 0.00 Dims Code 0.00" at bounding box center [1101, 216] width 657 height 74
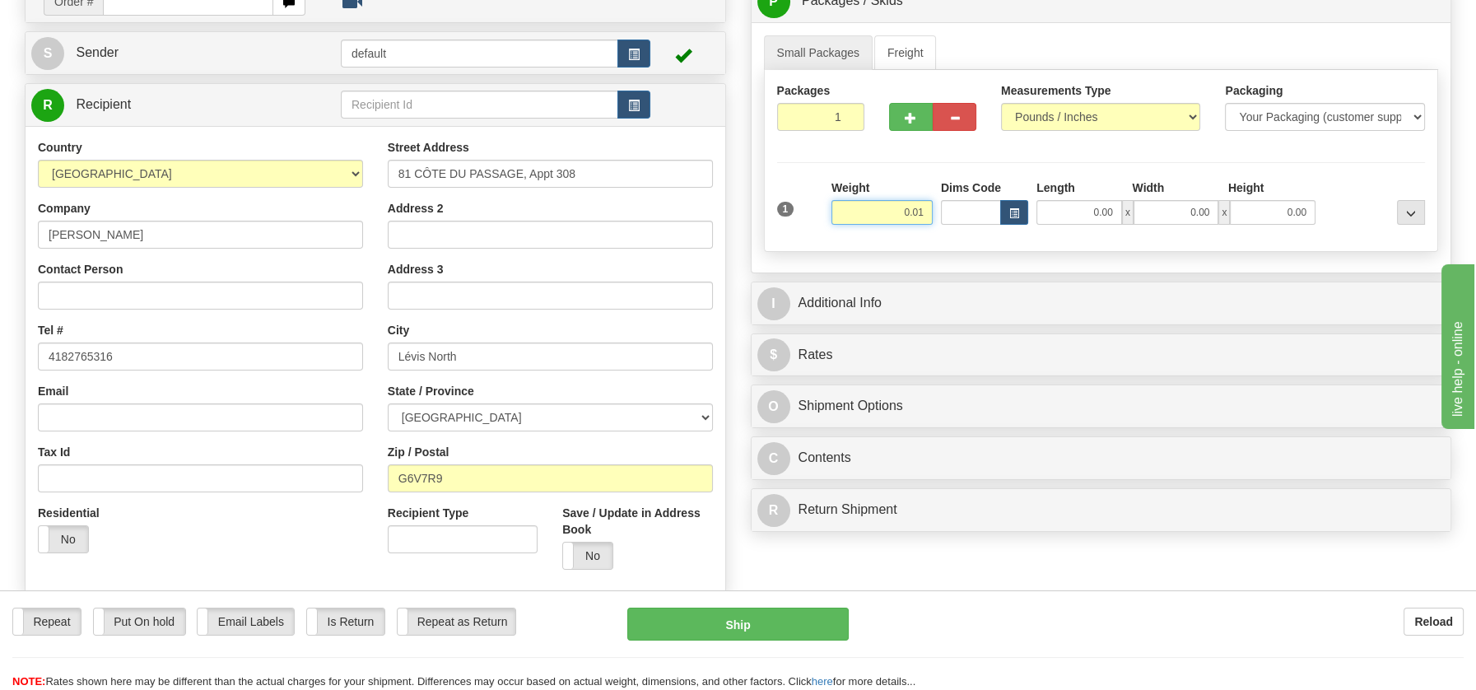
type input "0.01"
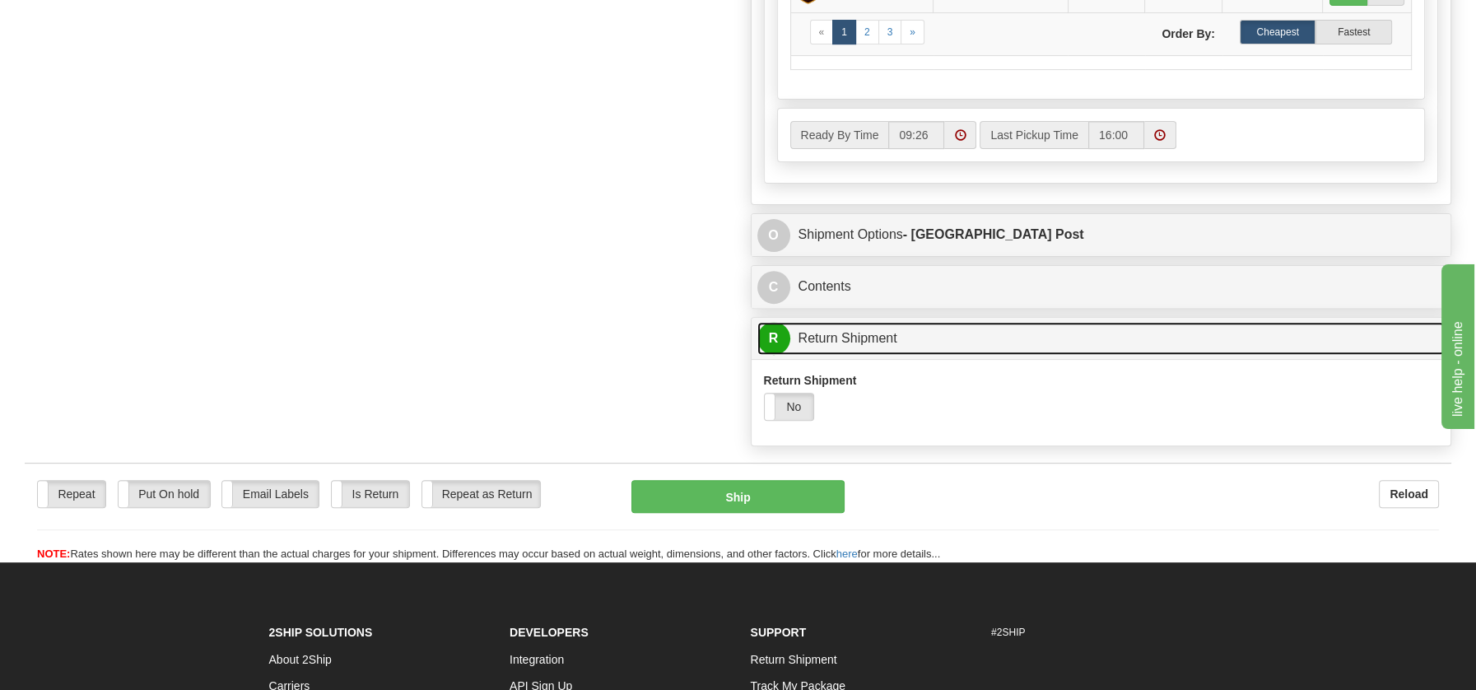
scroll to position [919, 0]
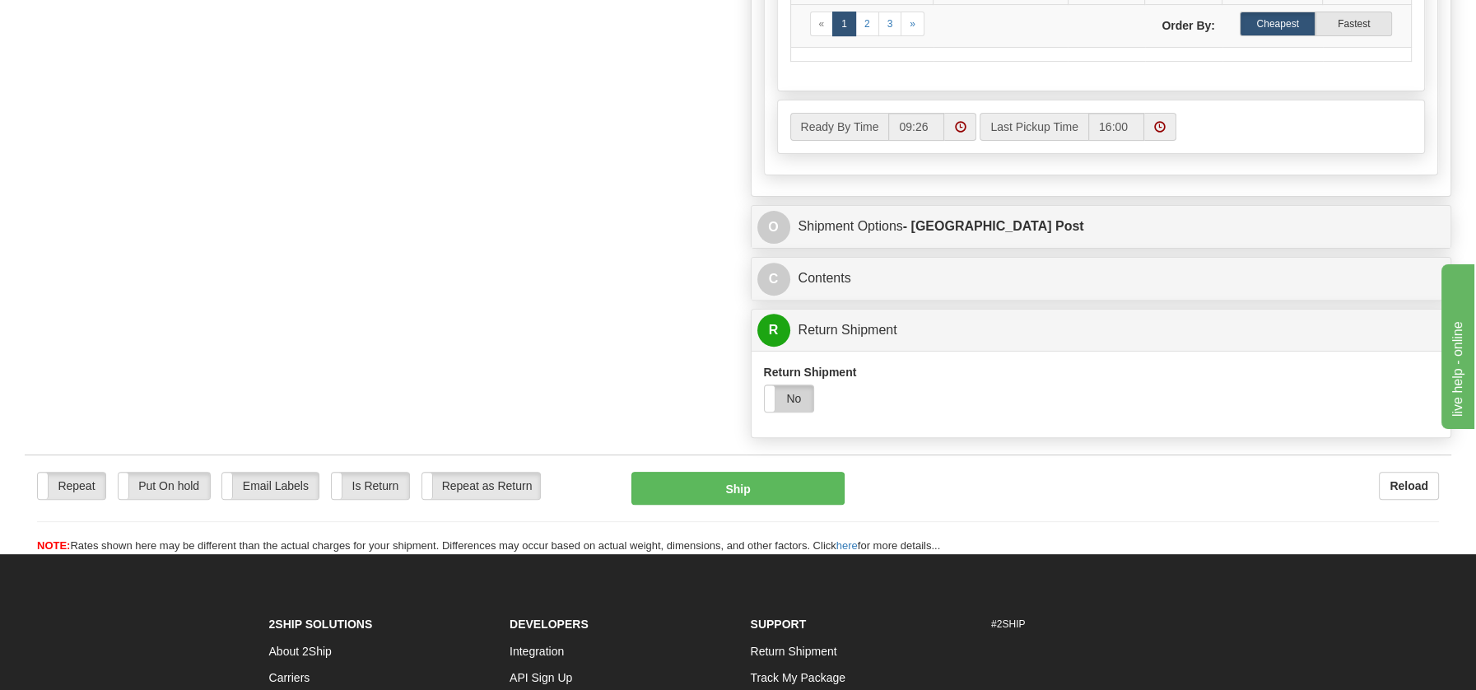
click at [786, 398] on label "No" at bounding box center [789, 398] width 49 height 26
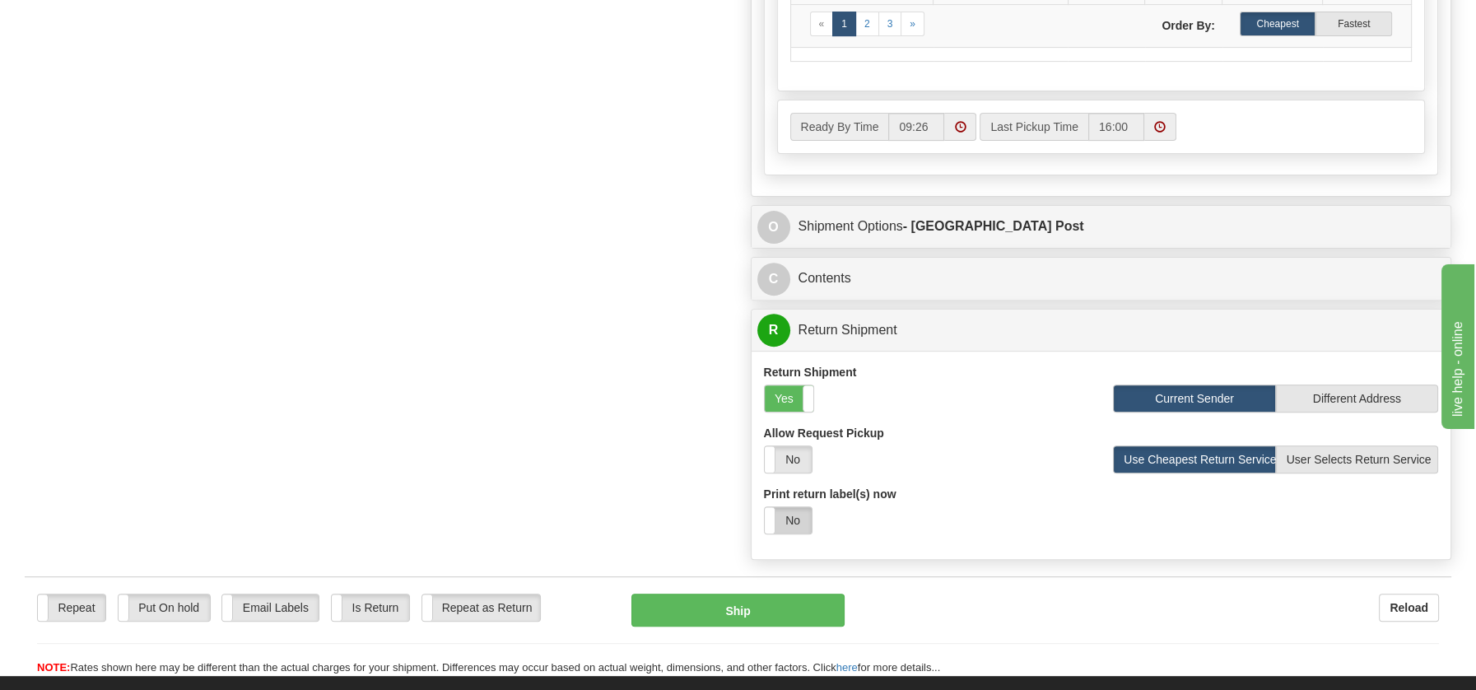
click at [793, 521] on label "No" at bounding box center [788, 520] width 47 height 26
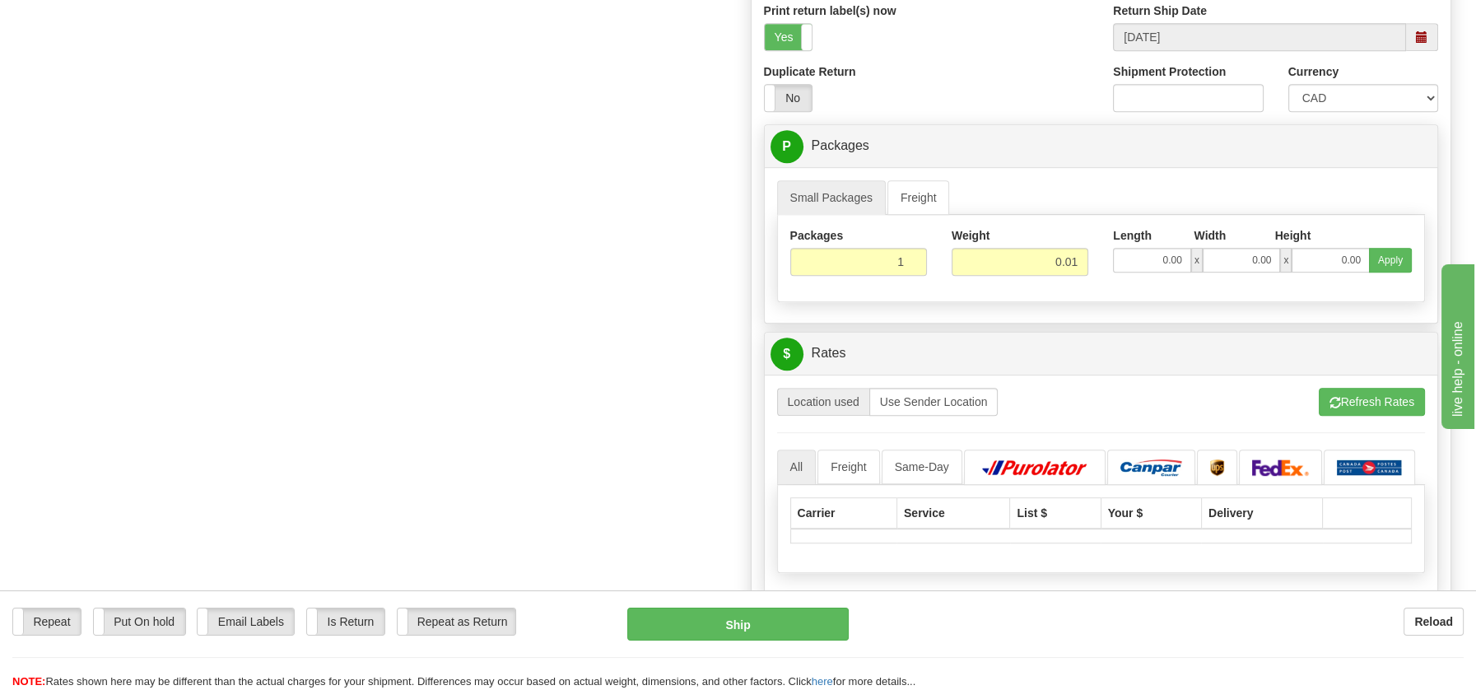
scroll to position [1496, 0]
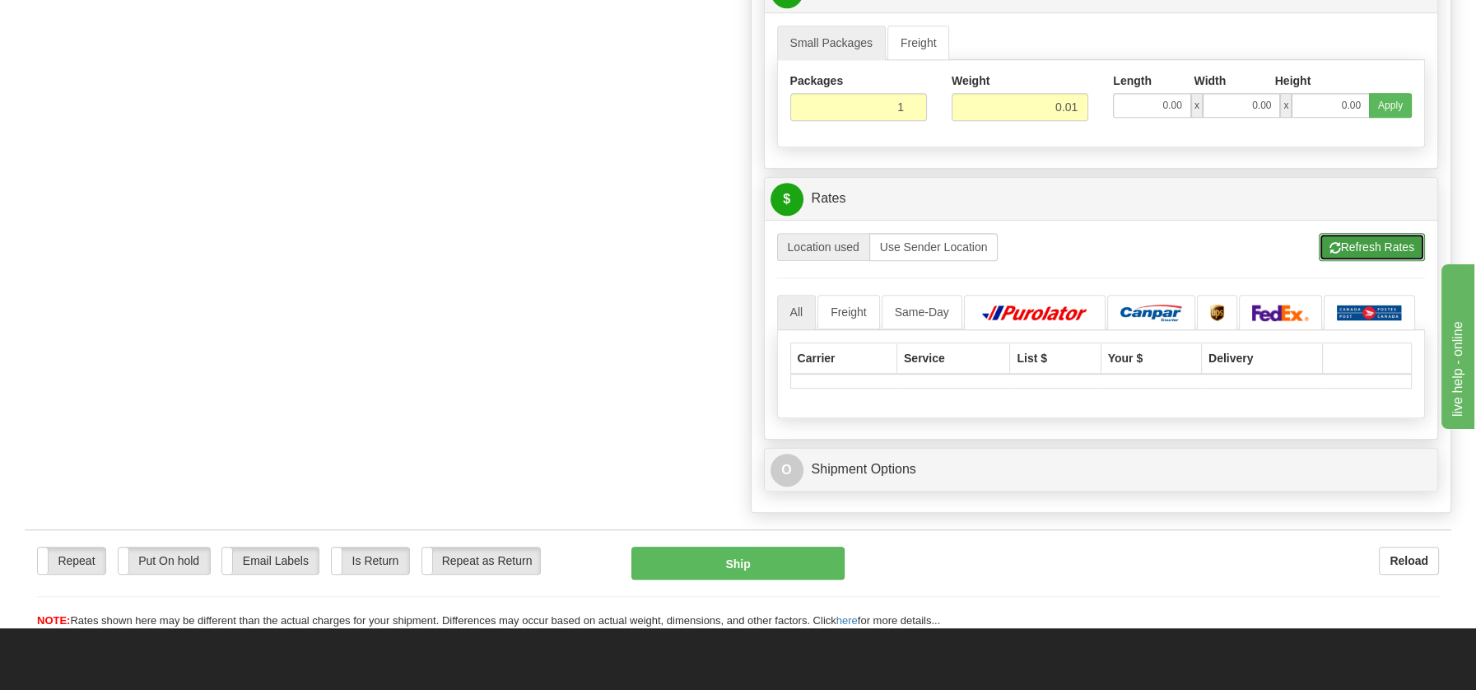
click at [1369, 233] on button "Refresh Rates" at bounding box center [1372, 247] width 106 height 28
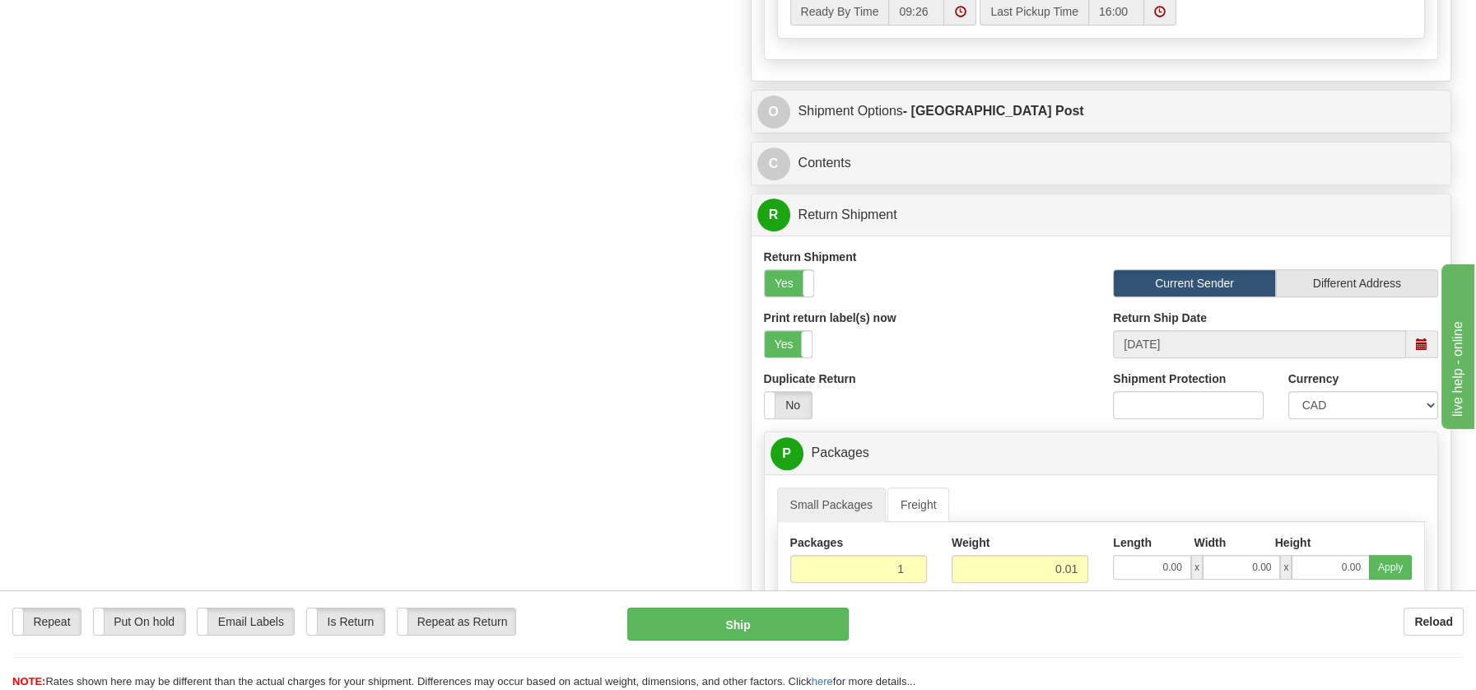
scroll to position [1220, 0]
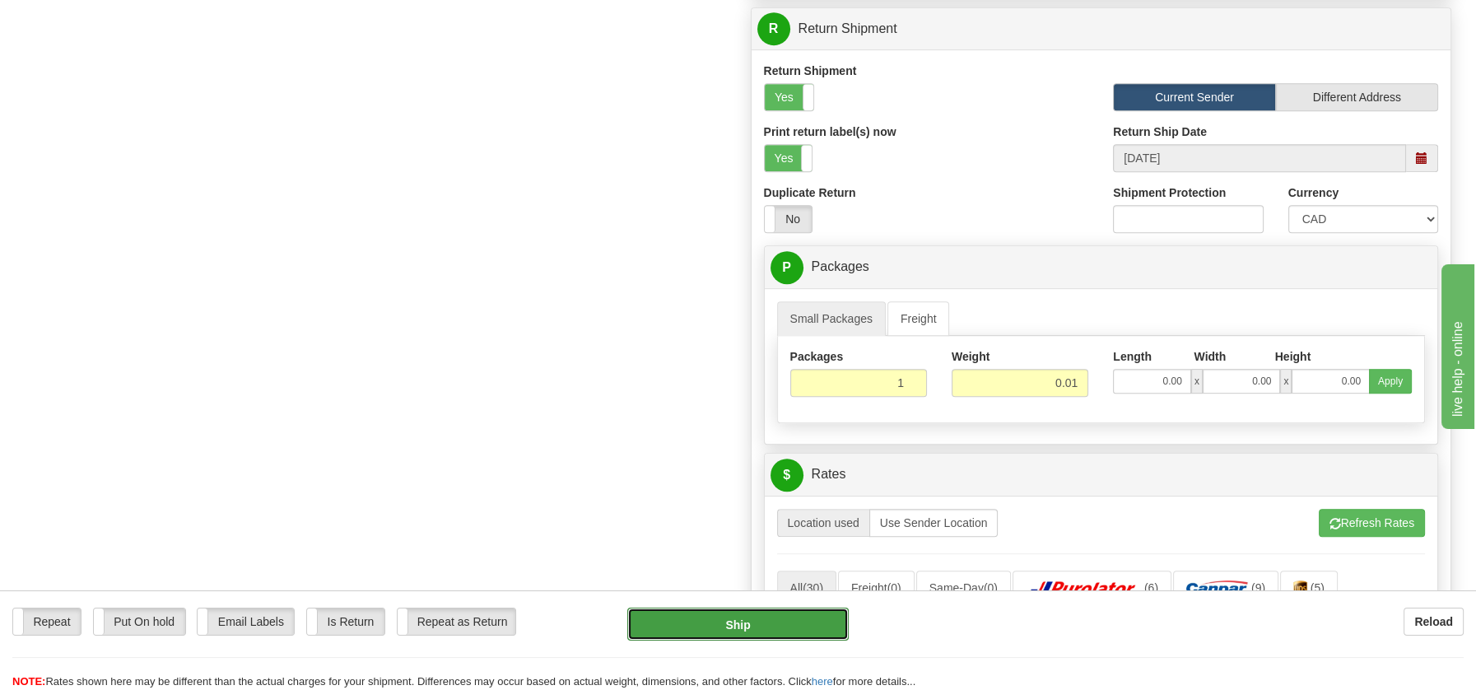
click at [725, 621] on button "Ship" at bounding box center [737, 623] width 221 height 33
type input "DOM.EP"
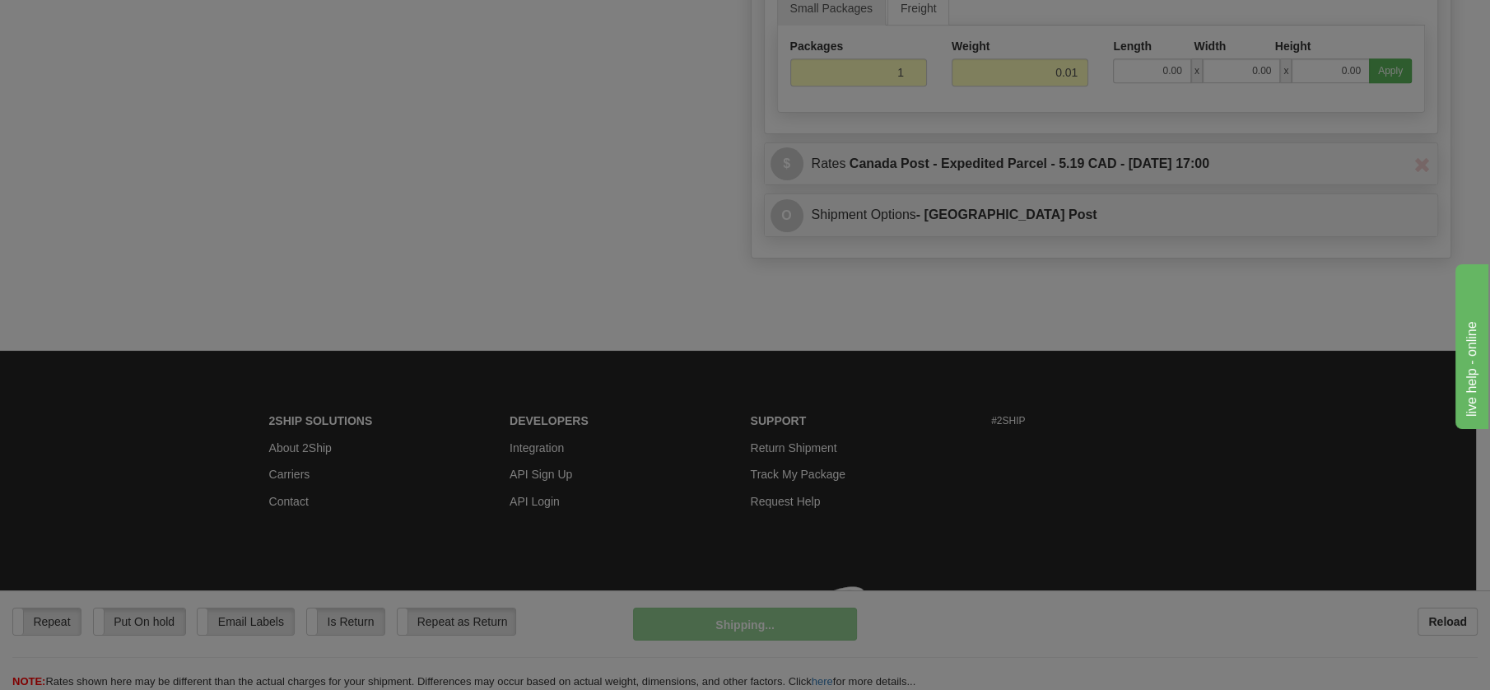
scroll to position [621, 0]
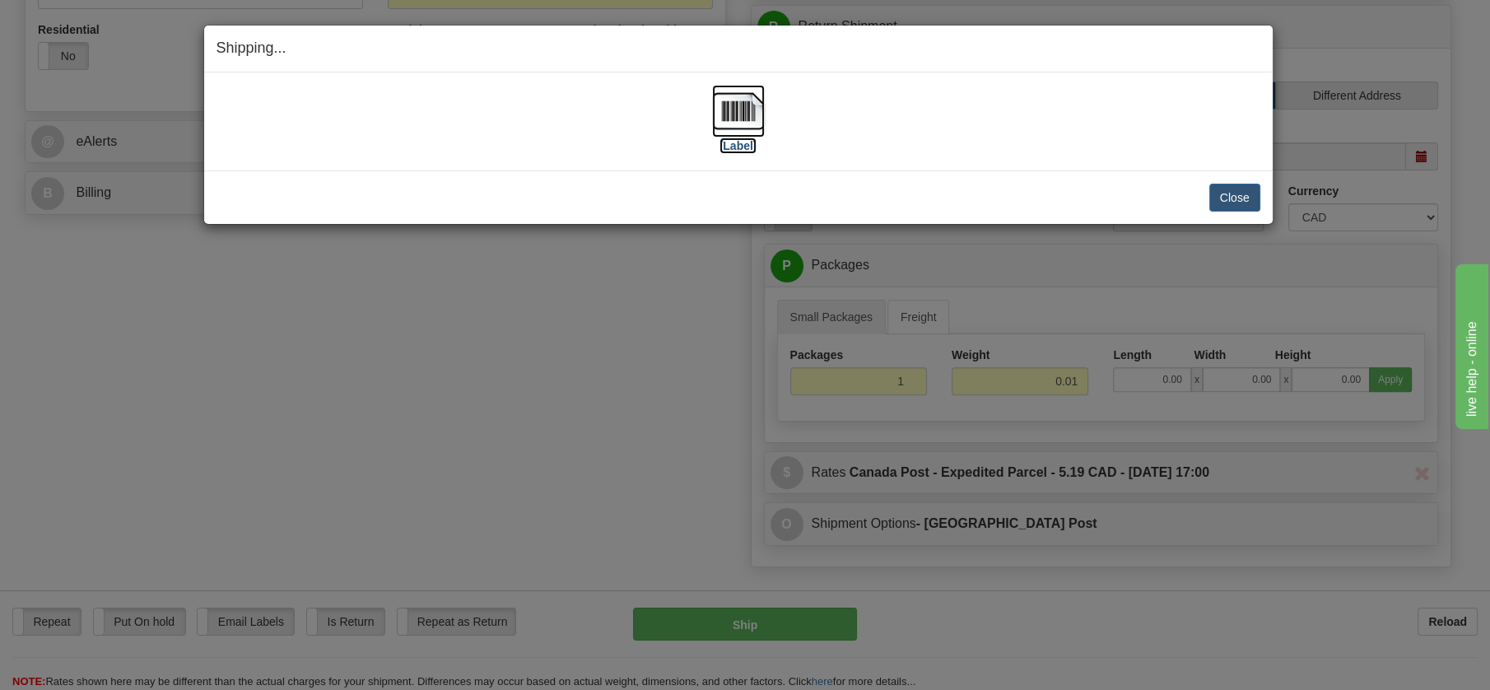
click at [745, 109] on img at bounding box center [738, 111] width 53 height 53
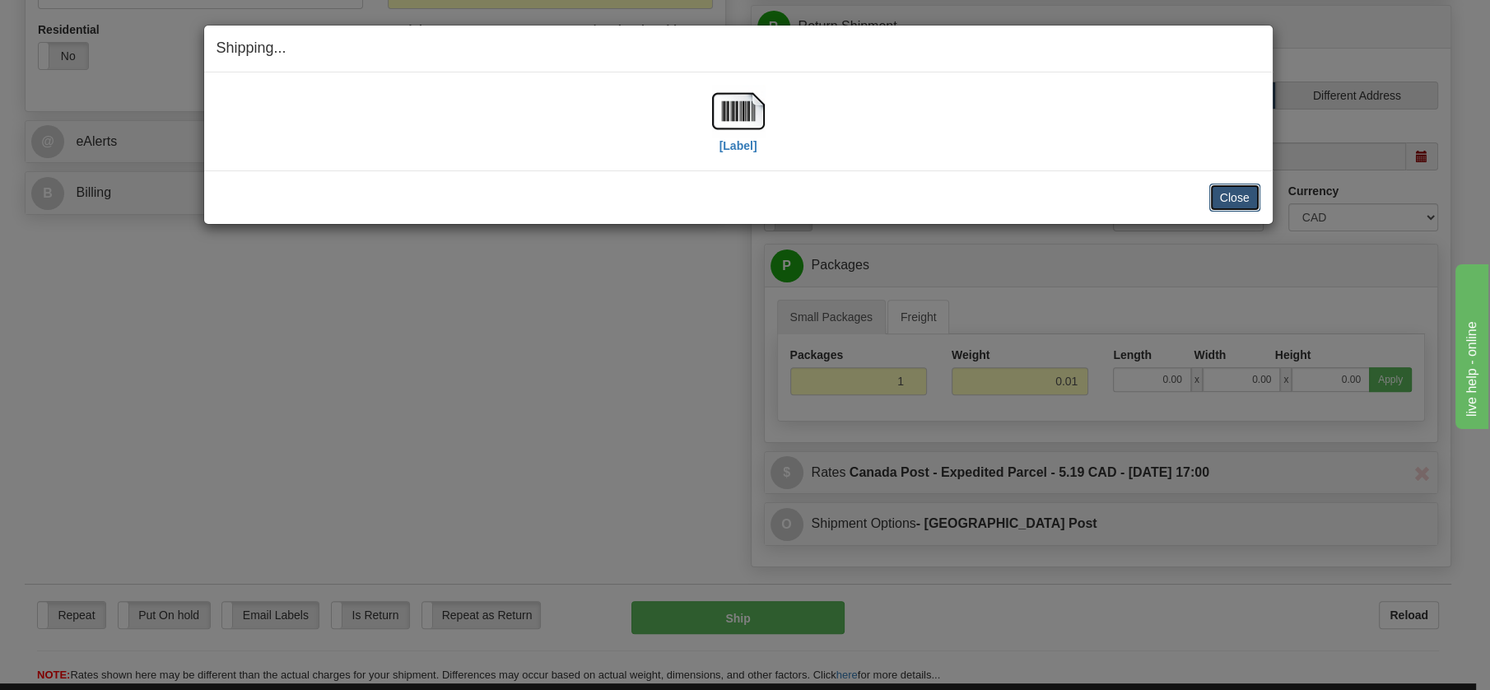
click at [1238, 188] on button "Close" at bounding box center [1234, 198] width 51 height 28
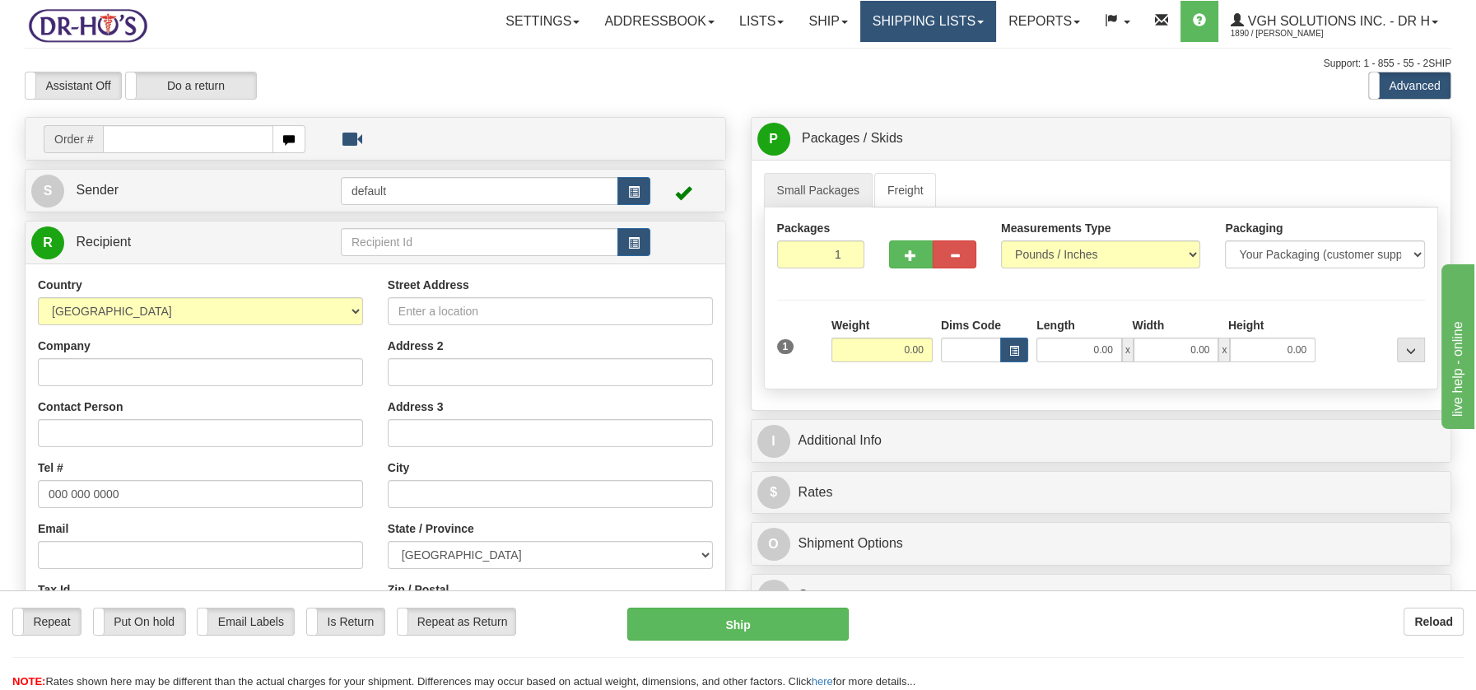
click at [901, 16] on link "Shipping lists" at bounding box center [928, 21] width 136 height 41
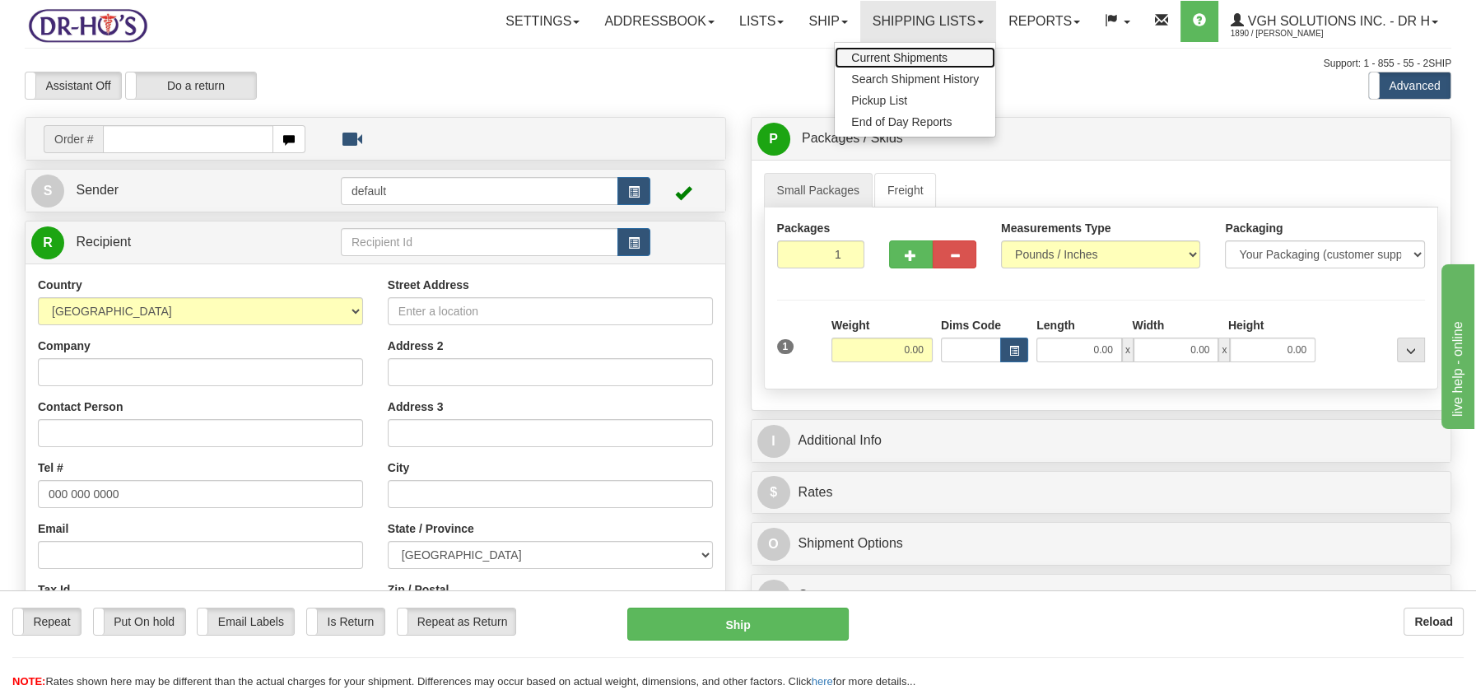
click at [896, 51] on span "Current Shipments" at bounding box center [899, 57] width 96 height 13
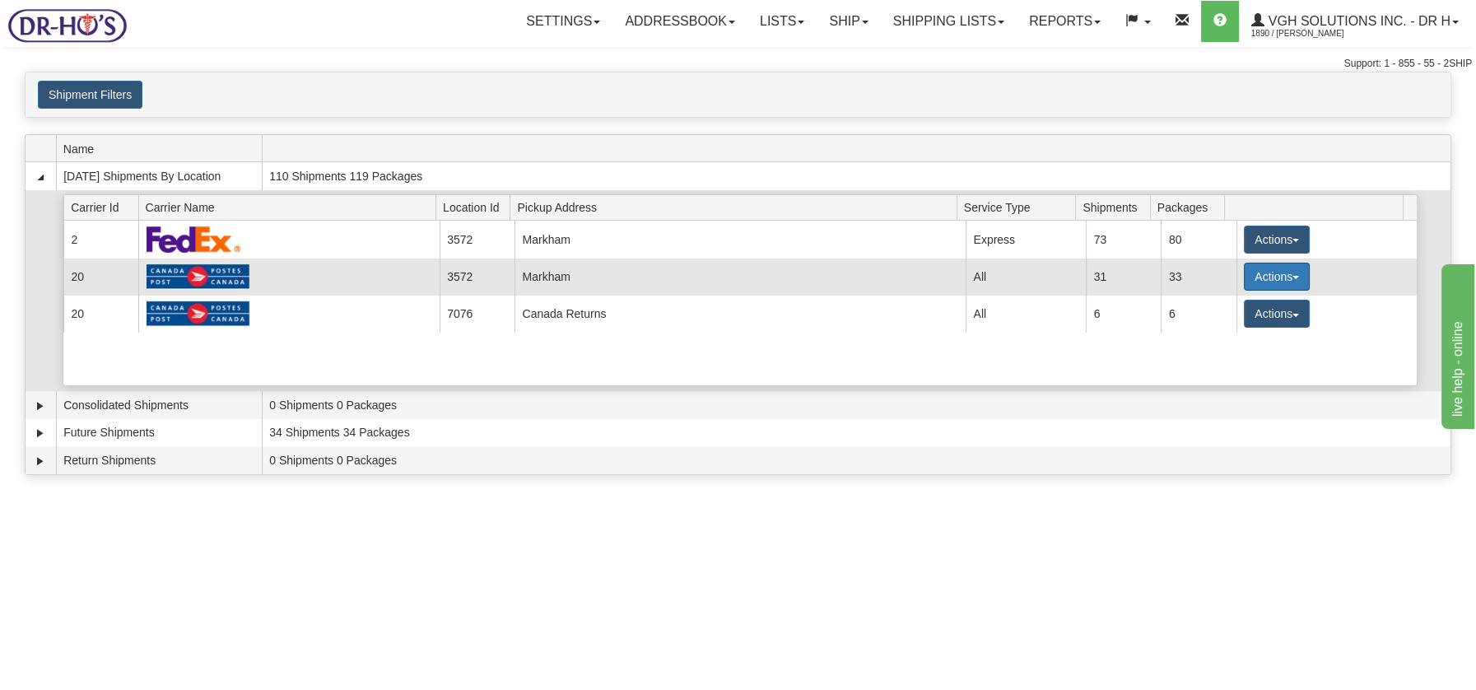
click at [1292, 276] on span "button" at bounding box center [1295, 277] width 7 height 3
click at [1227, 307] on span "Details" at bounding box center [1216, 307] width 44 height 12
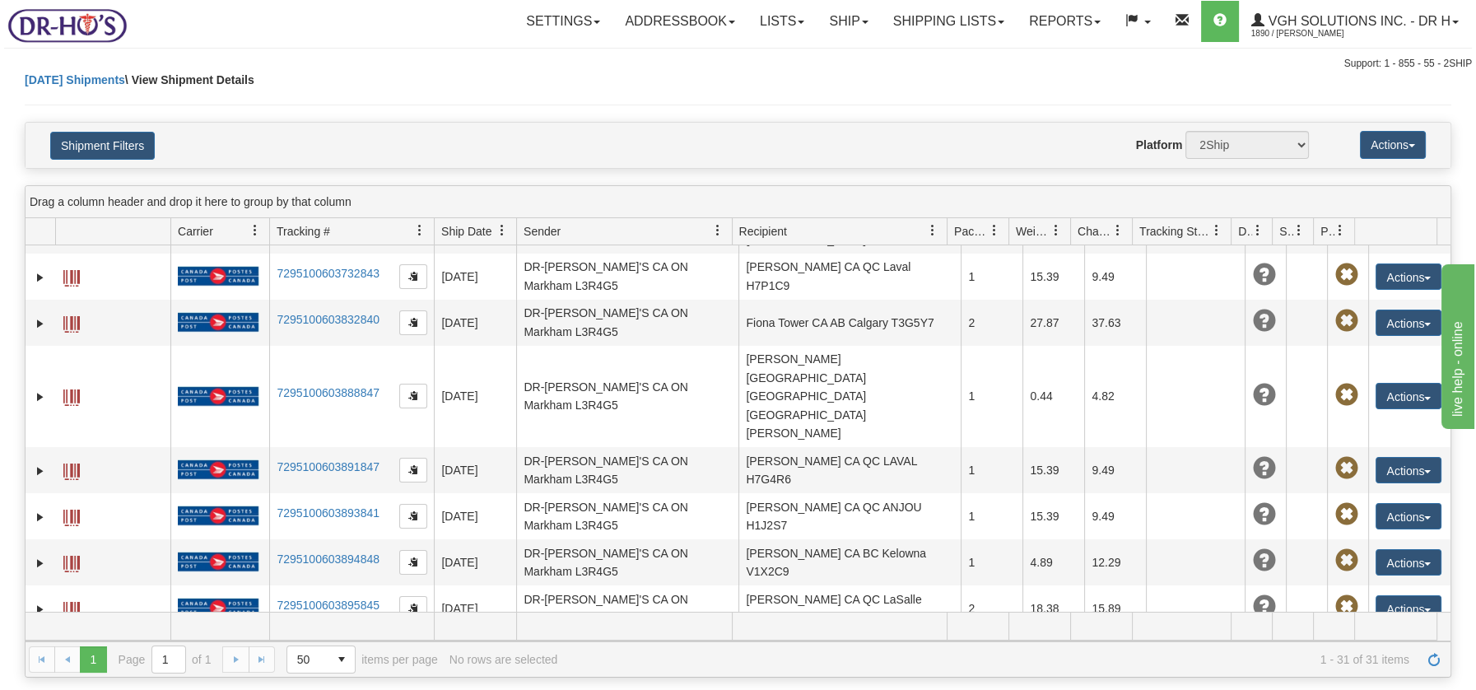
scroll to position [1022, 0]
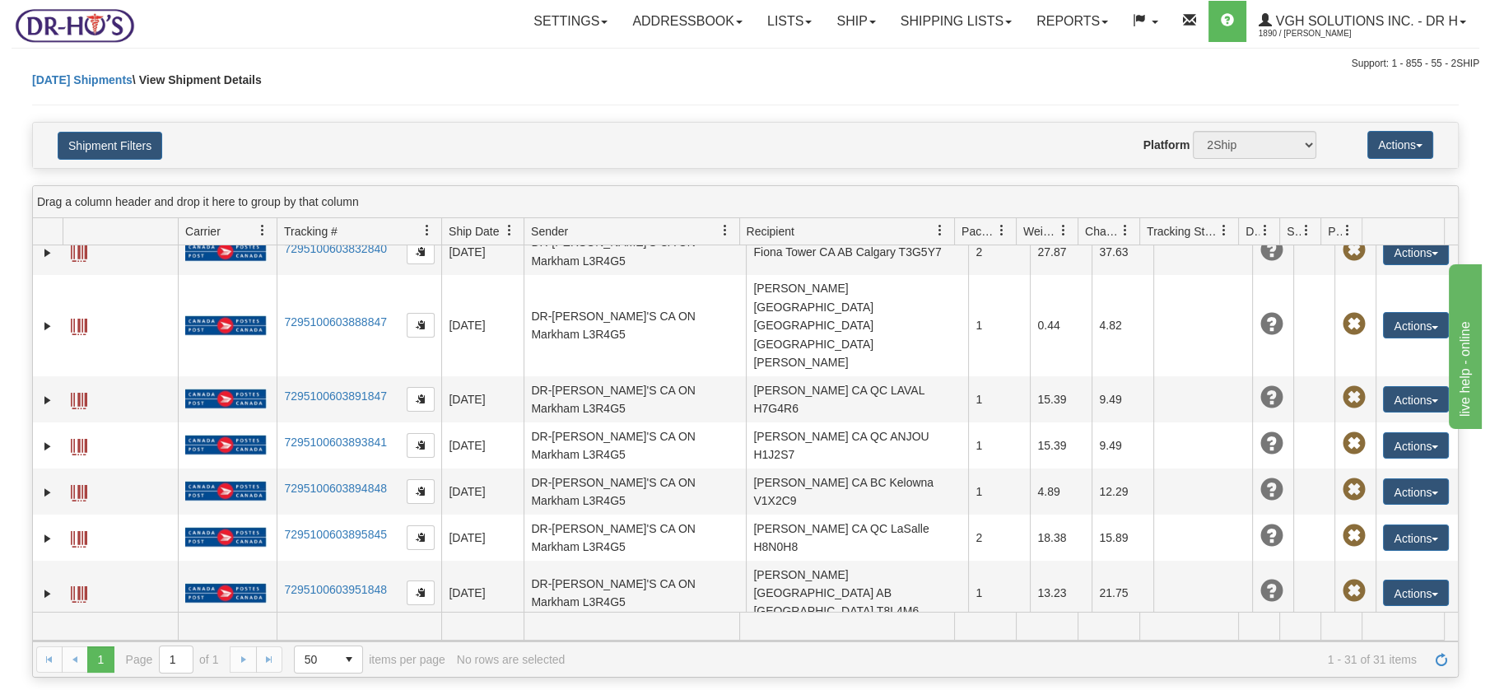
scroll to position [1194, 0]
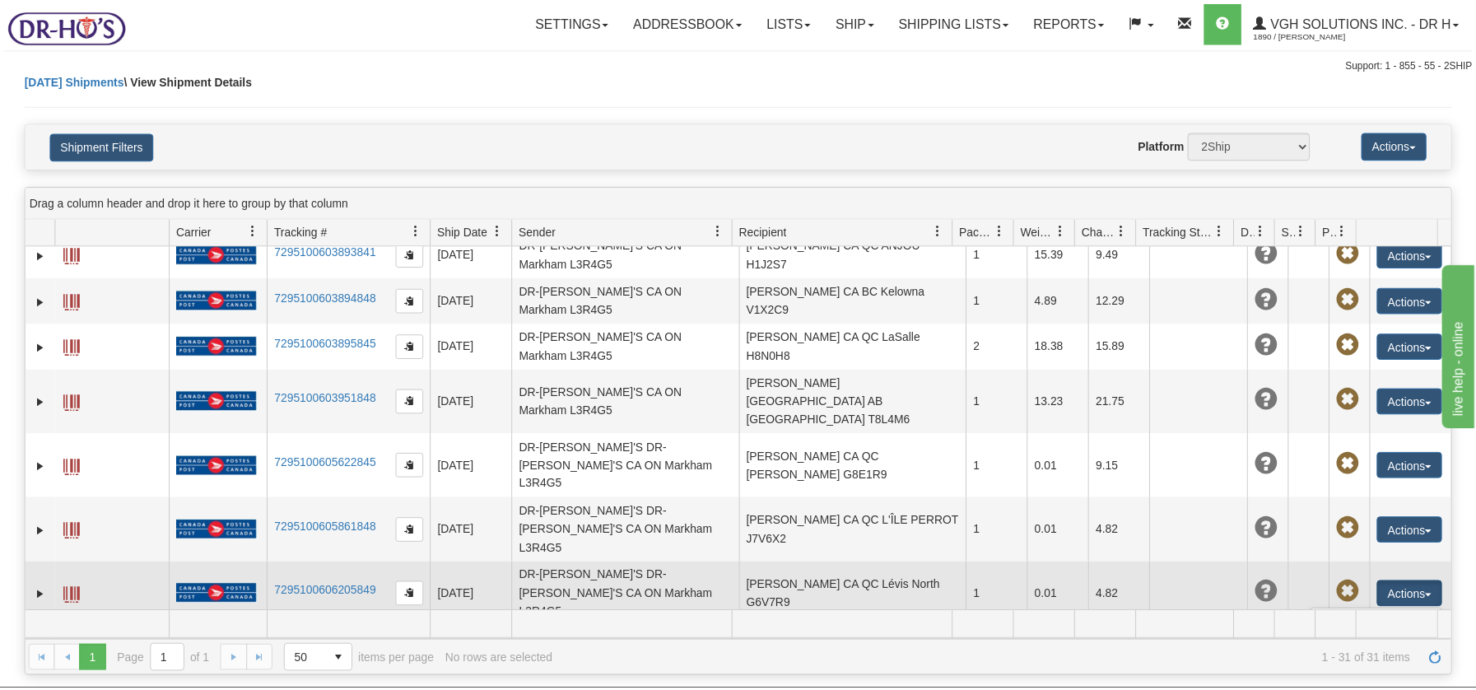
scroll to position [1022, 0]
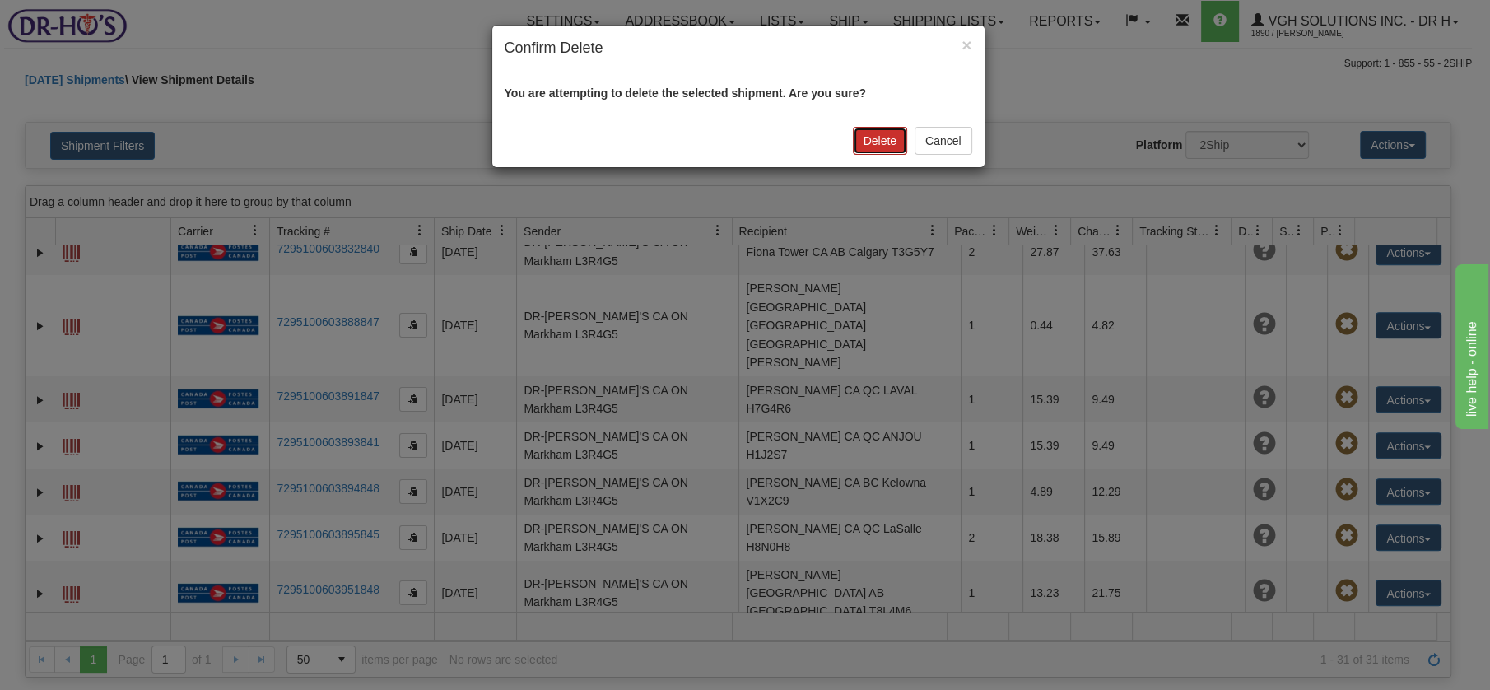
click at [873, 136] on button "Delete" at bounding box center [880, 141] width 54 height 28
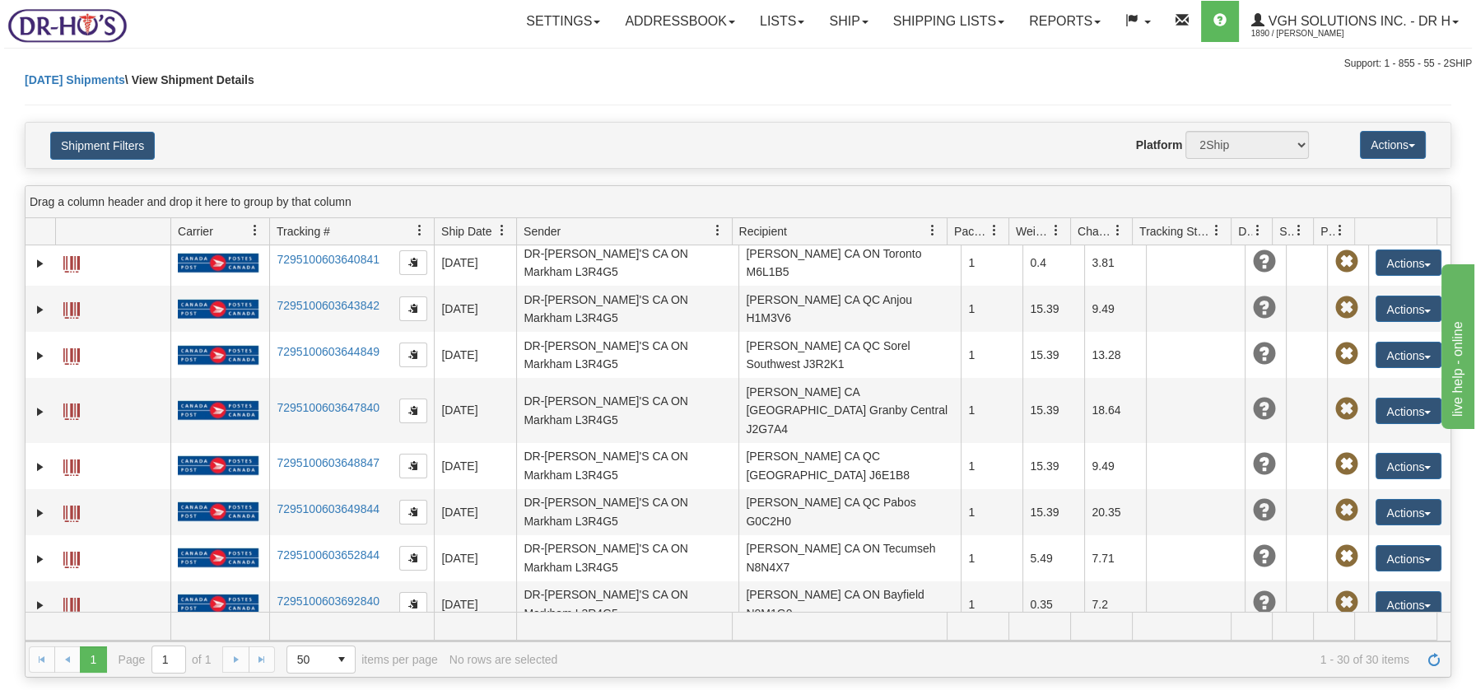
scroll to position [0, 0]
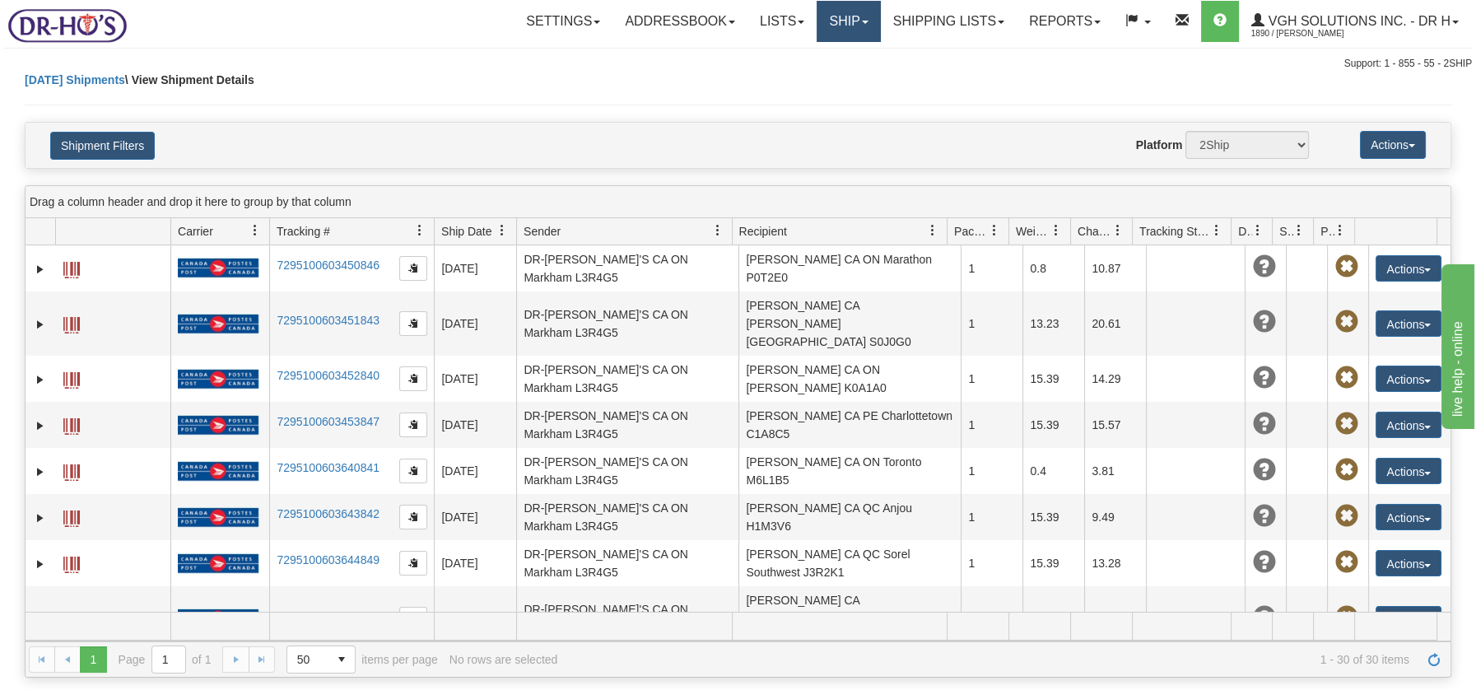
click at [835, 20] on link "Ship" at bounding box center [848, 21] width 63 height 41
click at [834, 75] on span "OnHold / Order Queue" at bounding box center [805, 78] width 116 height 13
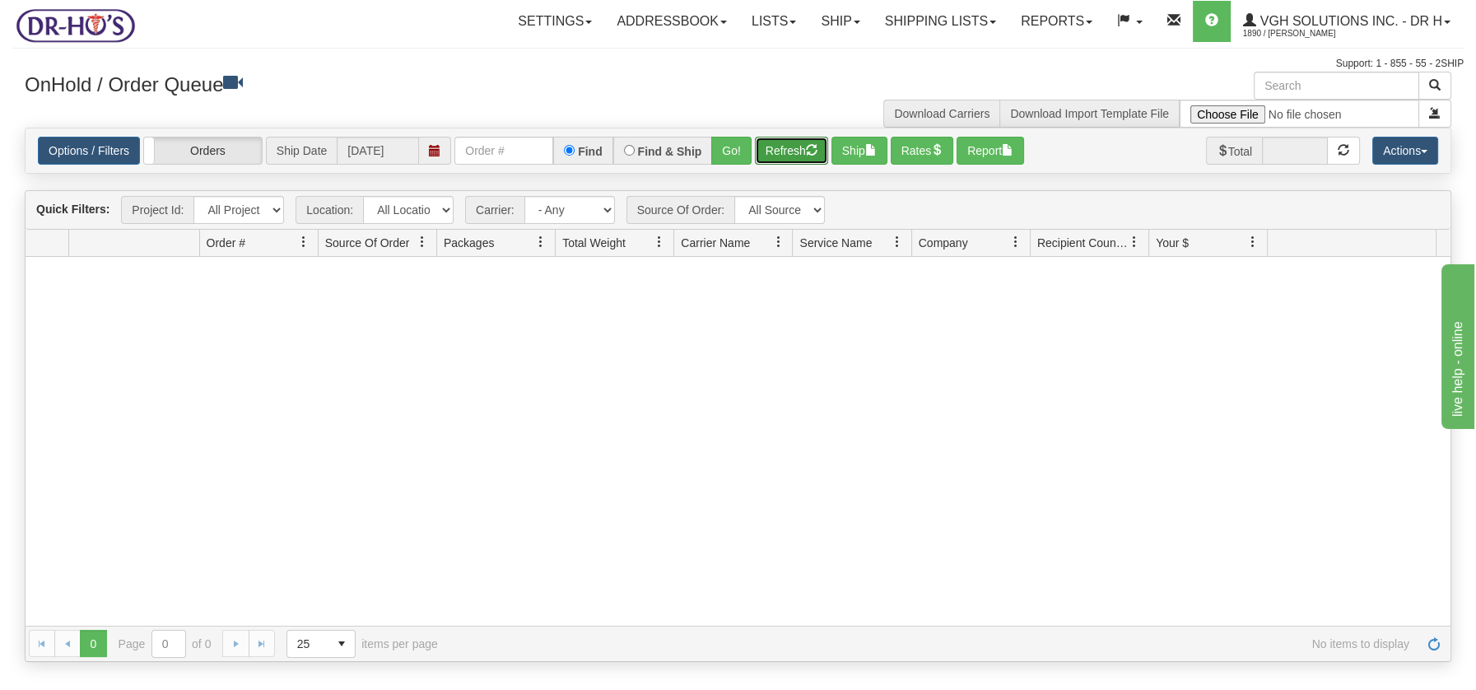
click at [779, 149] on button "Refresh" at bounding box center [791, 151] width 73 height 28
